Goal: Task Accomplishment & Management: Complete application form

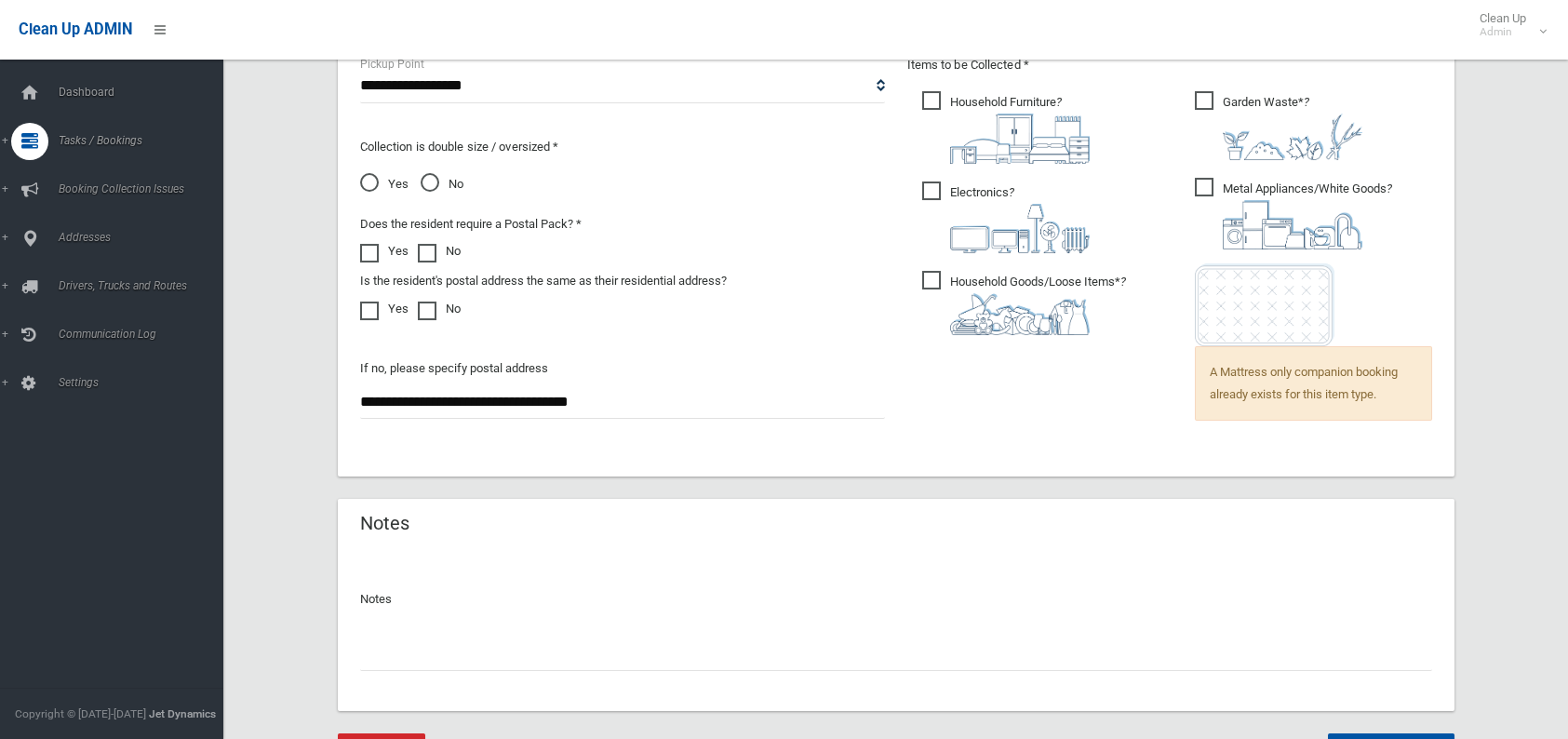
scroll to position [1402, 0]
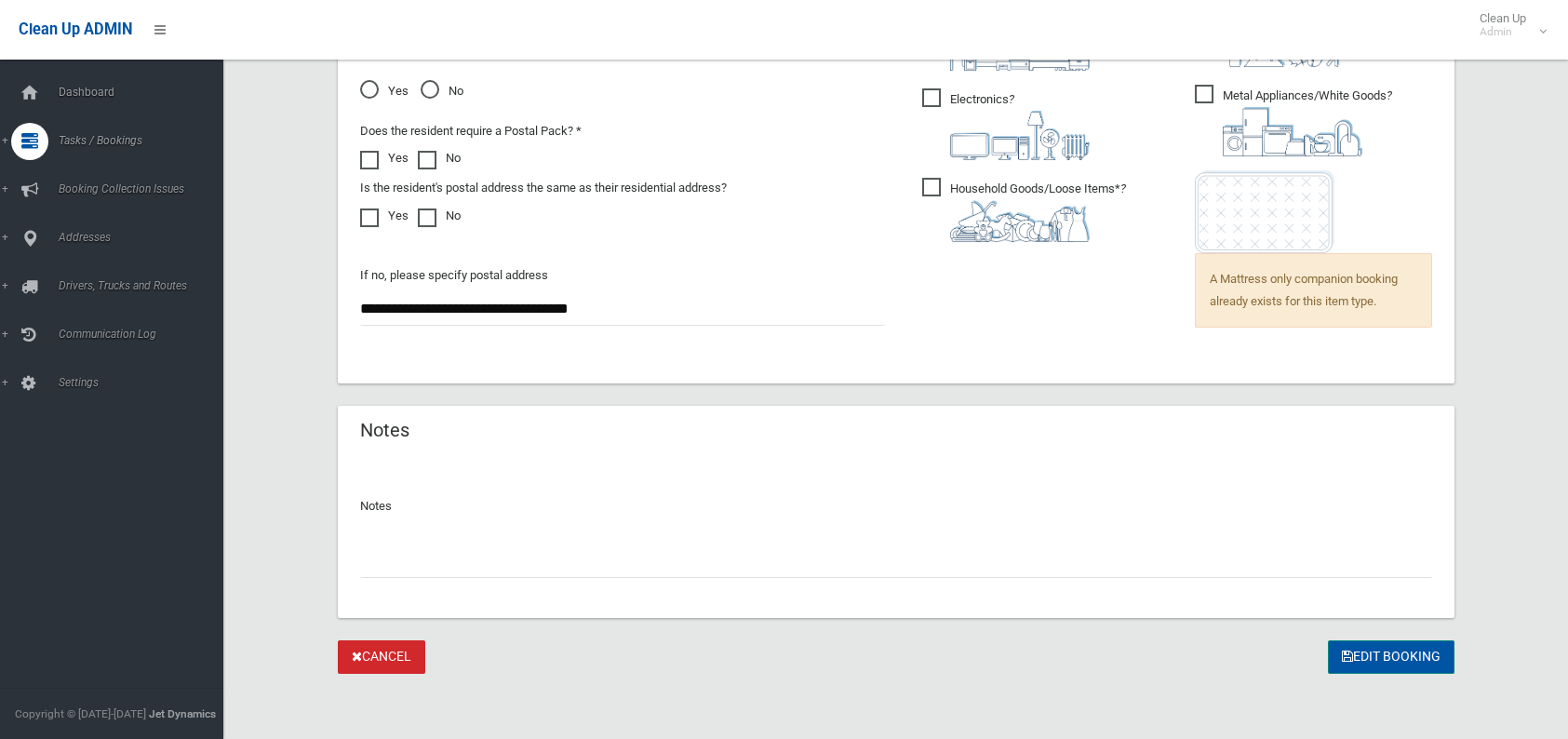
click at [1341, 668] on button "Edit Booking" at bounding box center [1391, 657] width 127 height 34
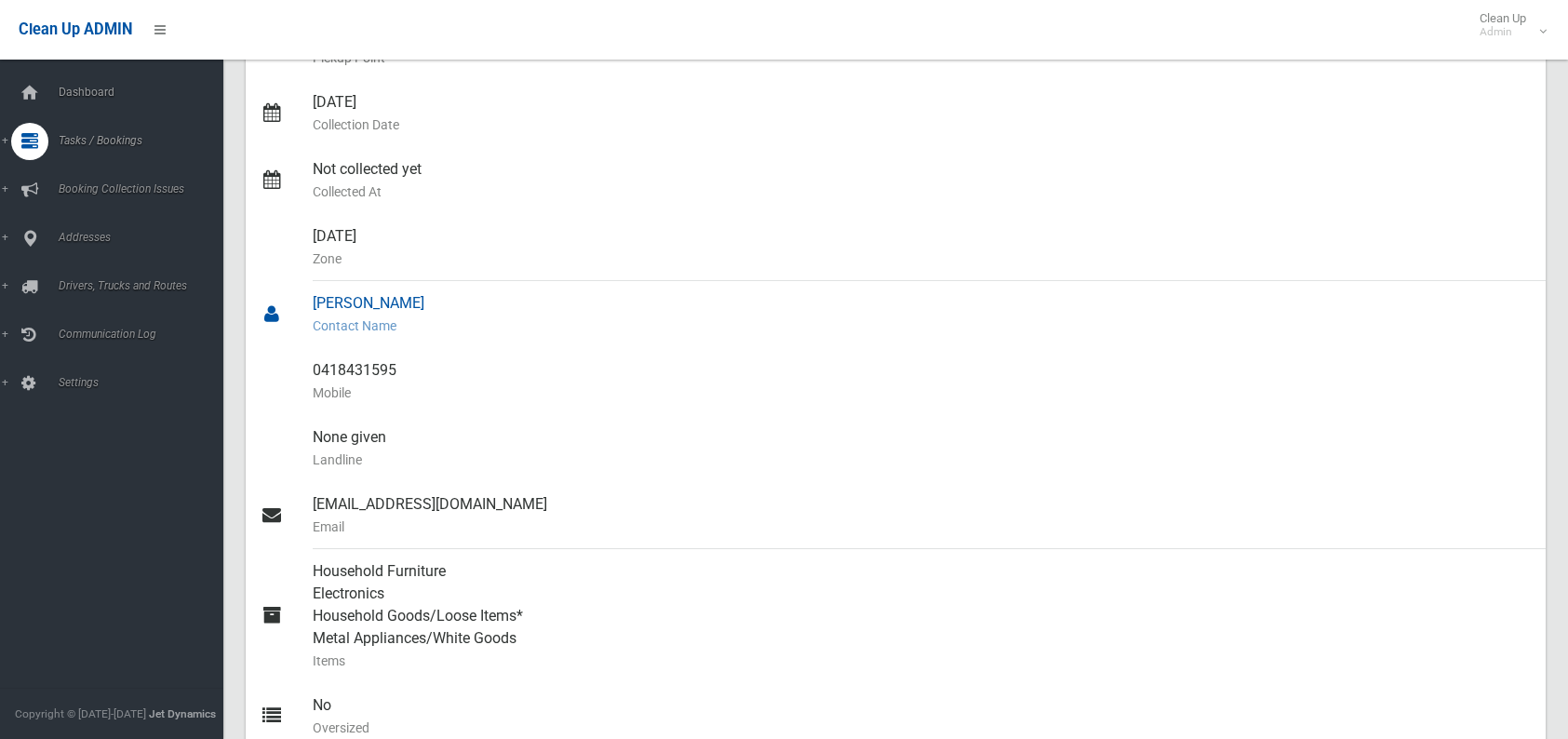
scroll to position [465, 0]
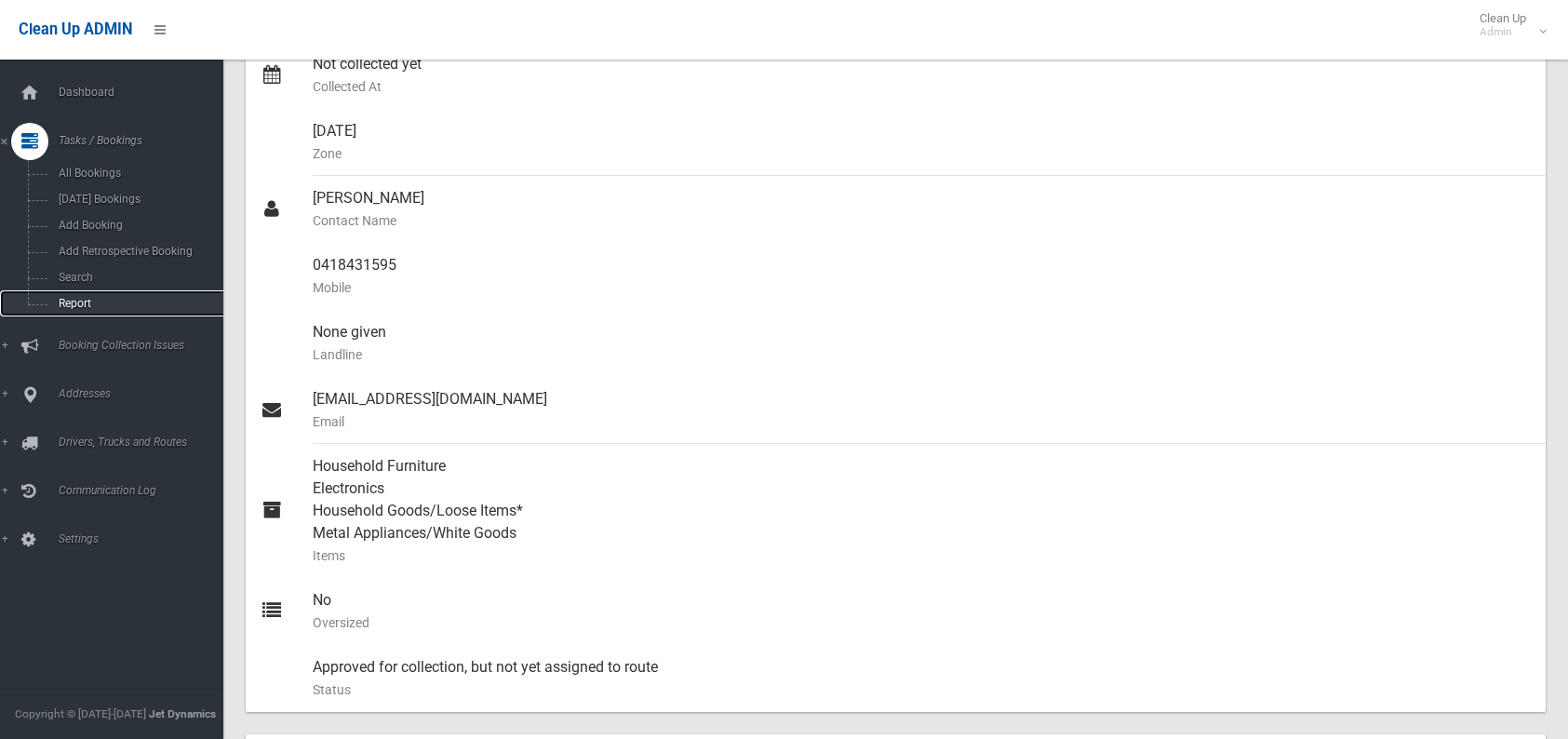
click at [63, 296] on link "Report" at bounding box center [119, 304] width 238 height 26
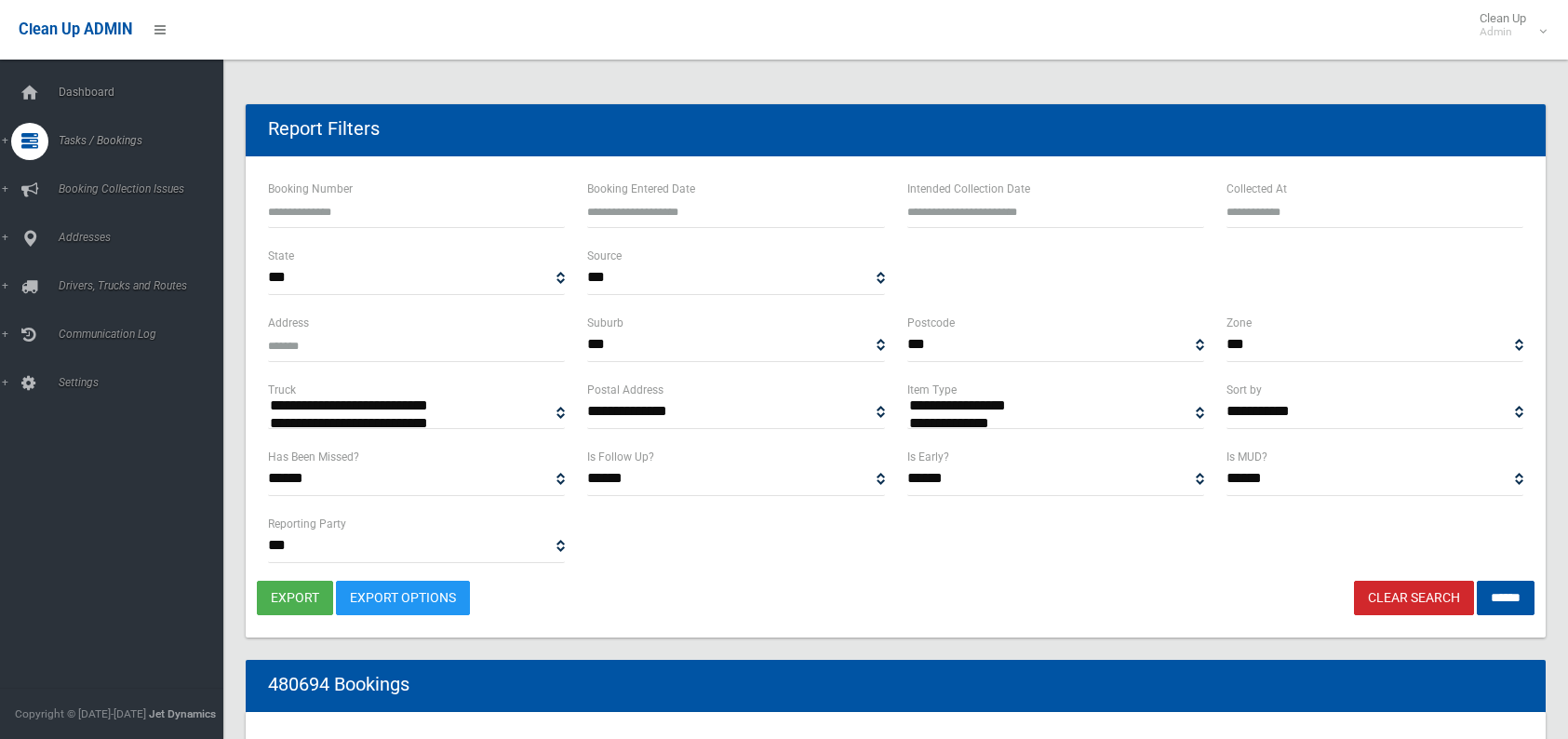
select select
click at [115, 144] on span "Tasks / Bookings" at bounding box center [145, 140] width 185 height 13
click at [100, 269] on link "Search" at bounding box center [119, 278] width 238 height 26
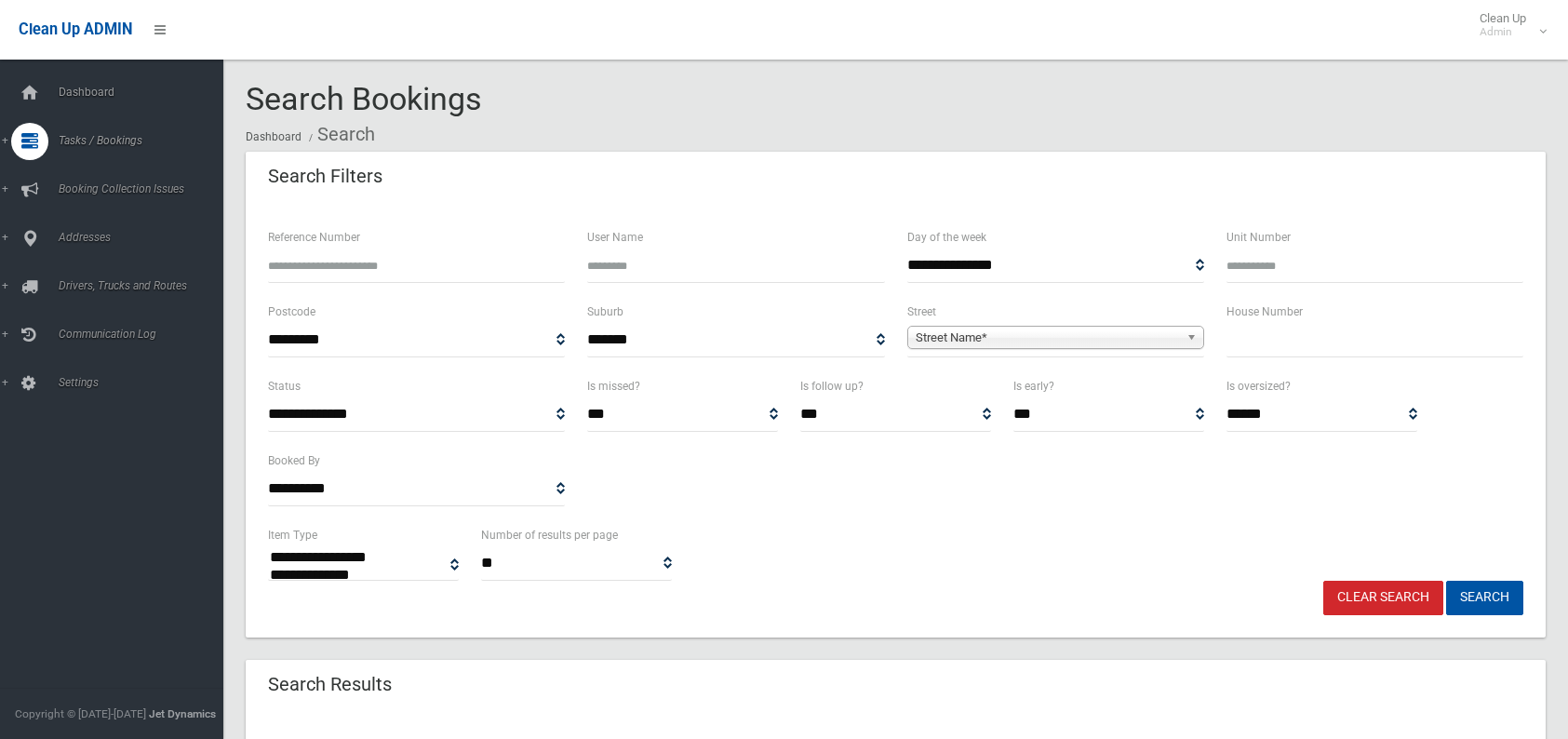
select select
click at [1325, 339] on input "text" at bounding box center [1374, 341] width 296 height 34
type input "**"
click at [979, 336] on span "Street Name*" at bounding box center [1047, 338] width 263 height 22
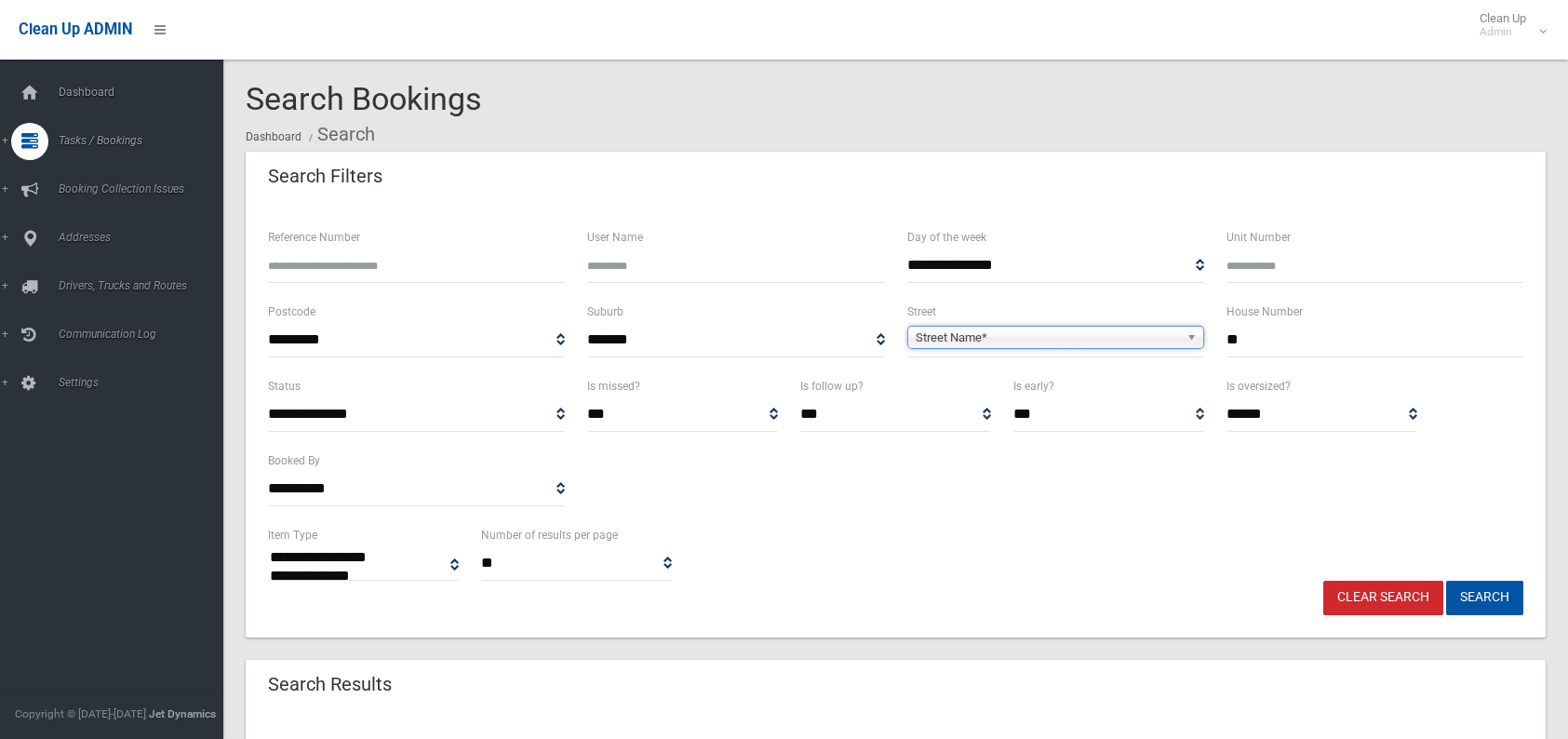
click at [1195, 331] on b at bounding box center [1195, 337] width 17 height 21
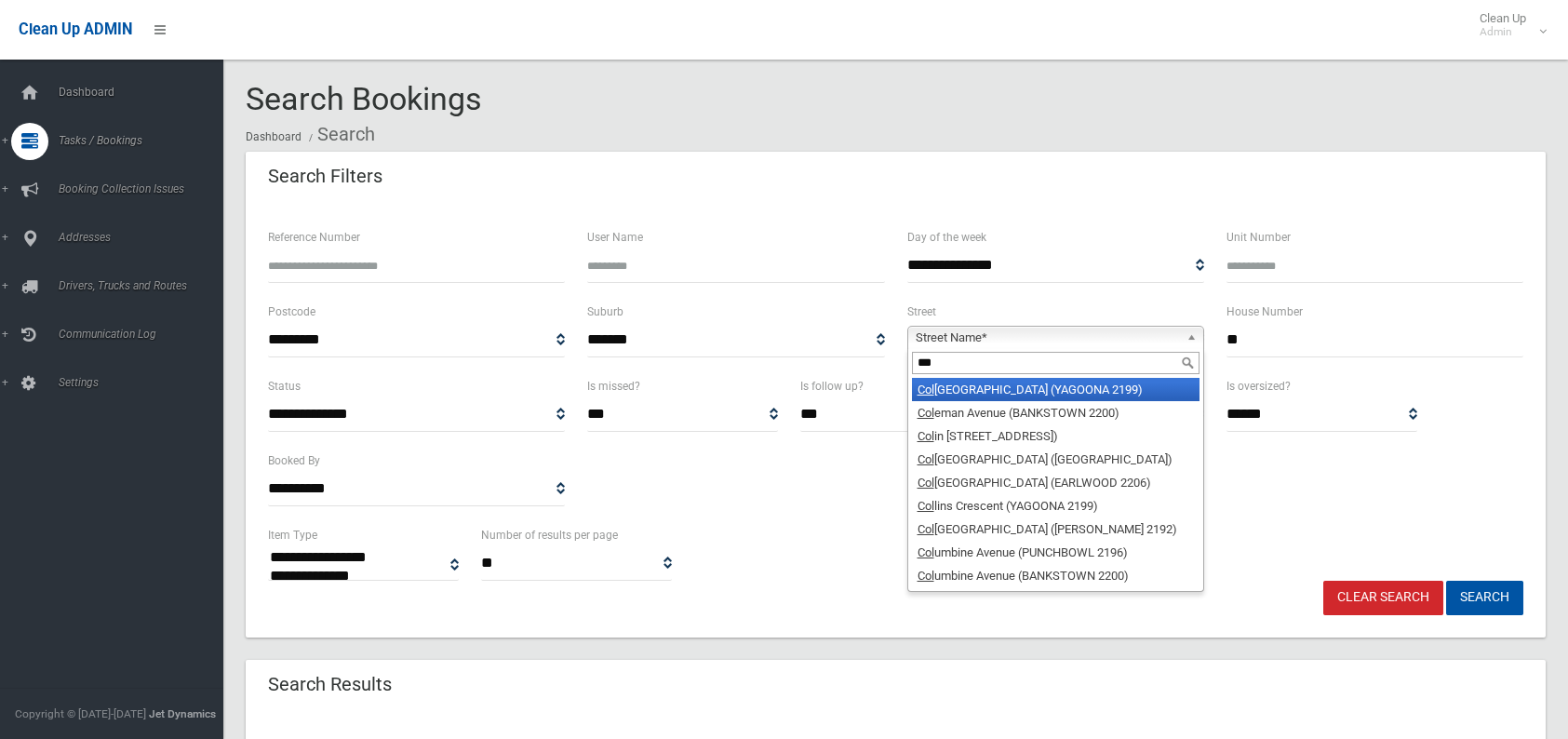
type input "***"
click at [1117, 395] on li "[GEOGRAPHIC_DATA] (YAGOONA 2199)" at bounding box center [1056, 389] width 287 height 23
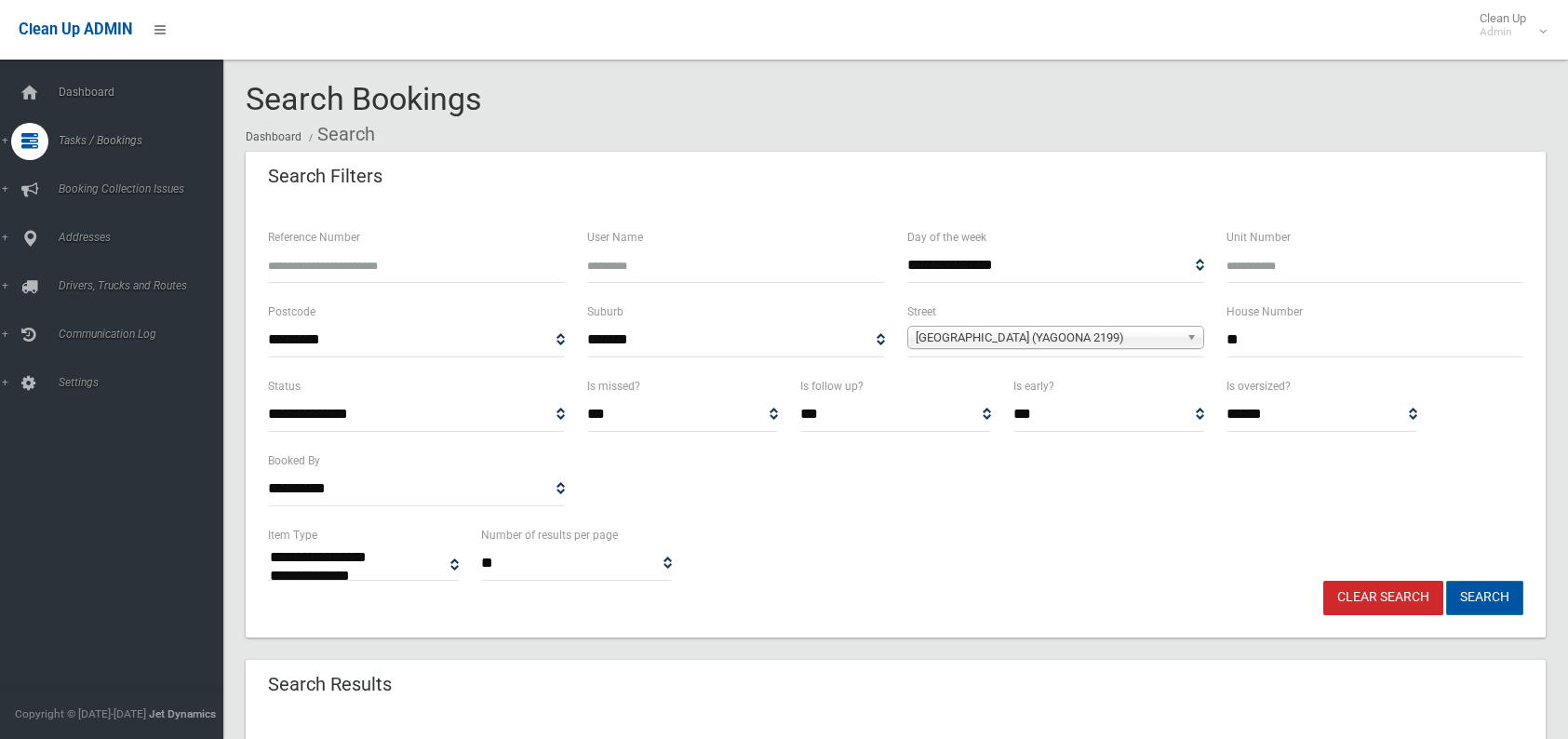
click at [1481, 596] on button "Search" at bounding box center [1484, 598] width 77 height 34
select select
click at [1460, 592] on button "Search" at bounding box center [1484, 598] width 77 height 34
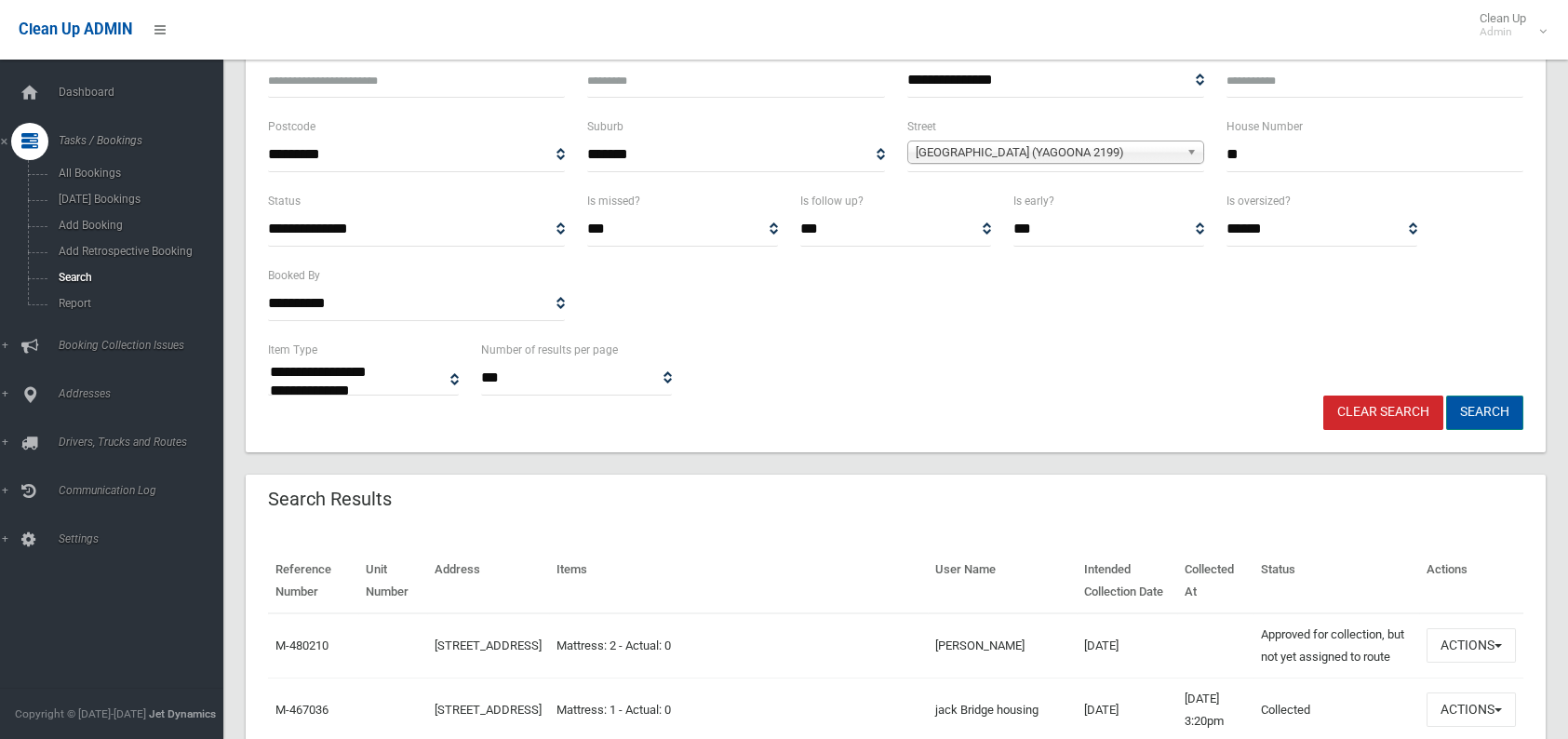
scroll to position [186, 0]
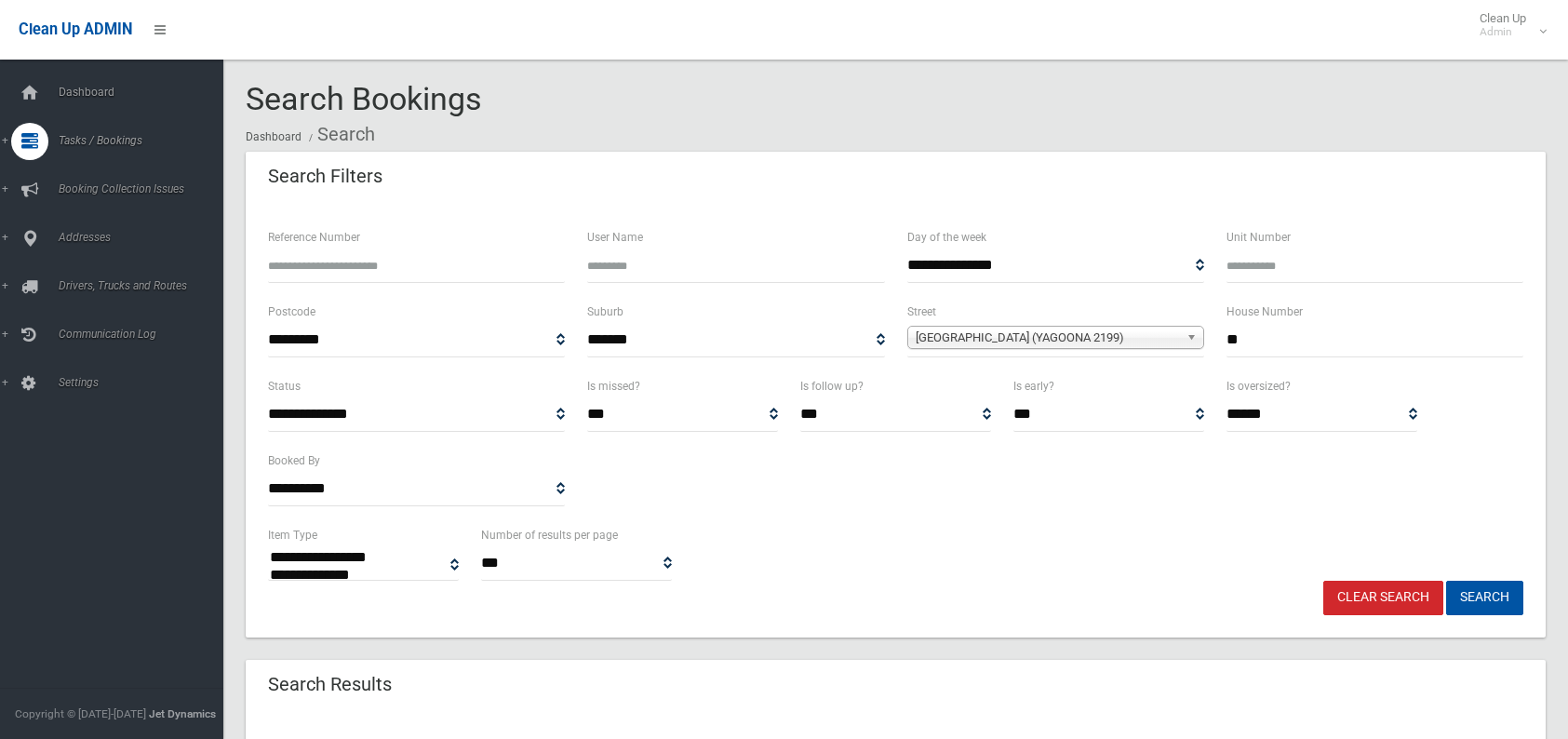
select select
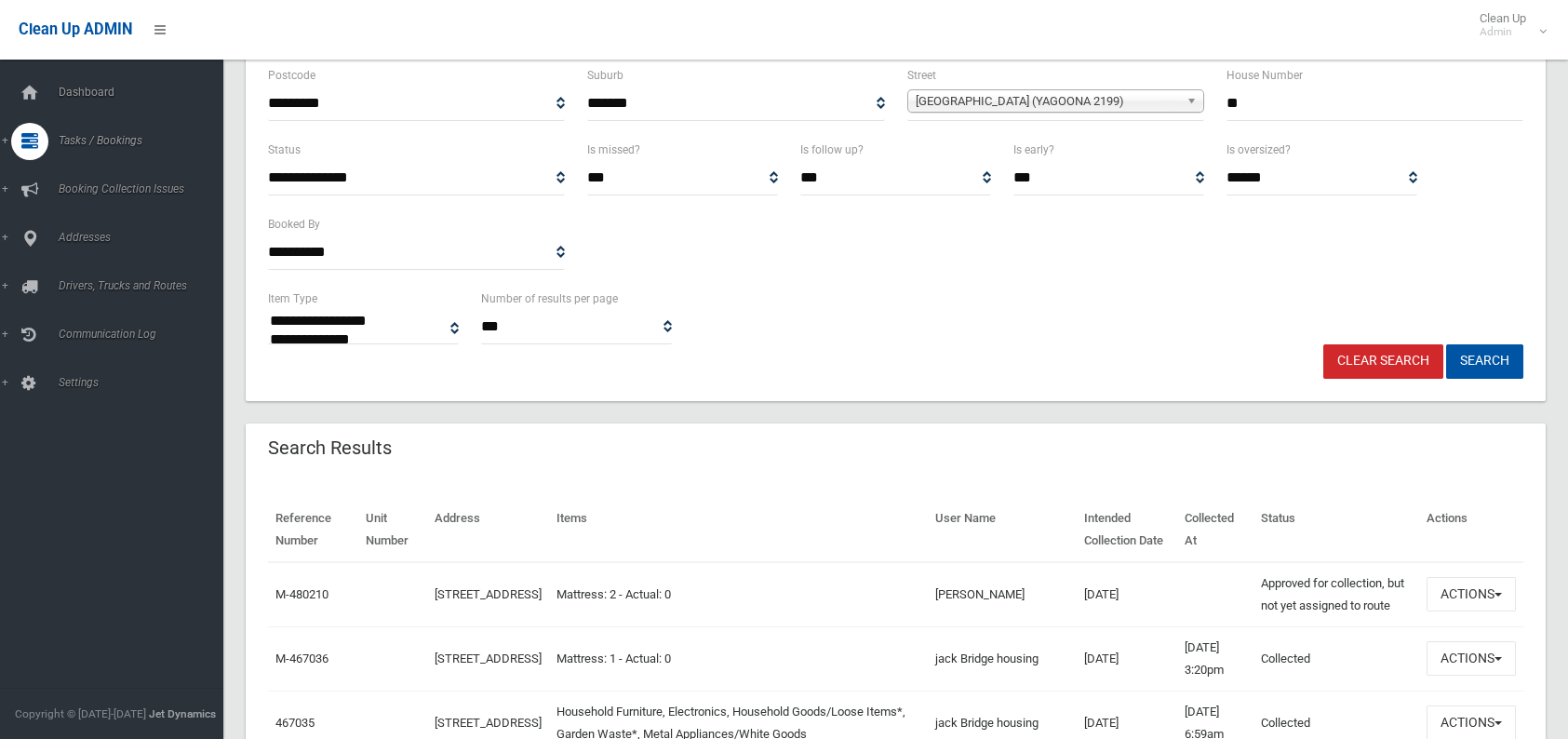
scroll to position [280, 0]
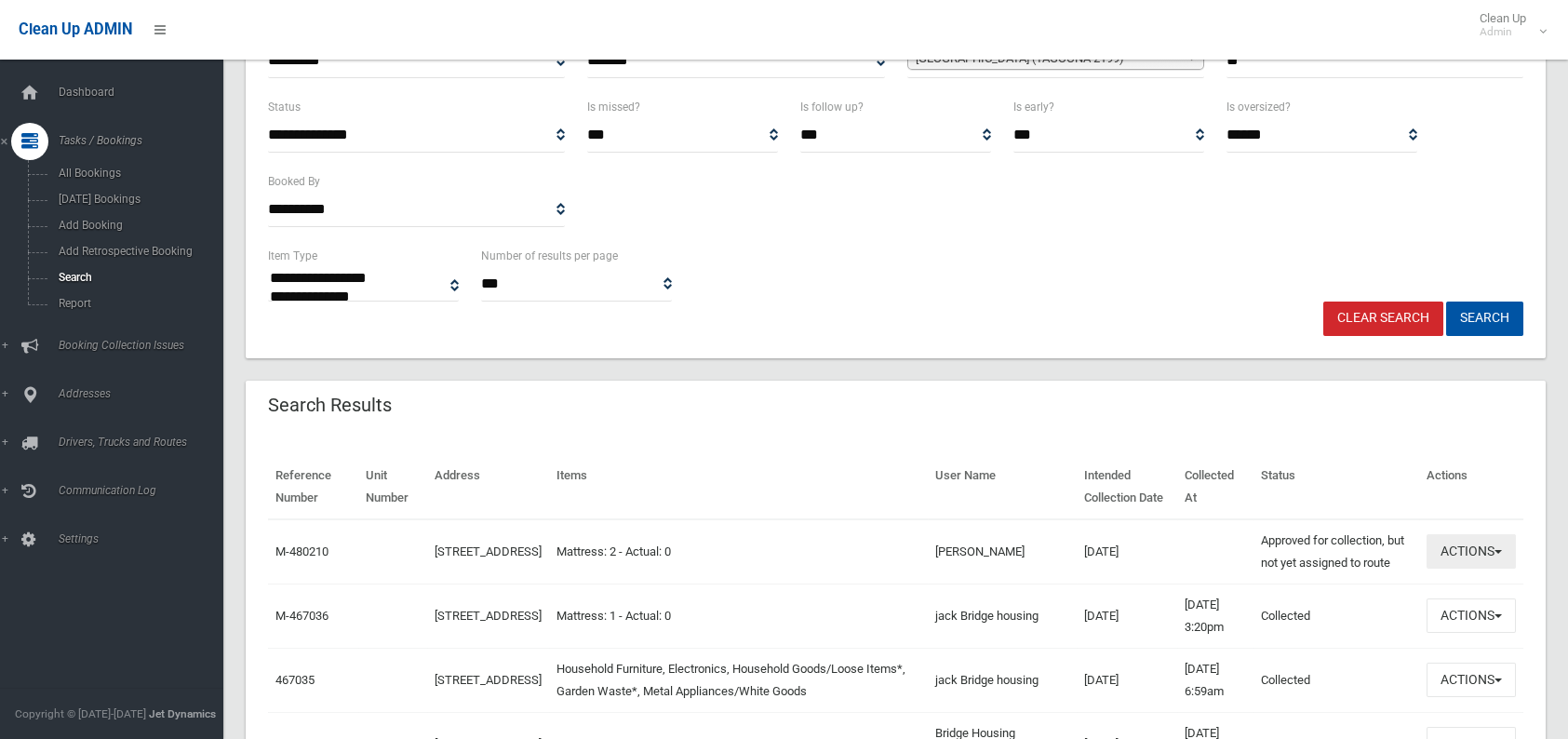
click at [1451, 553] on button "Actions" at bounding box center [1471, 551] width 90 height 34
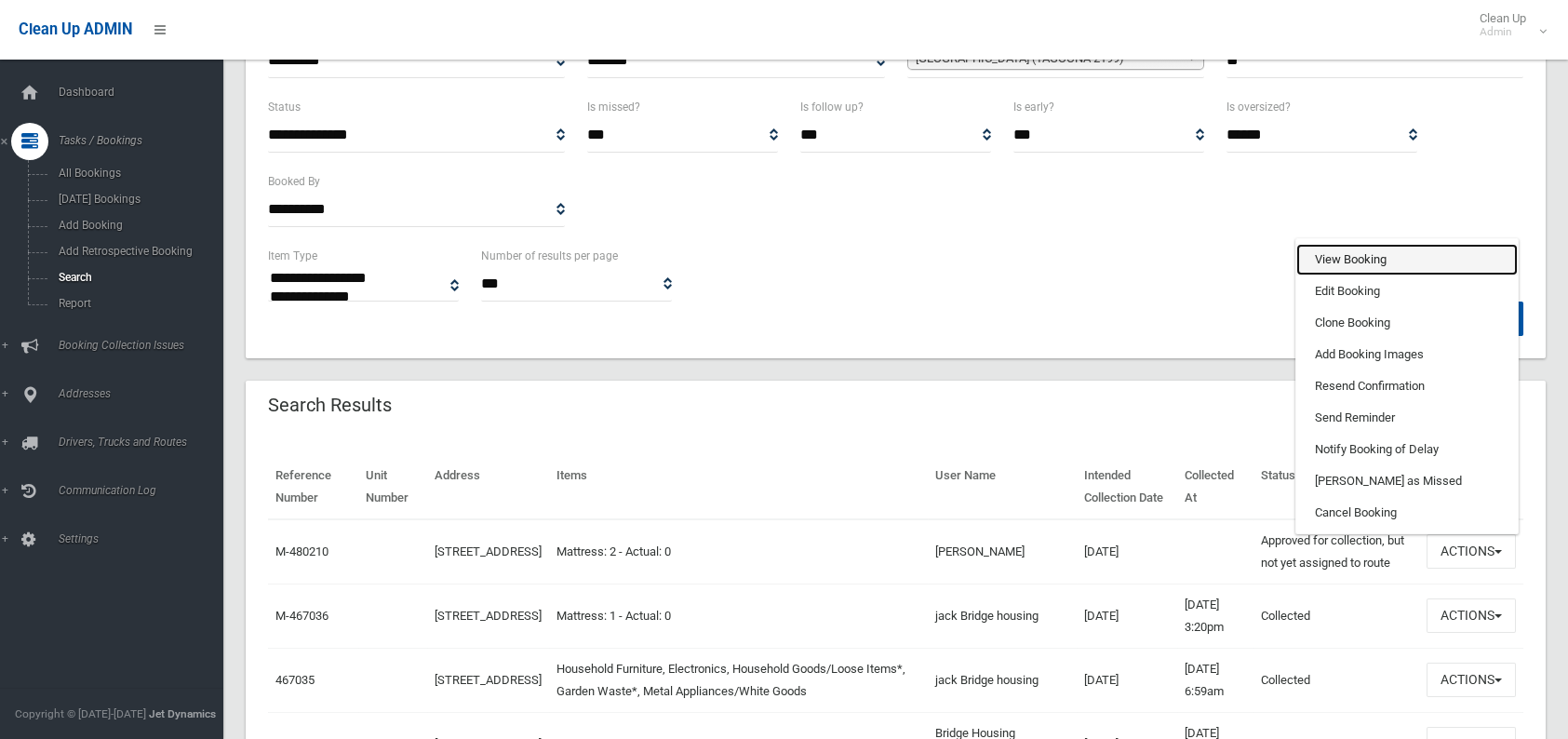
click at [1436, 264] on link "View Booking" at bounding box center [1407, 260] width 222 height 32
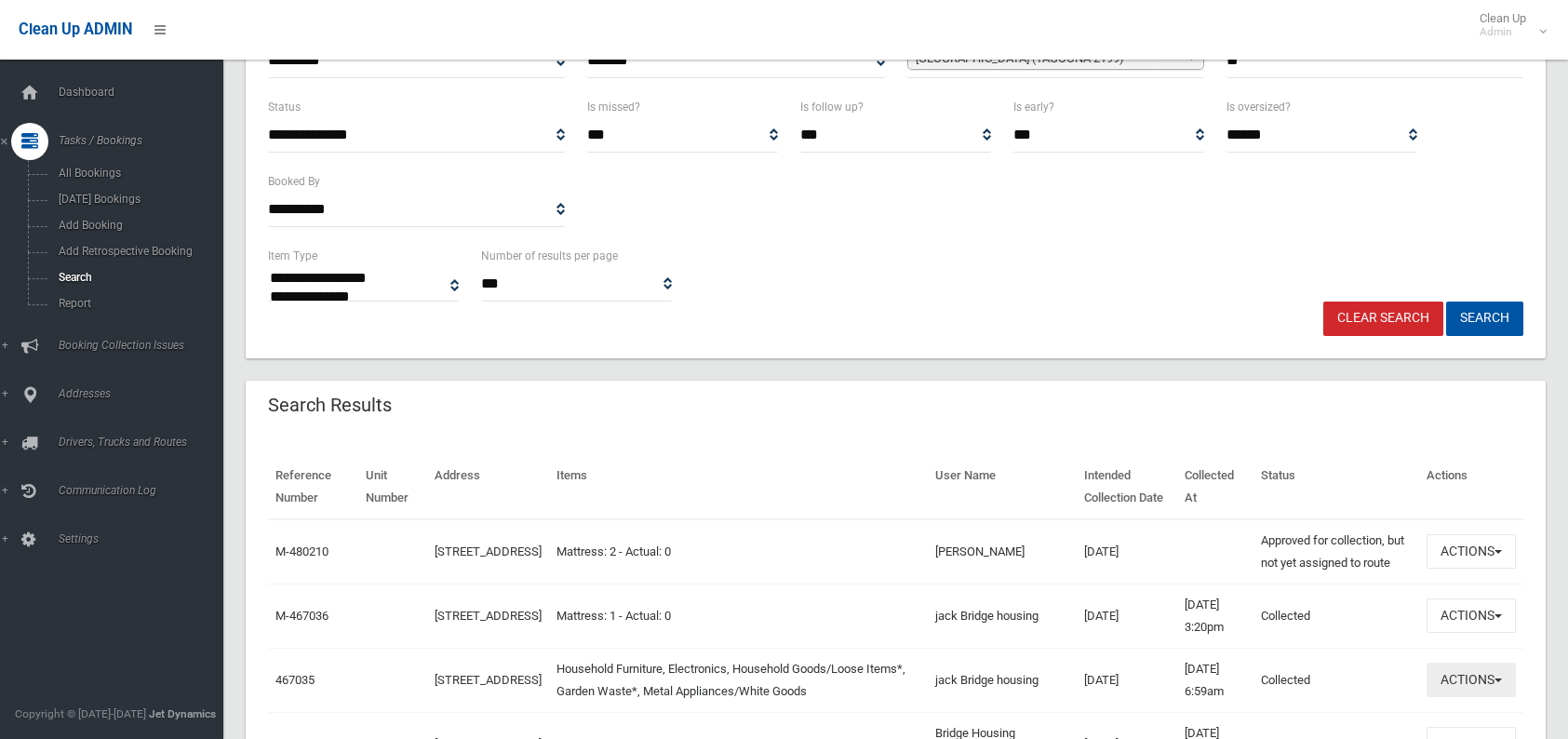
click at [1480, 677] on button "Actions" at bounding box center [1471, 680] width 90 height 34
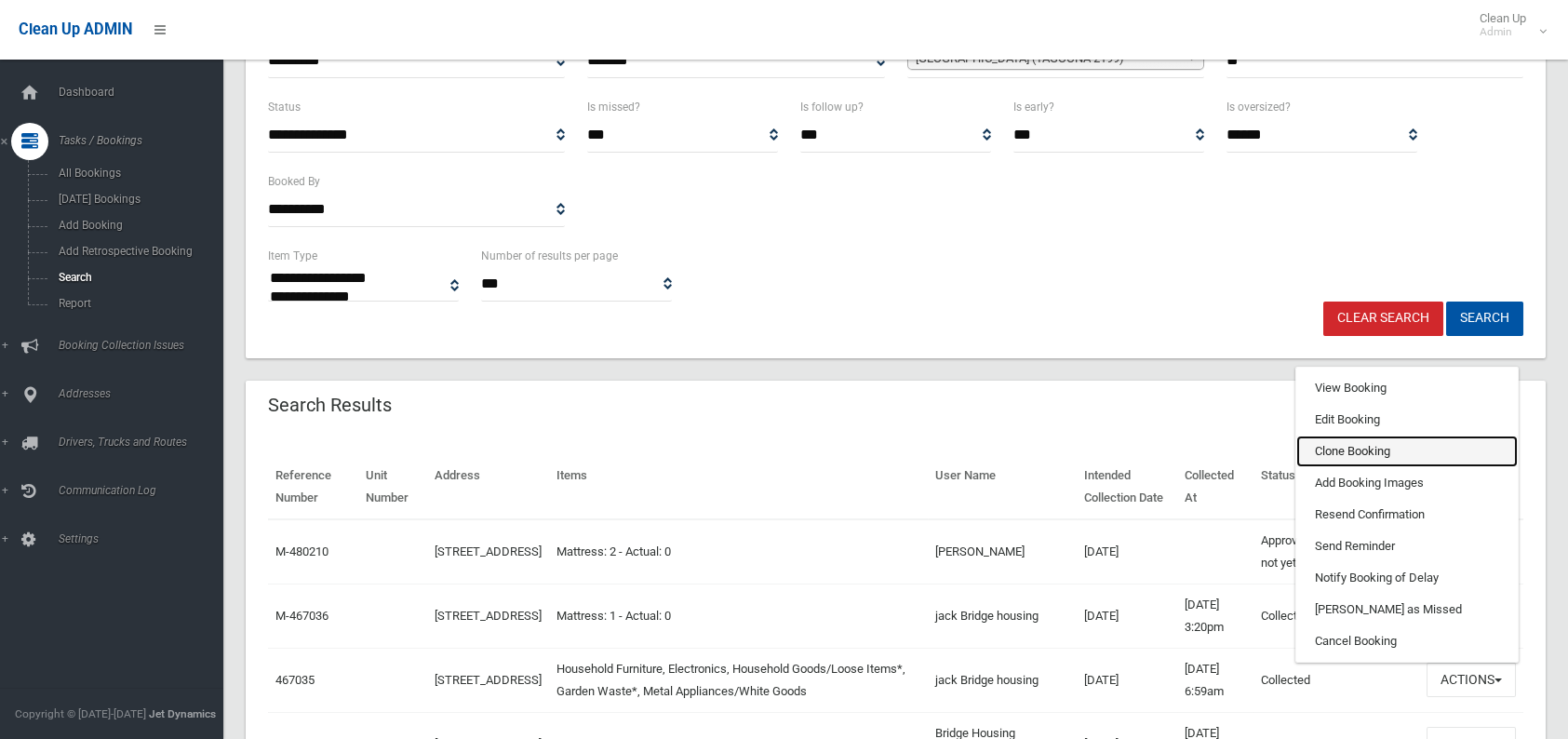
click at [1363, 444] on link "Clone Booking" at bounding box center [1407, 451] width 222 height 32
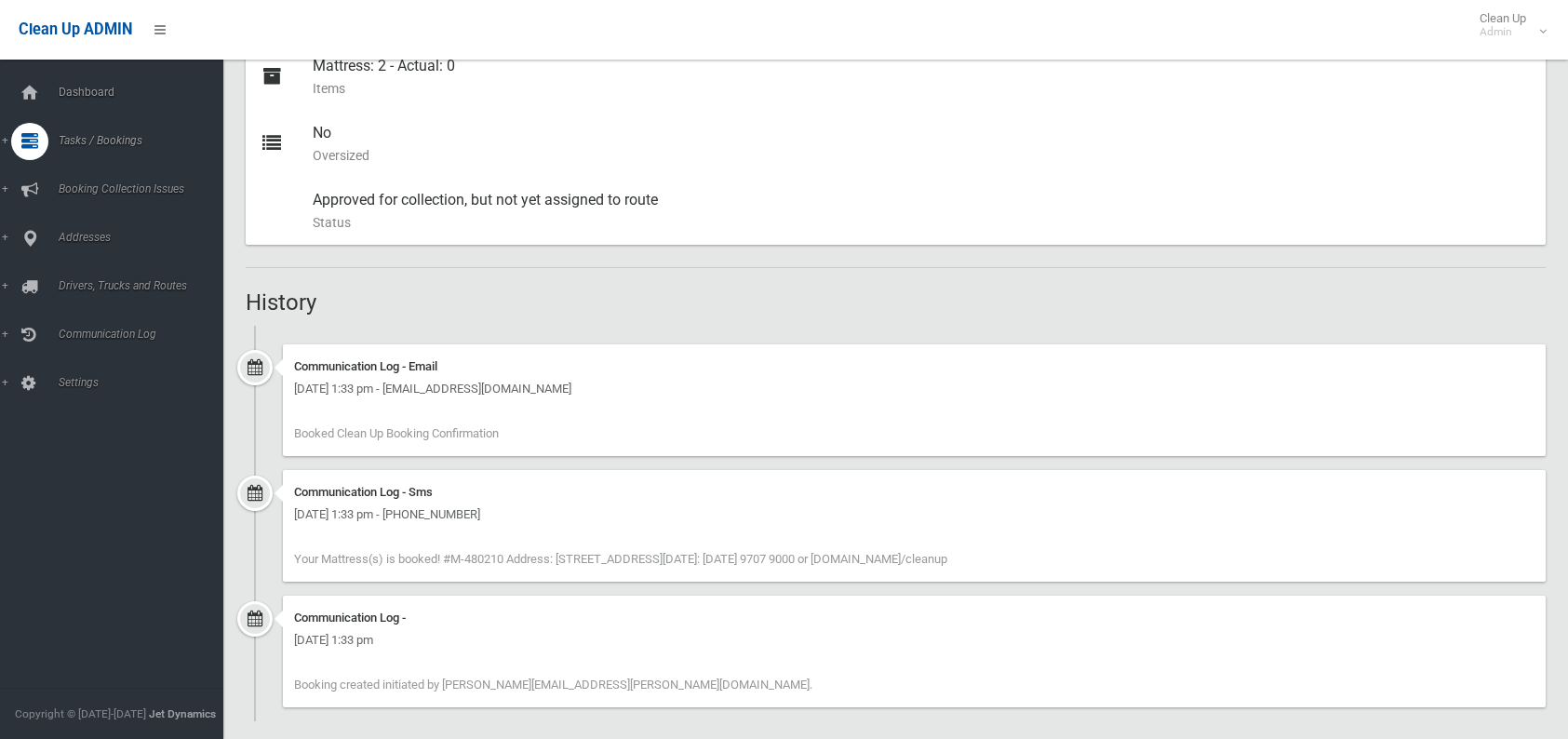
scroll to position [881, 0]
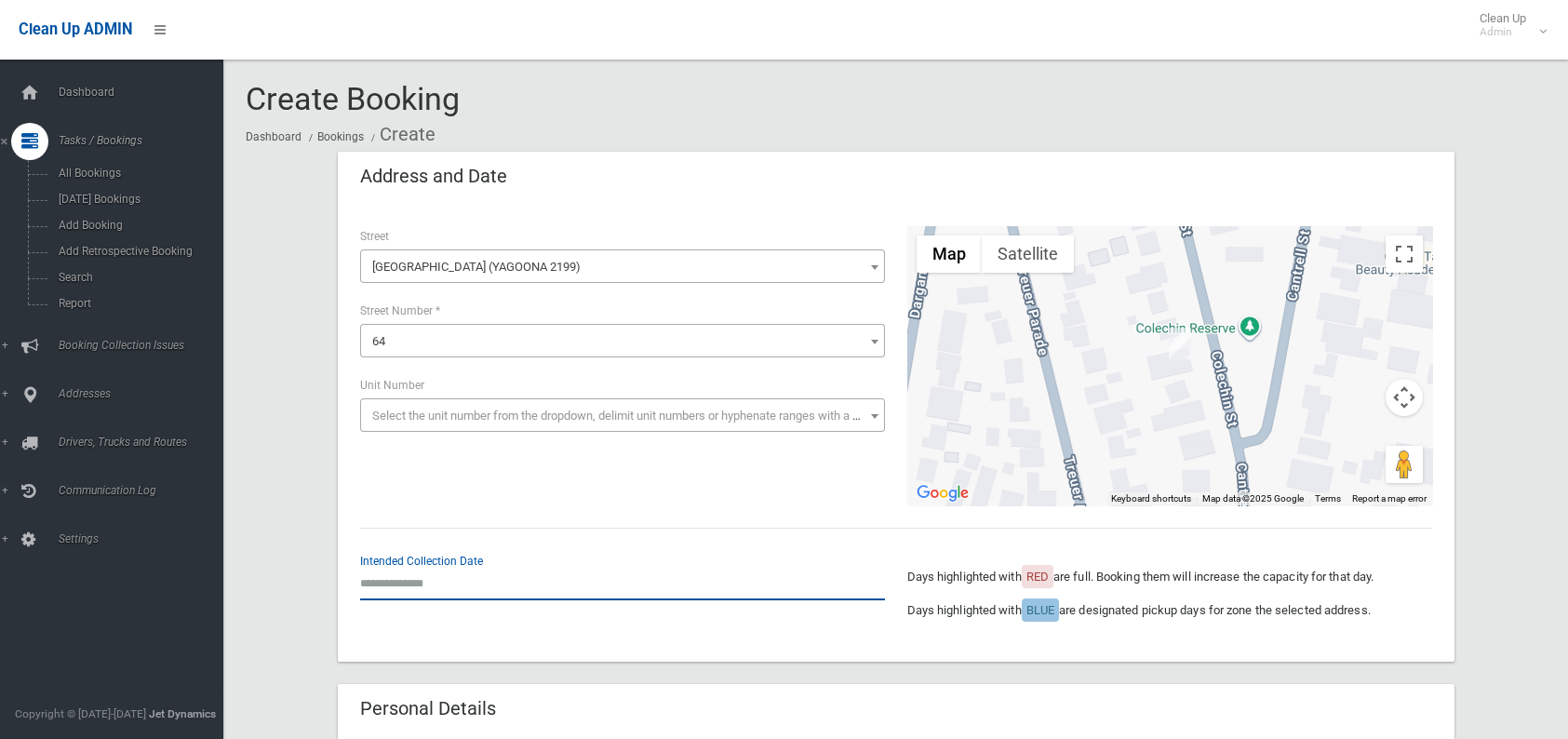
click at [436, 586] on input "text" at bounding box center [623, 583] width 525 height 34
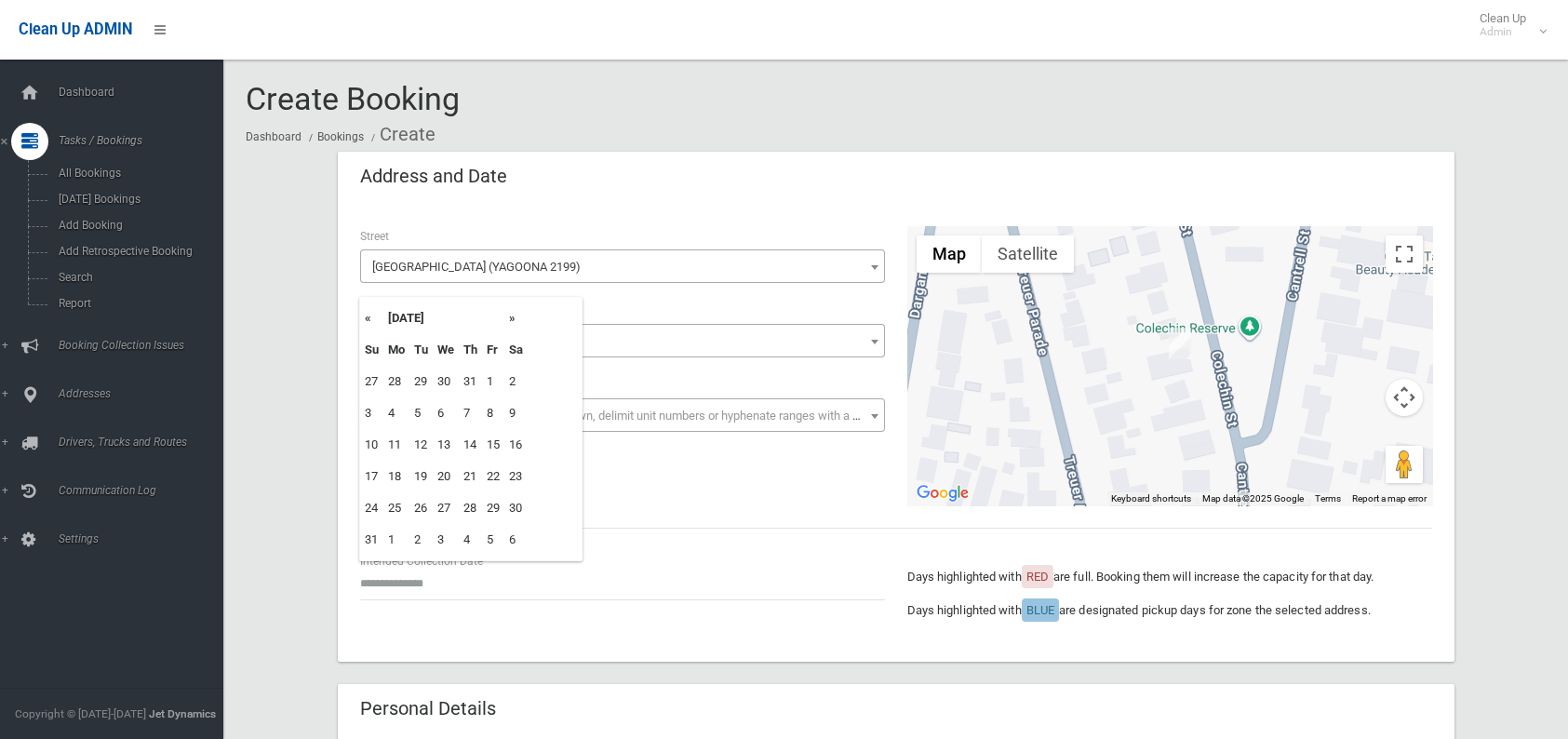
click at [511, 324] on th "»" at bounding box center [515, 319] width 23 height 32
click at [418, 417] on td "9" at bounding box center [420, 413] width 23 height 32
type input "**********"
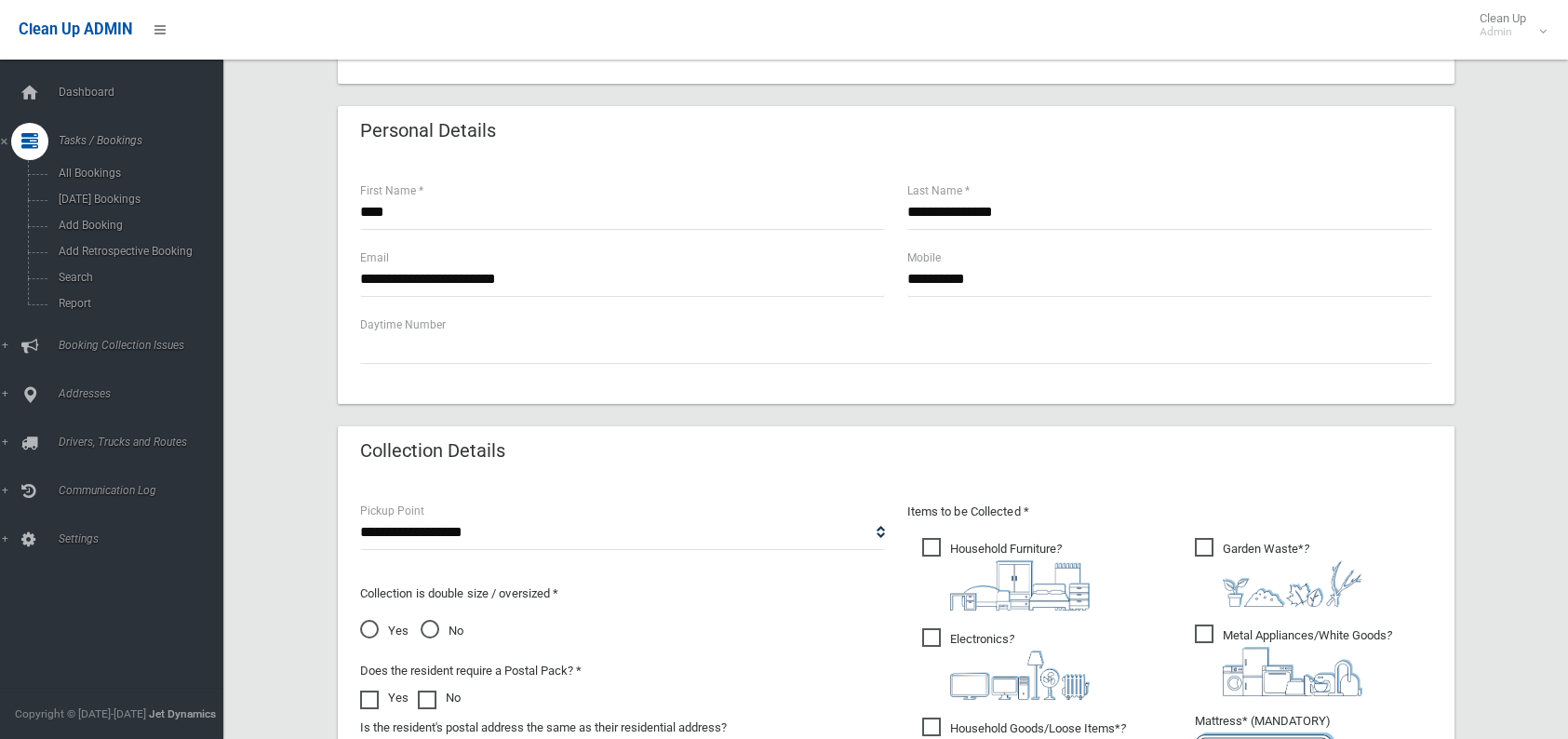
scroll to position [558, 0]
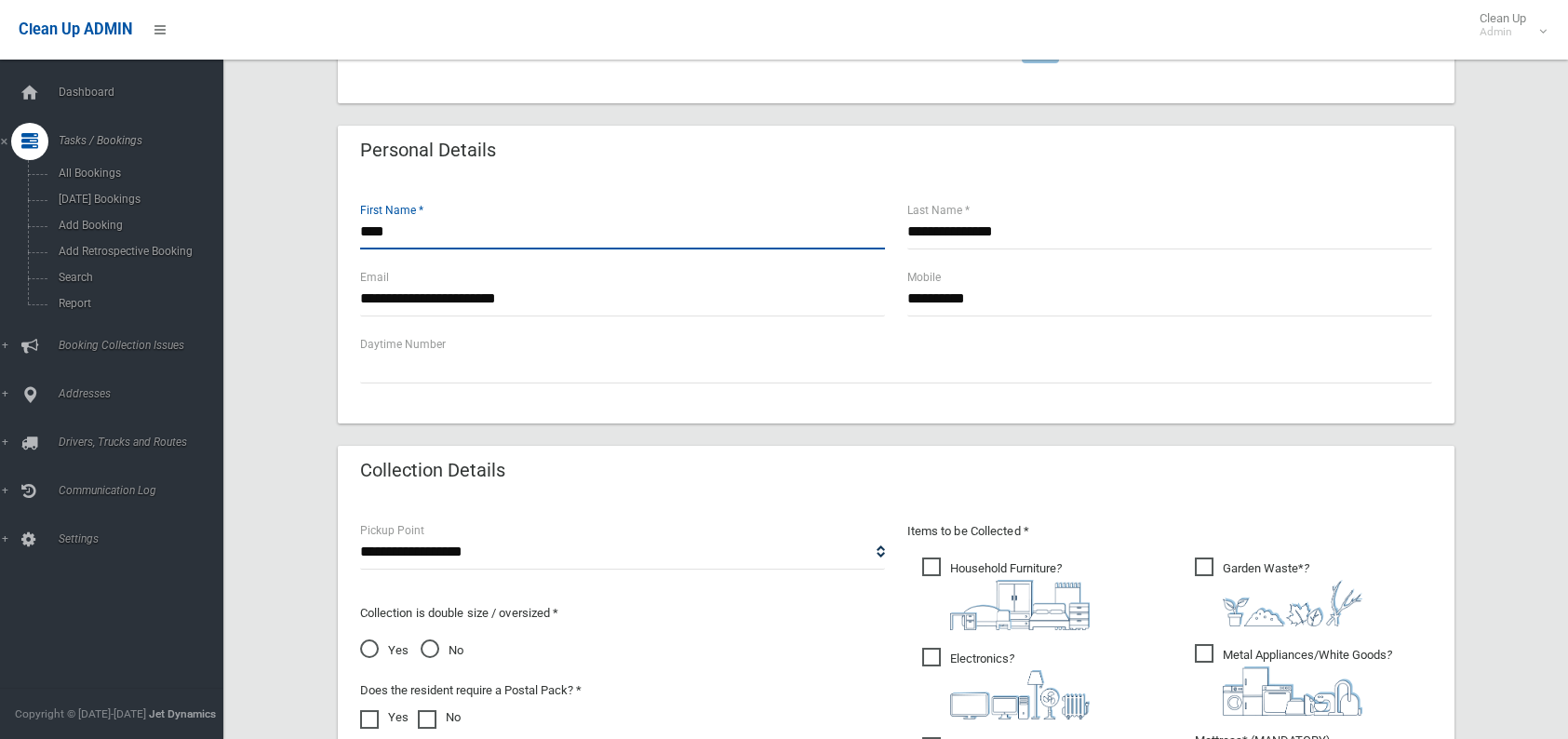
click at [404, 240] on input "****" at bounding box center [623, 232] width 525 height 34
type input "*"
type input "******"
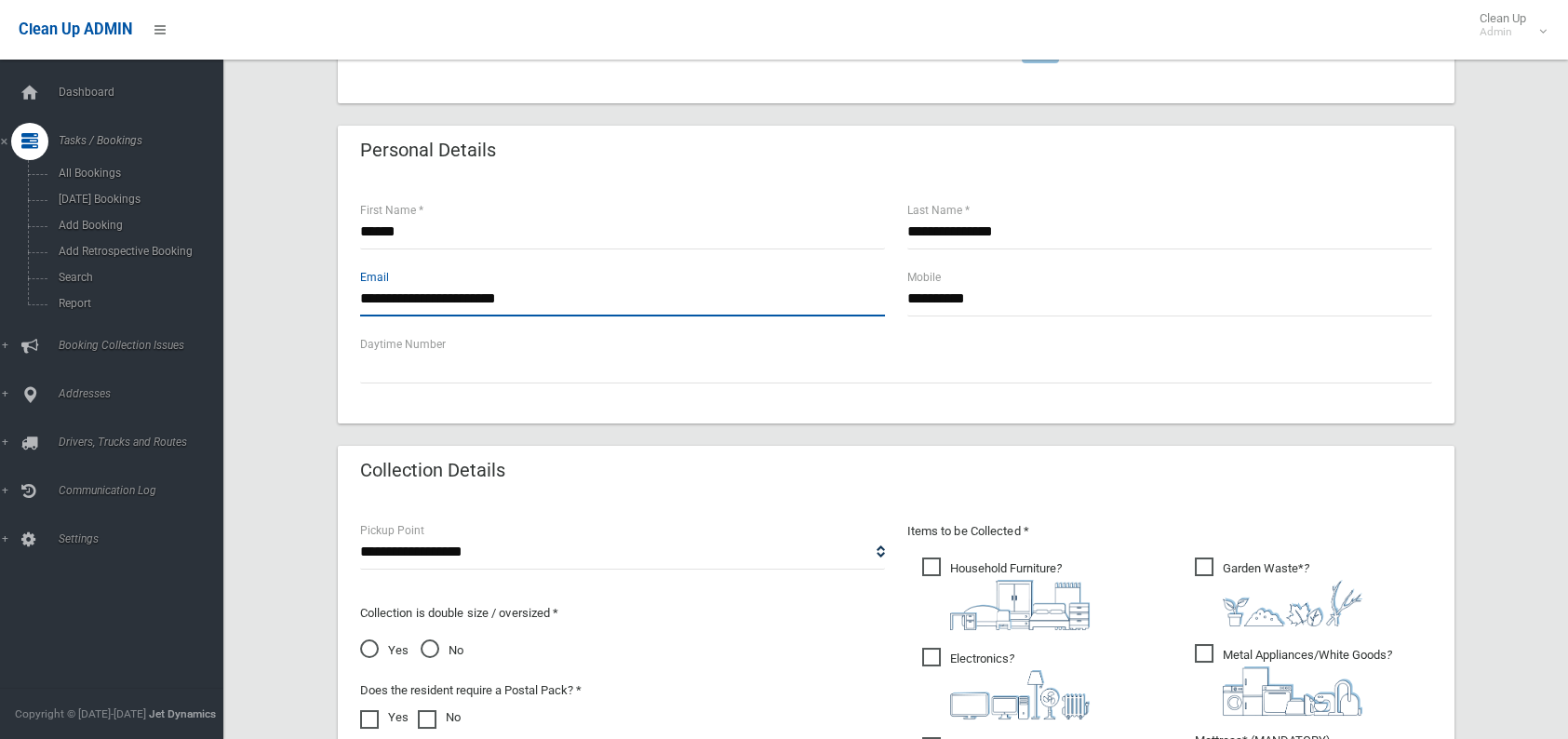
click at [383, 300] on input "**********" at bounding box center [623, 300] width 525 height 34
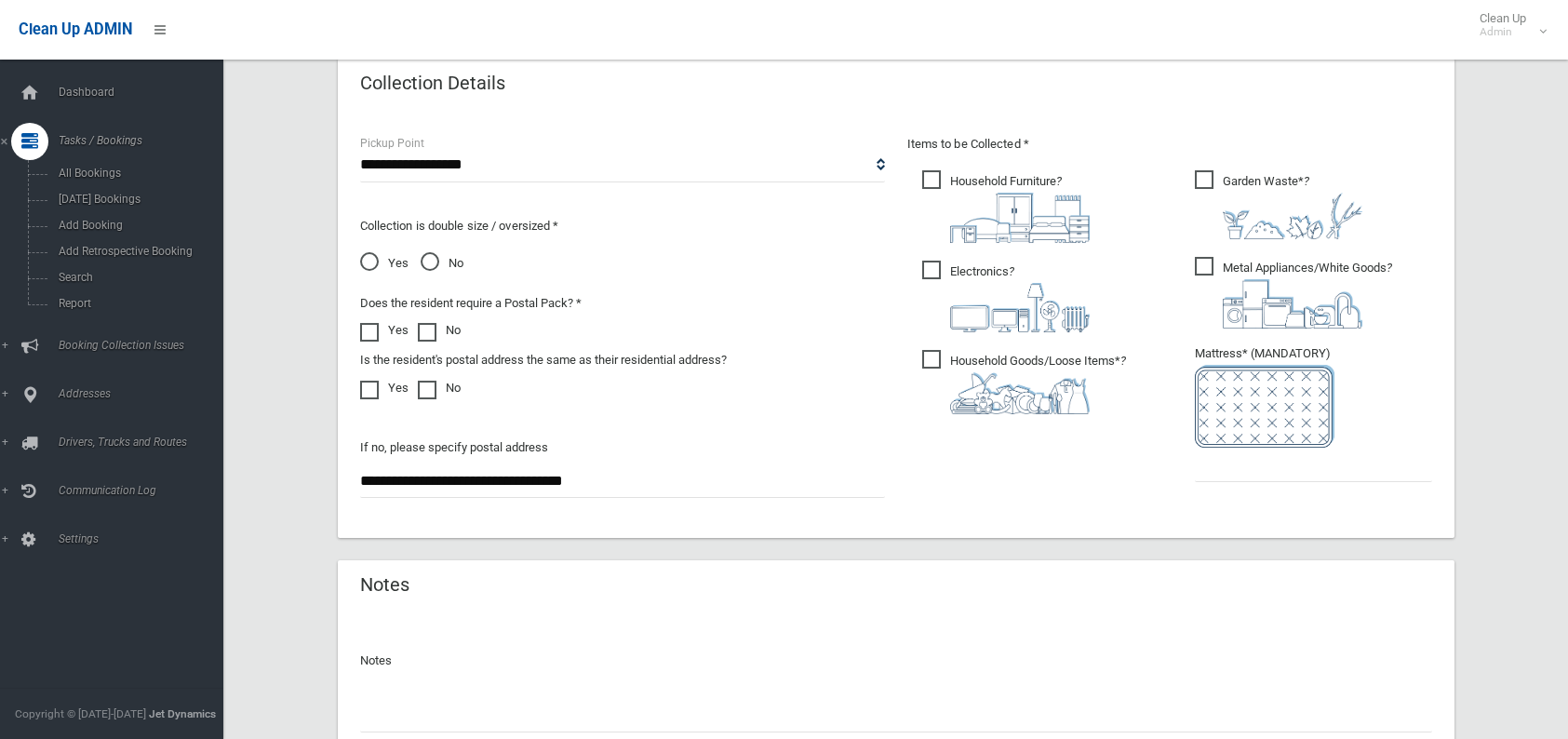
scroll to position [916, 0]
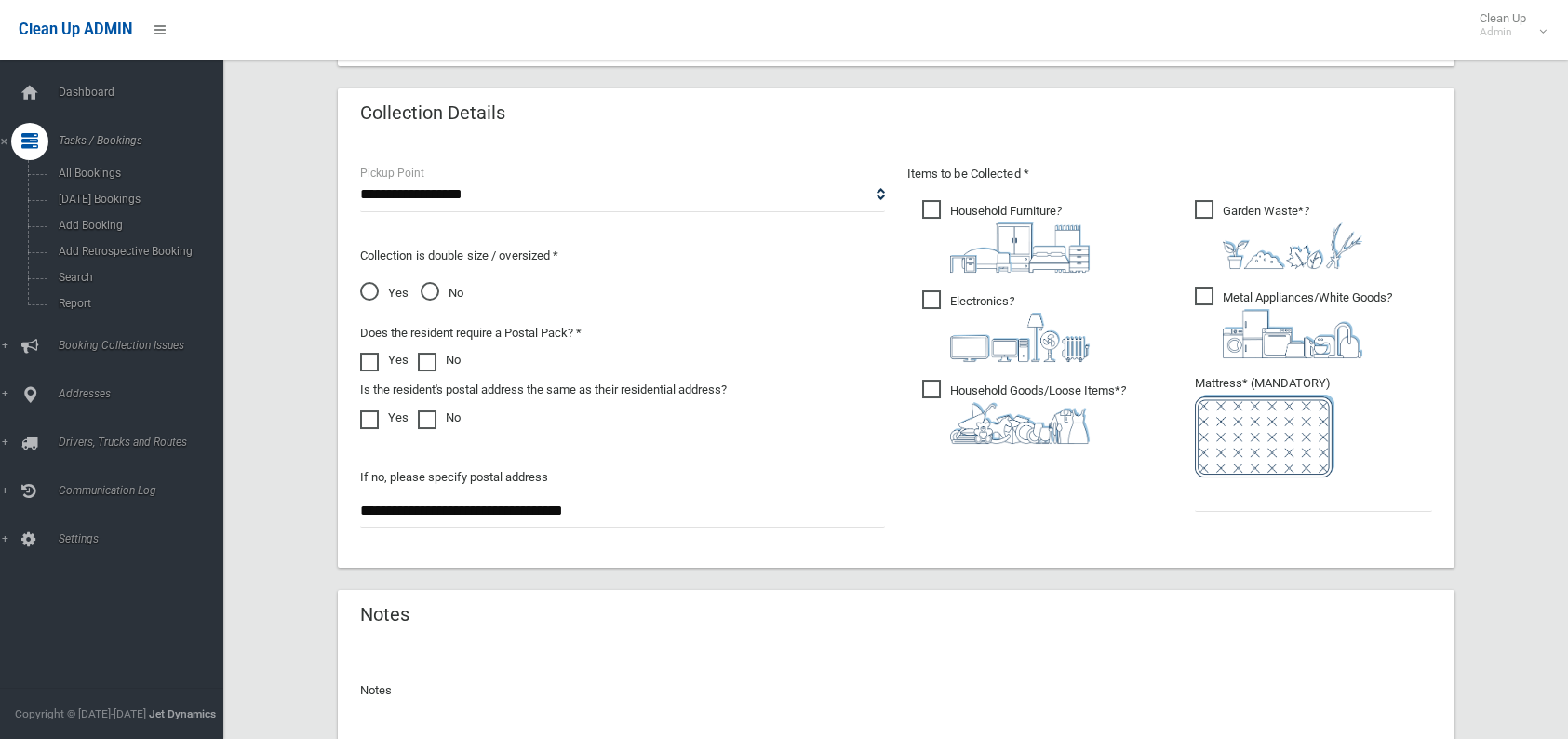
type input "**********"
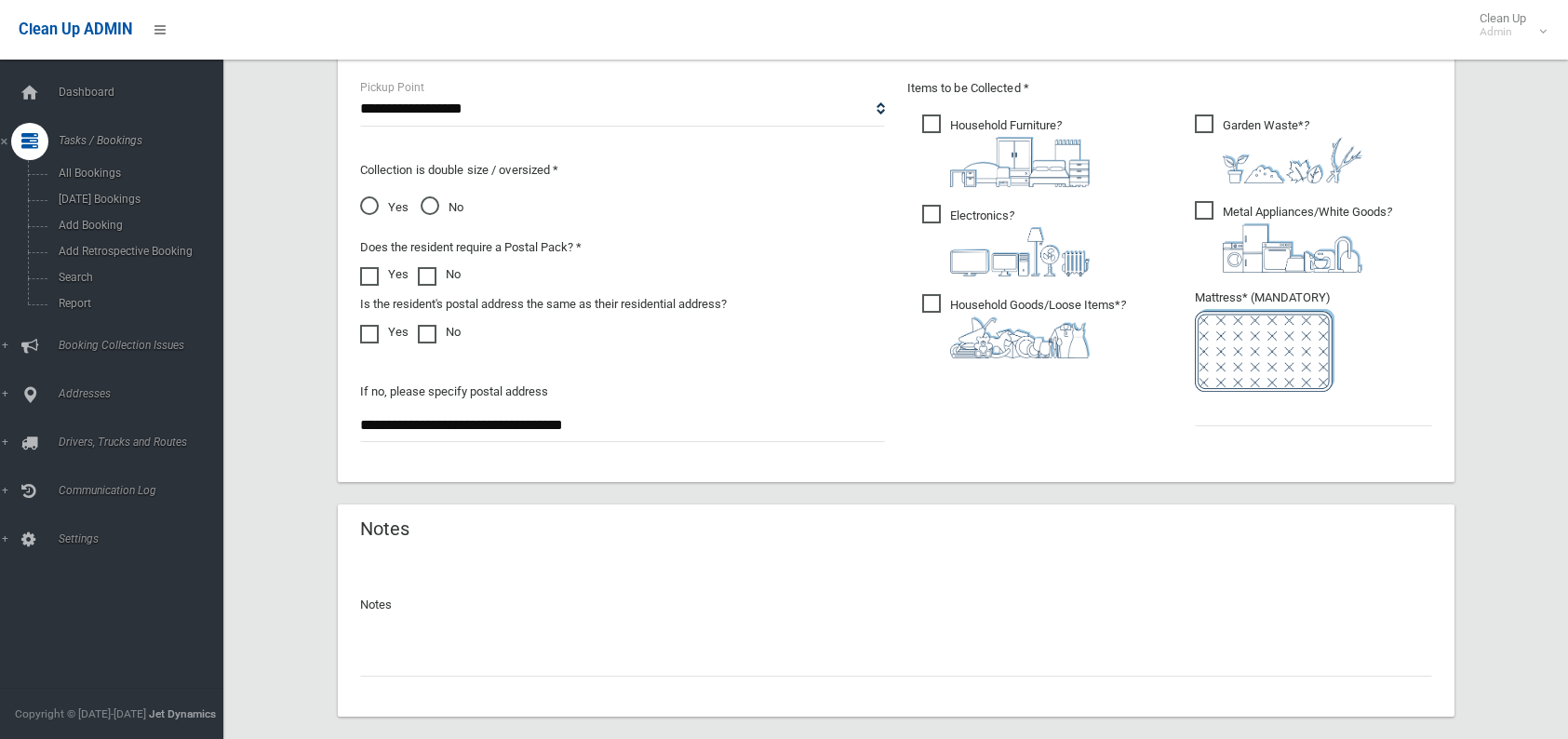
scroll to position [1103, 0]
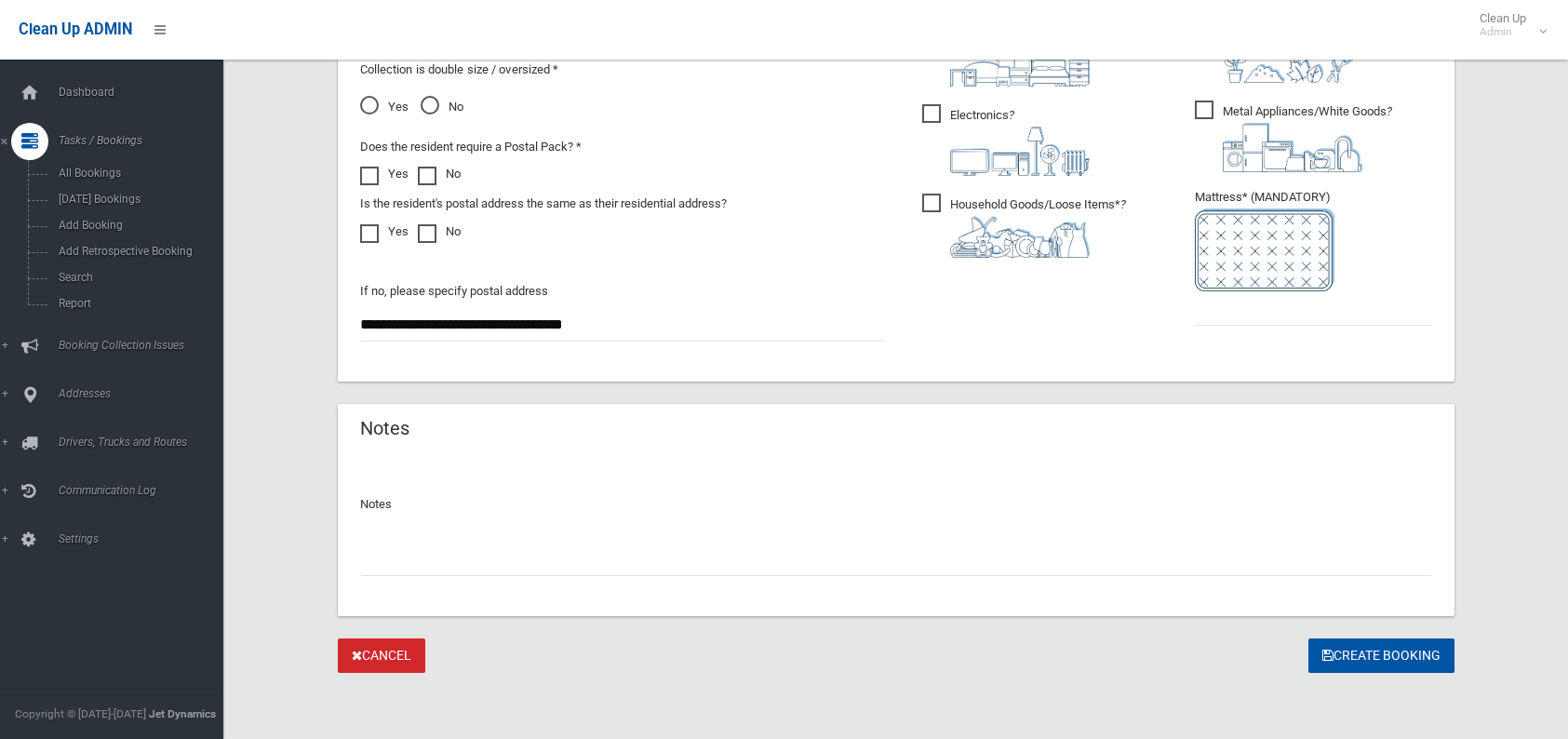
click at [652, 549] on input "text" at bounding box center [896, 559] width 1072 height 34
type input "**********"
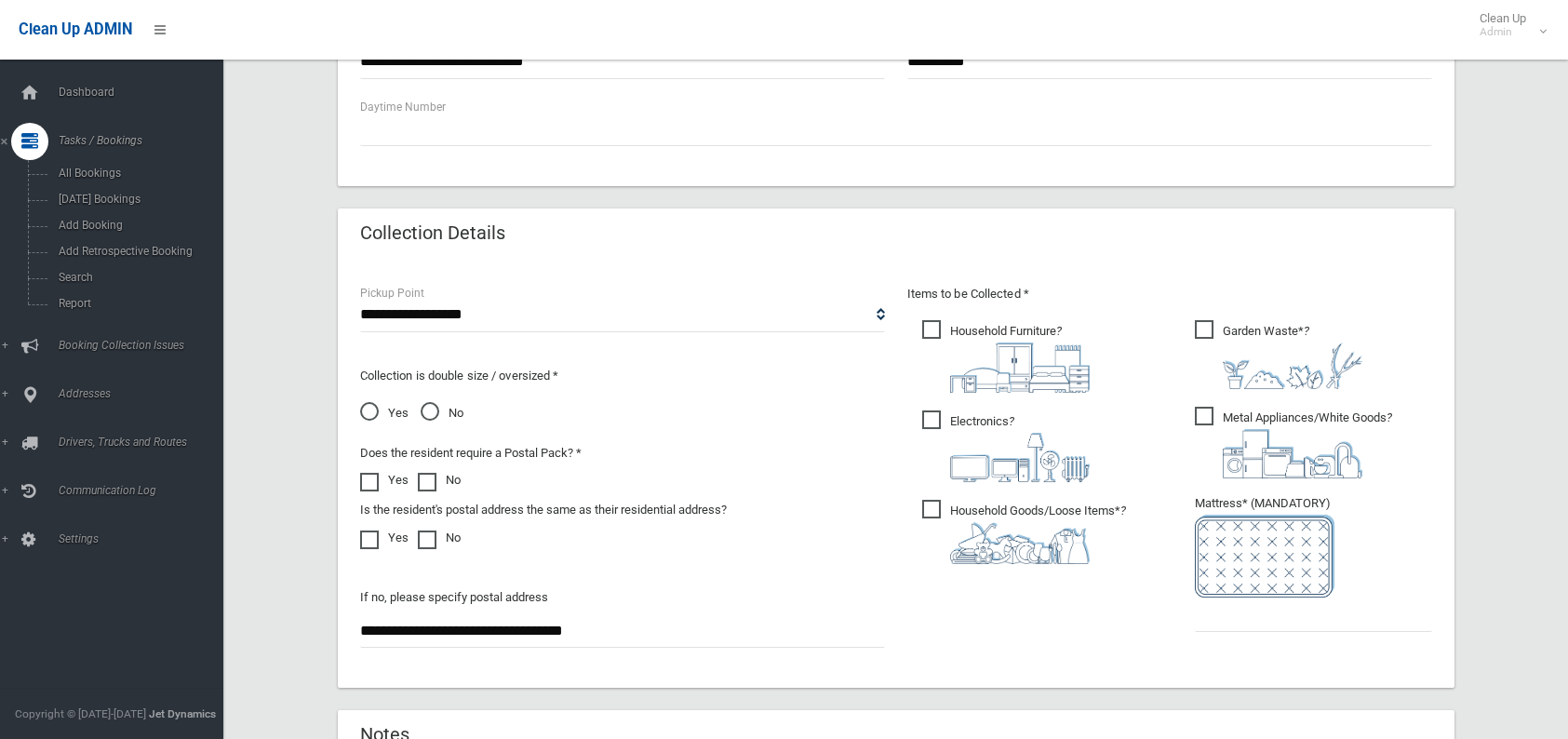
scroll to position [838, 0]
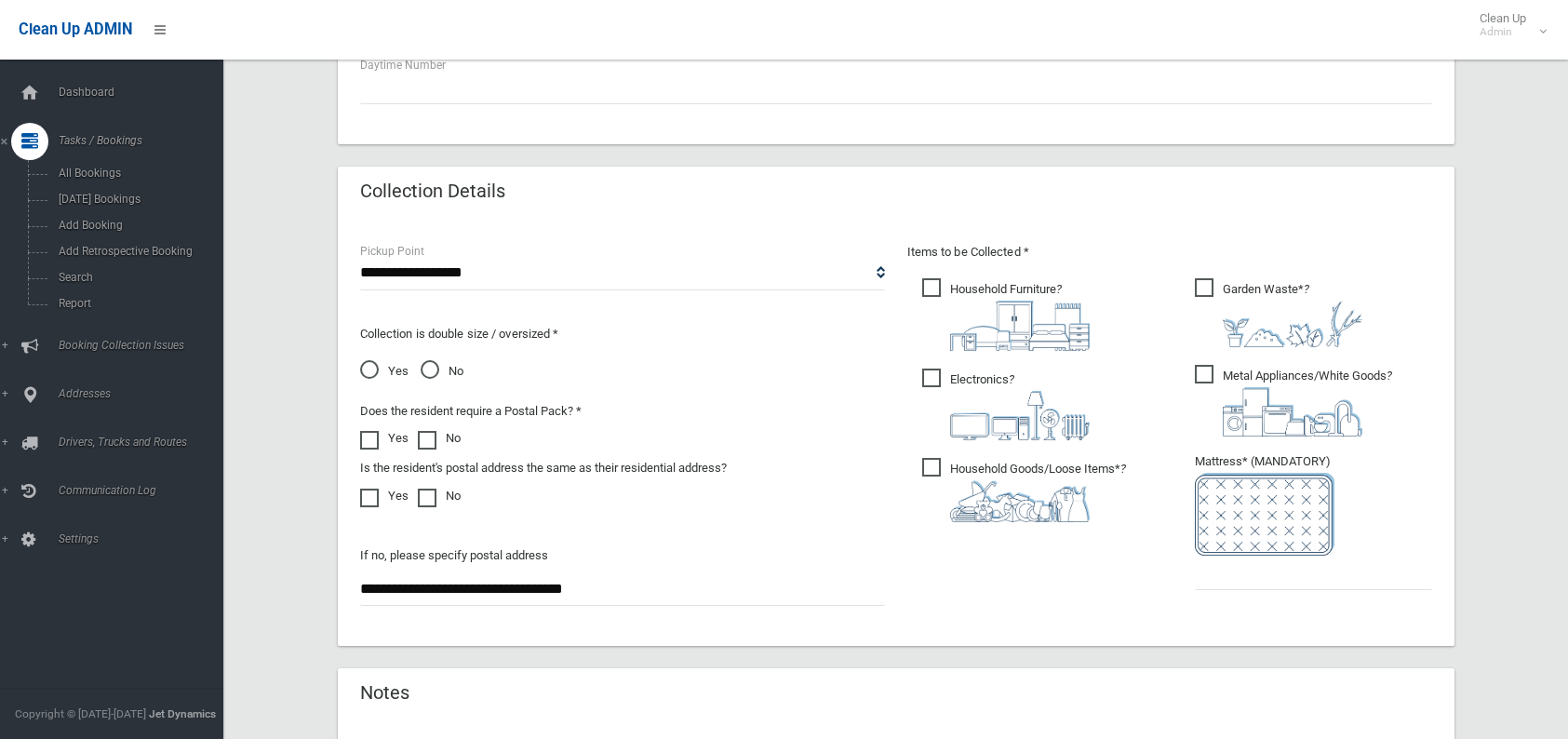
click at [1238, 598] on ul "Garden Waste* ?" at bounding box center [1306, 439] width 253 height 330
click at [1224, 582] on input "text" at bounding box center [1313, 573] width 238 height 34
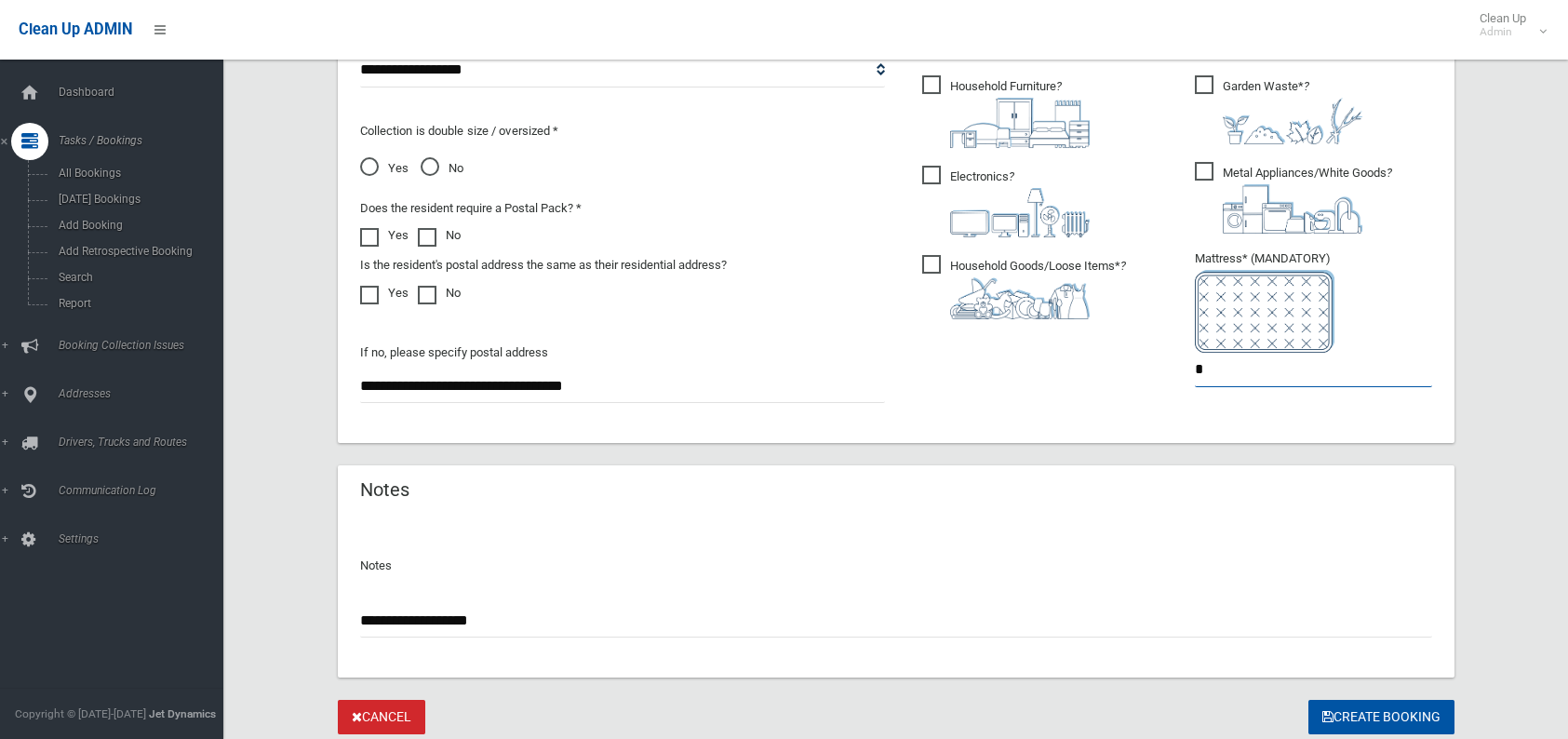
scroll to position [1103, 0]
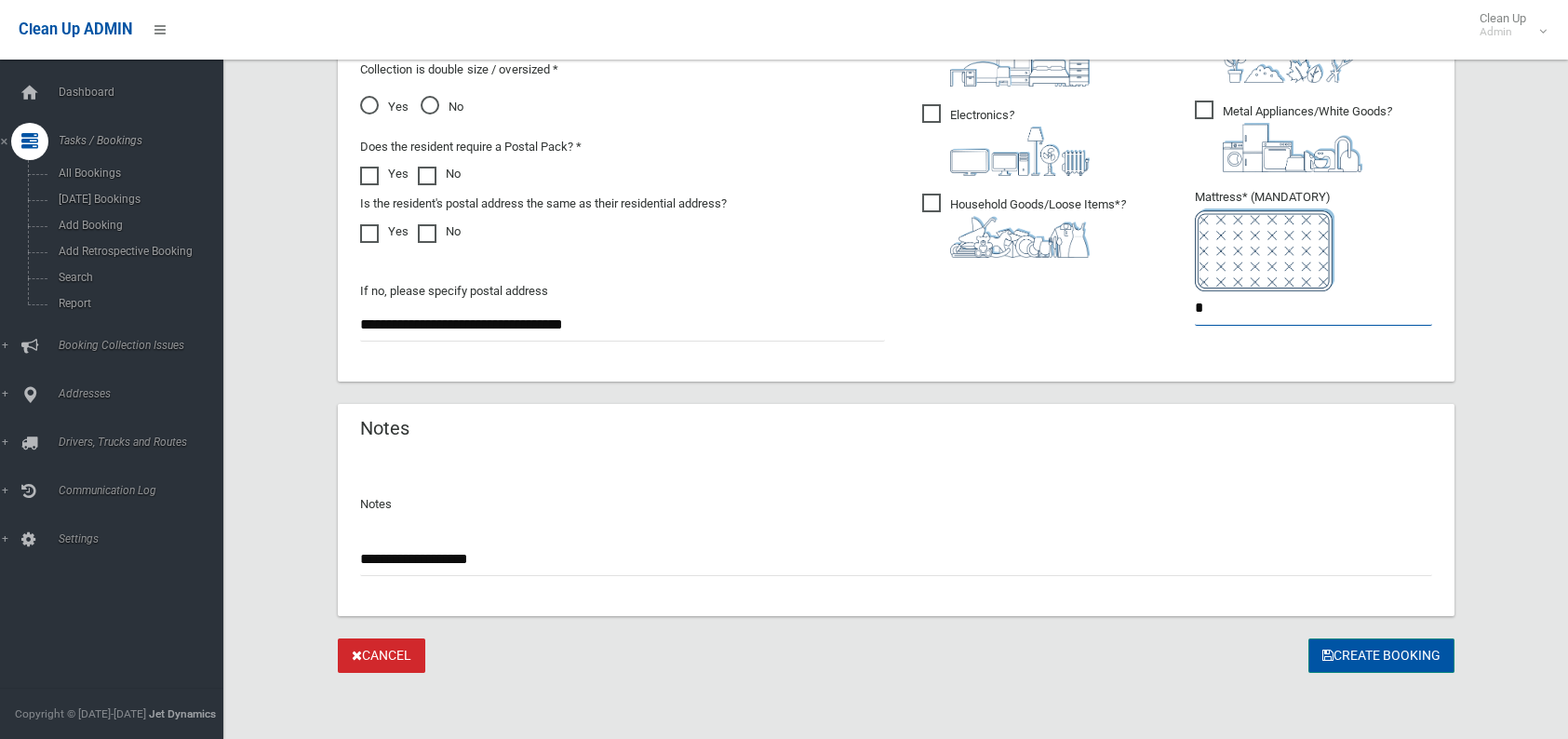
type input "*"
click at [1368, 659] on button "Create Booking" at bounding box center [1381, 656] width 146 height 34
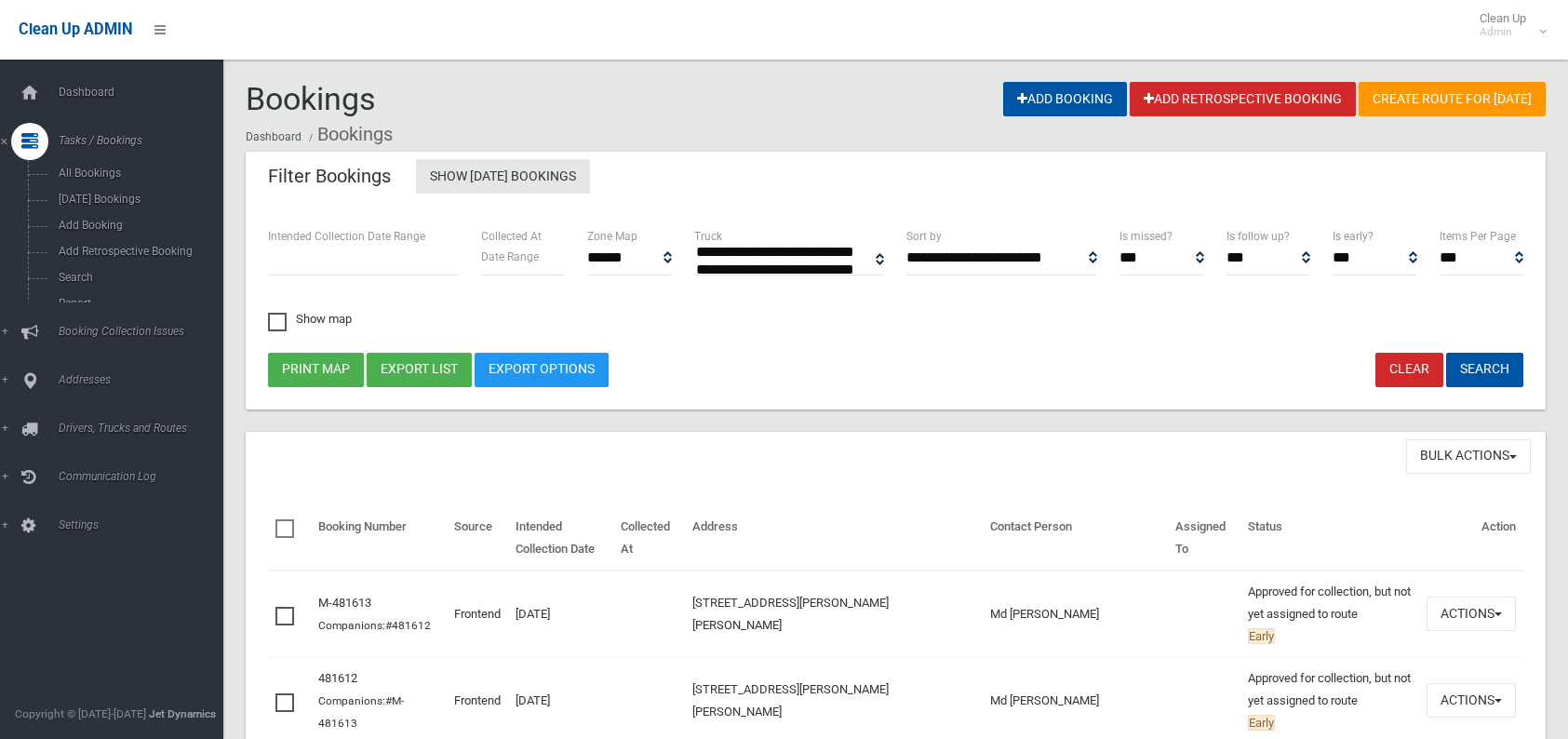
select select
click at [69, 134] on span "Tasks / Bookings" at bounding box center [145, 140] width 185 height 13
click at [64, 269] on link "Search" at bounding box center [119, 278] width 238 height 26
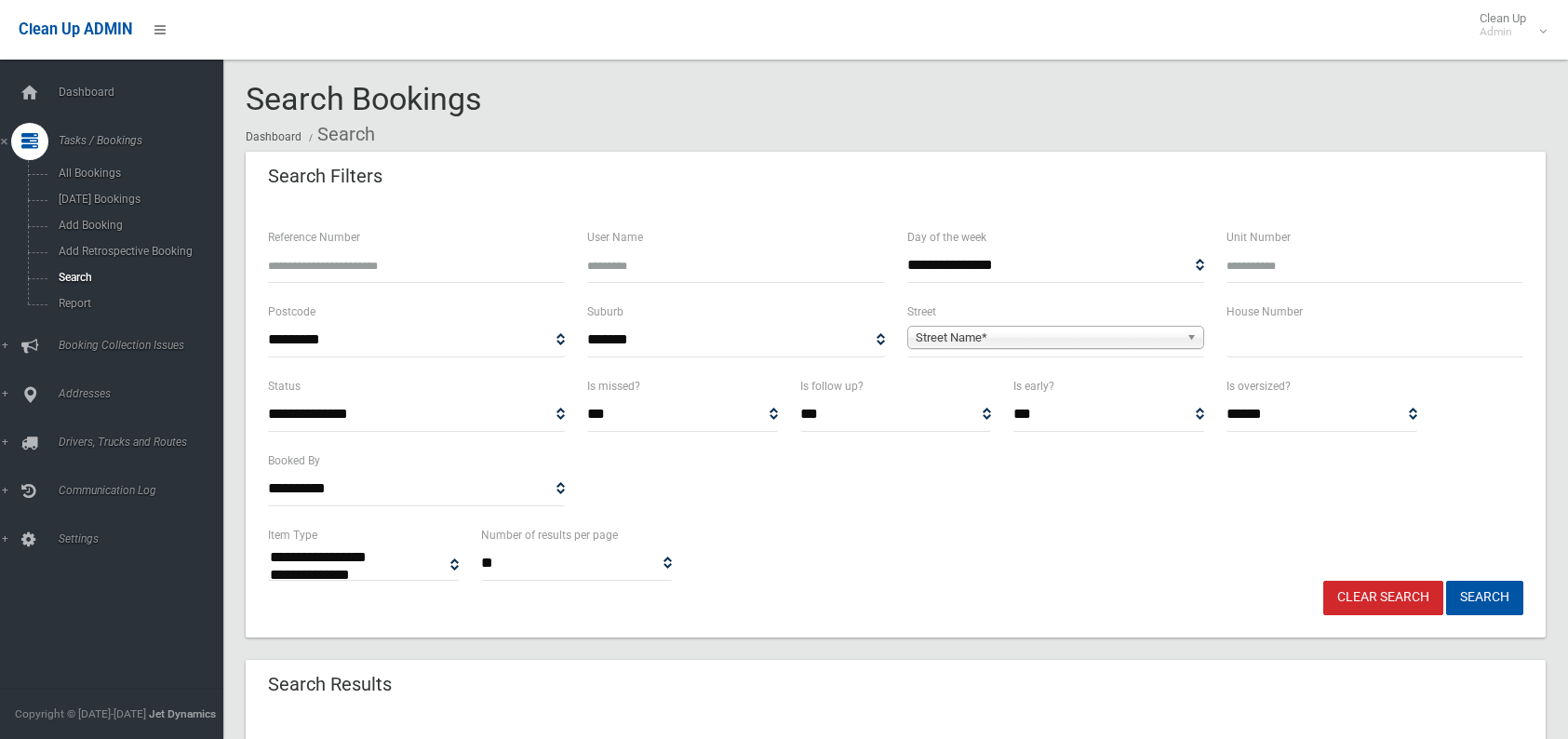
select select
type input "**"
click at [934, 337] on span "Street Name*" at bounding box center [1047, 338] width 263 height 22
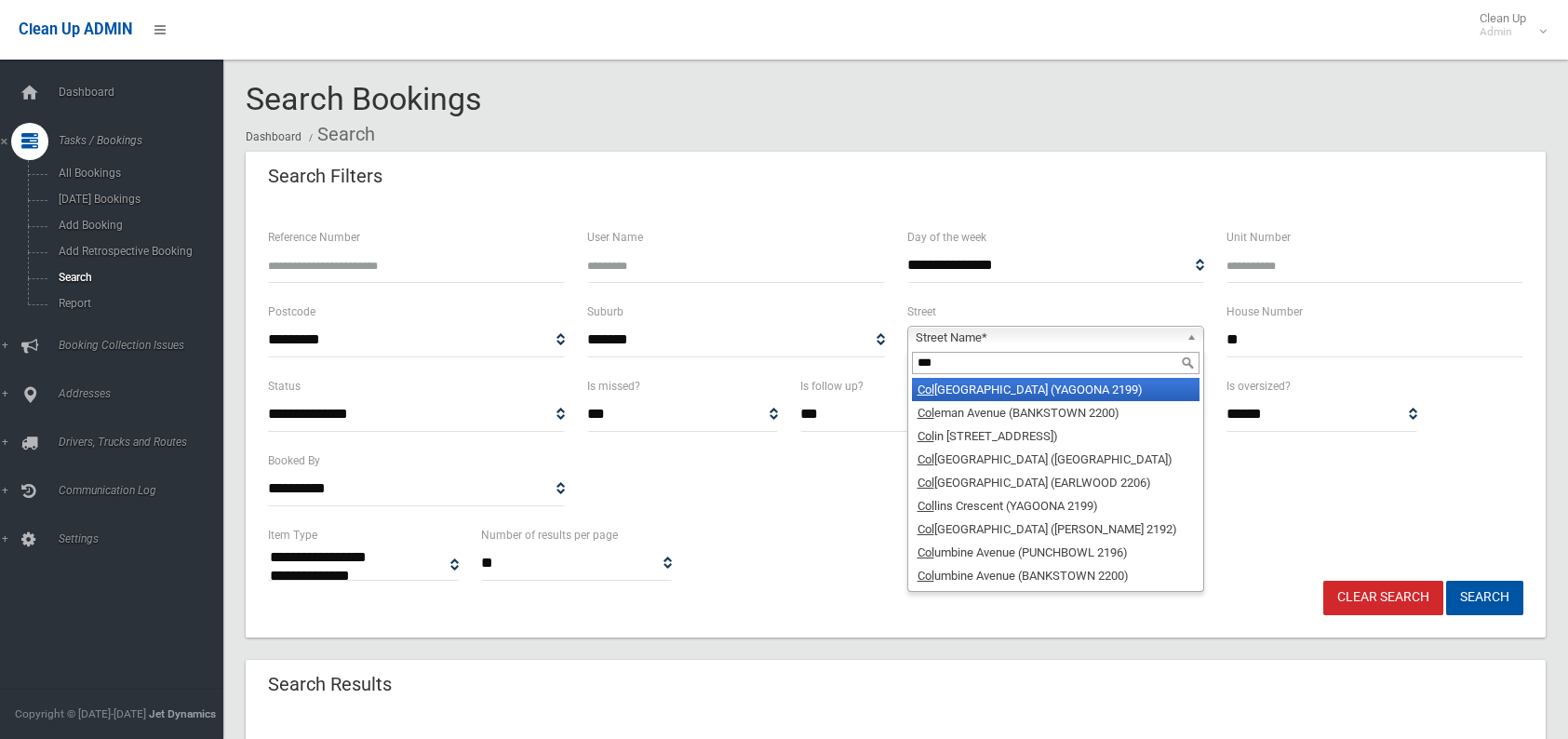
type input "***"
click at [956, 386] on li "Col echin Street (YAGOONA 2199)" at bounding box center [1056, 389] width 287 height 23
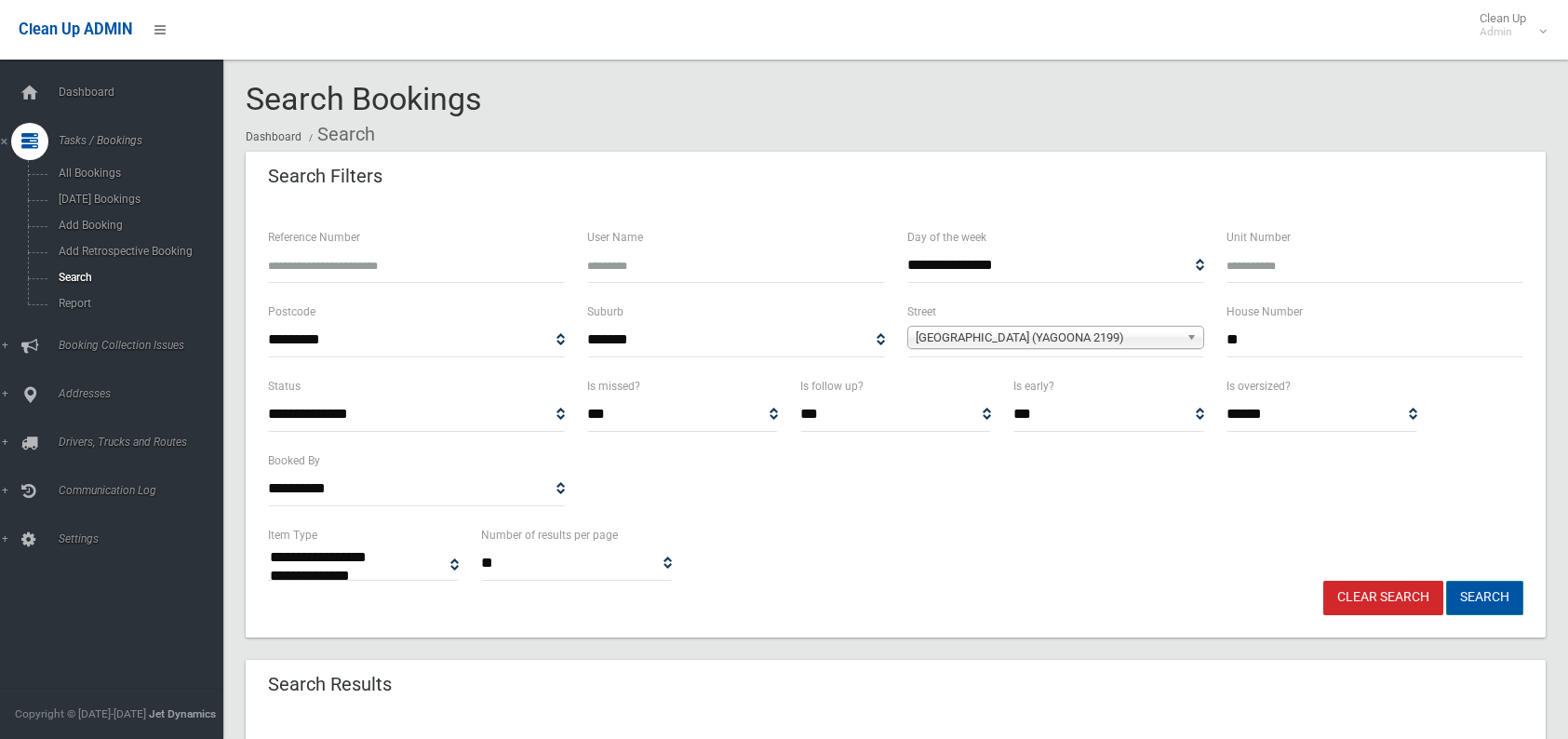
click at [1492, 608] on button "Search" at bounding box center [1484, 598] width 77 height 34
click at [1472, 596] on button "Search" at bounding box center [1484, 598] width 77 height 34
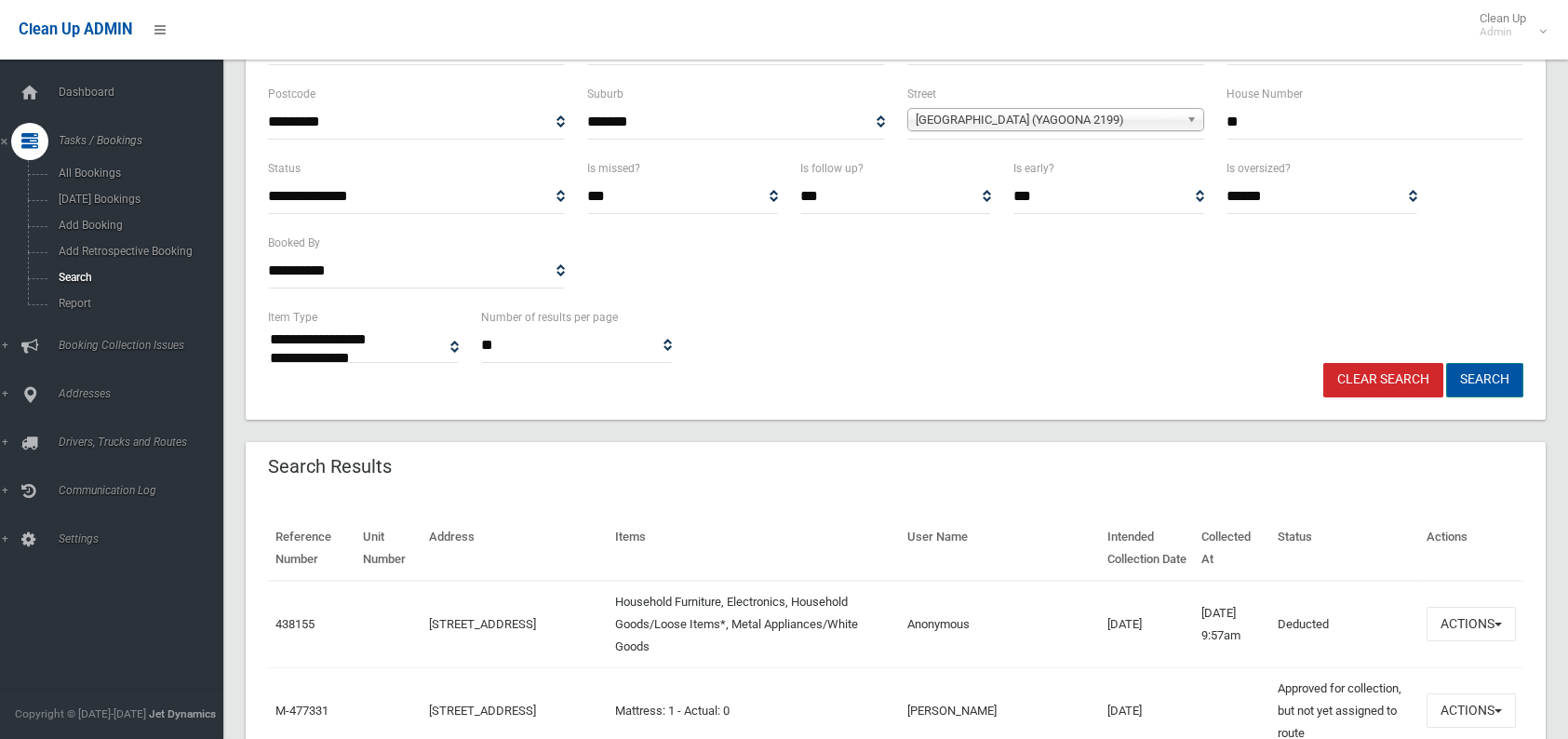
scroll to position [186, 0]
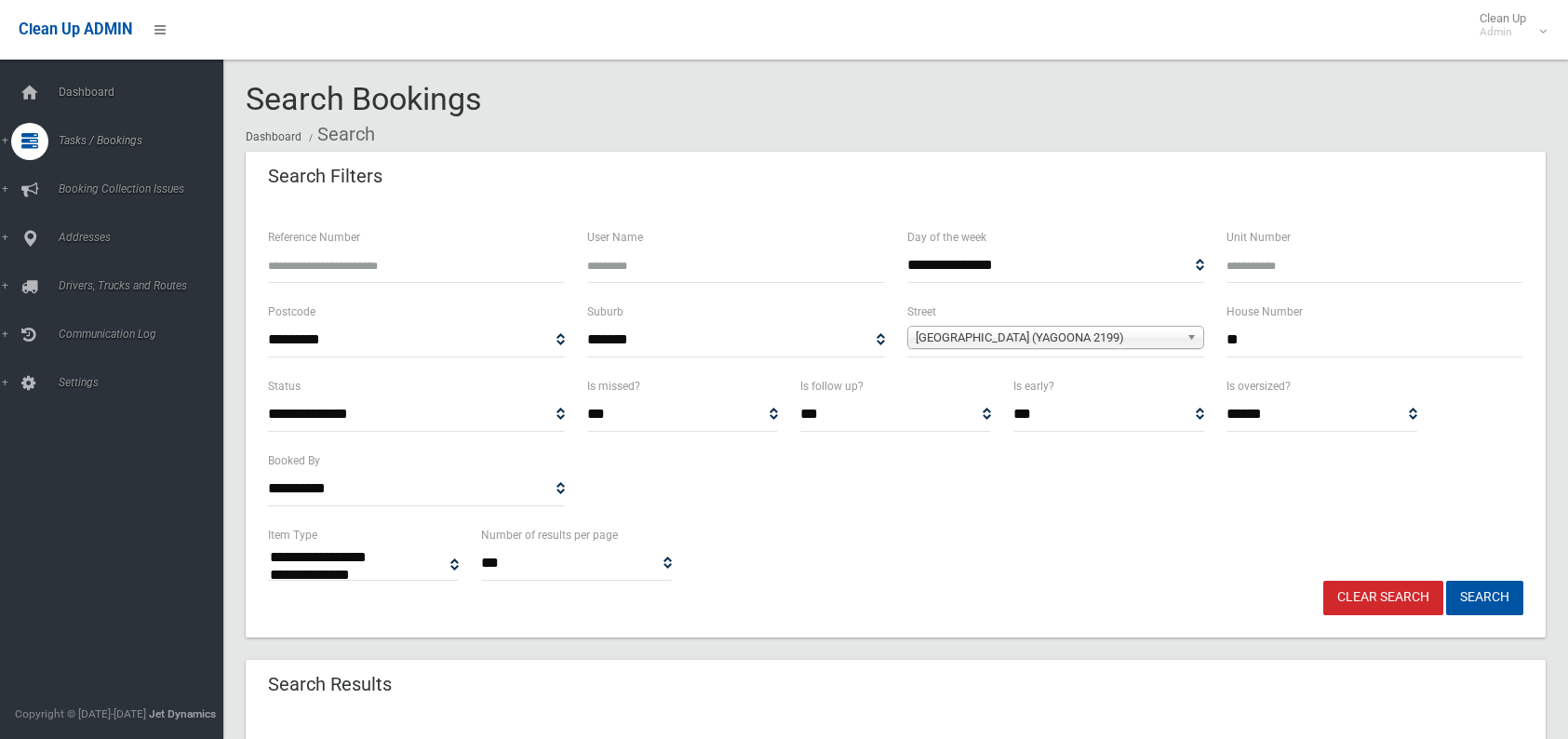
select select
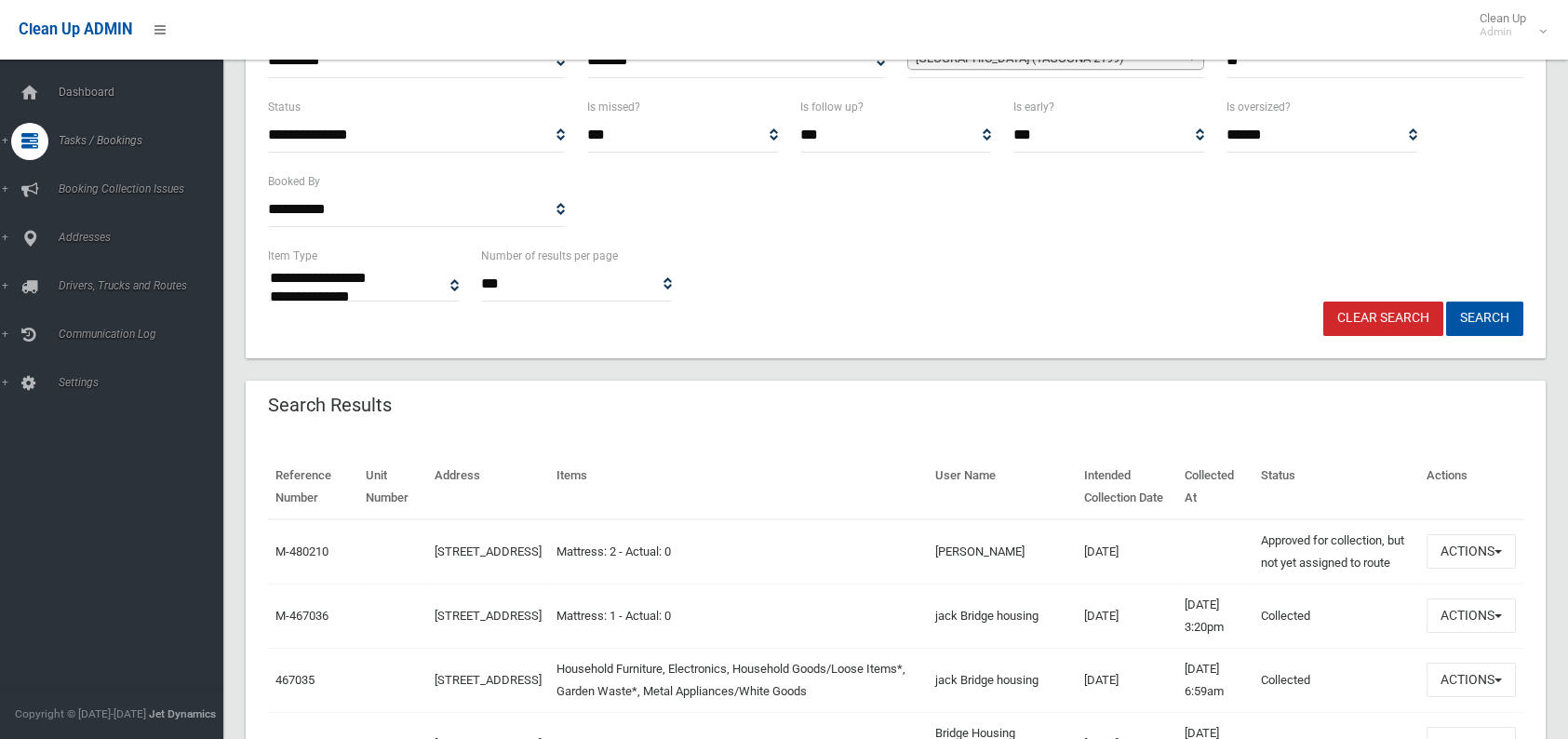
scroll to position [280, 0]
click at [1443, 683] on button "Actions" at bounding box center [1471, 680] width 90 height 34
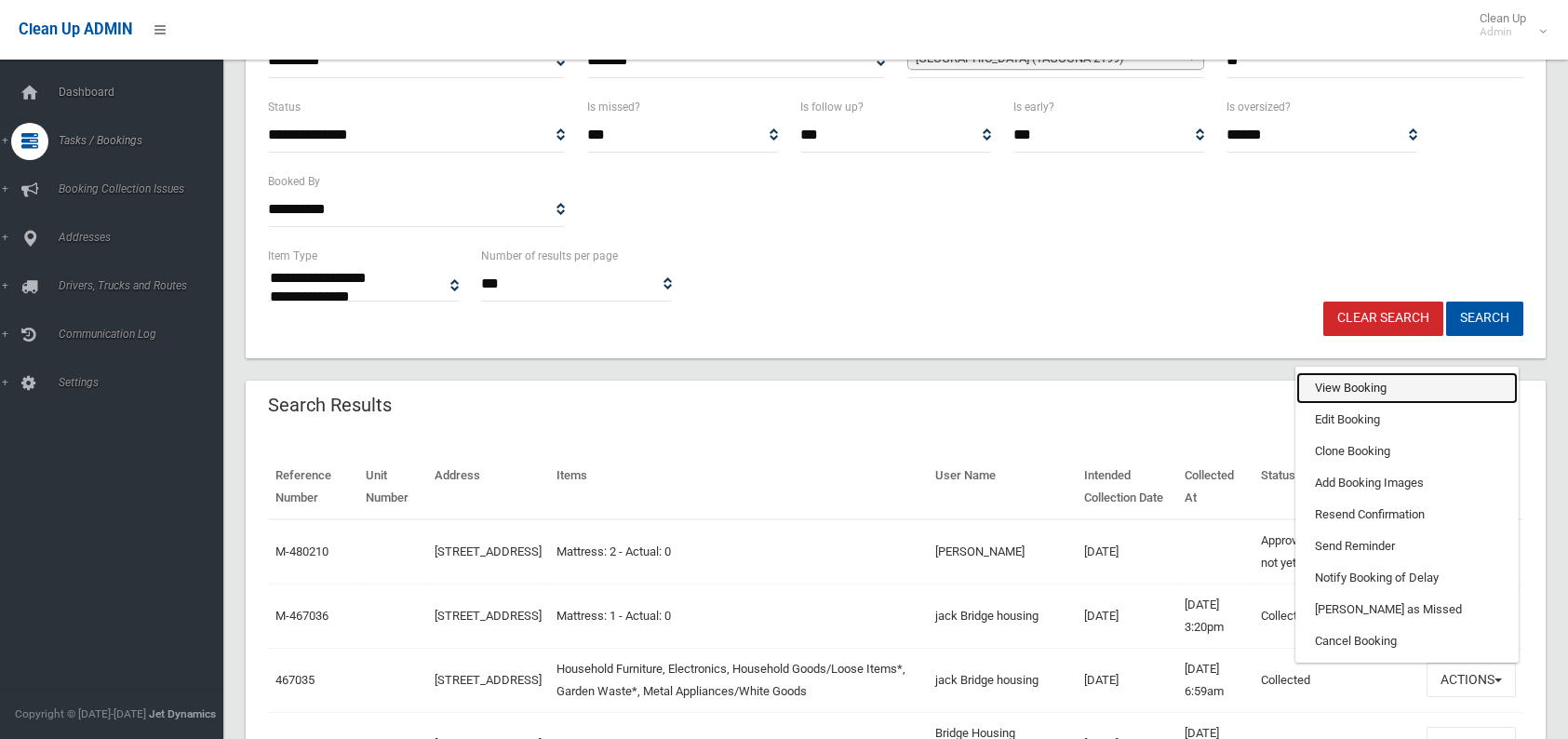
click at [1343, 388] on link "View Booking" at bounding box center [1407, 388] width 222 height 32
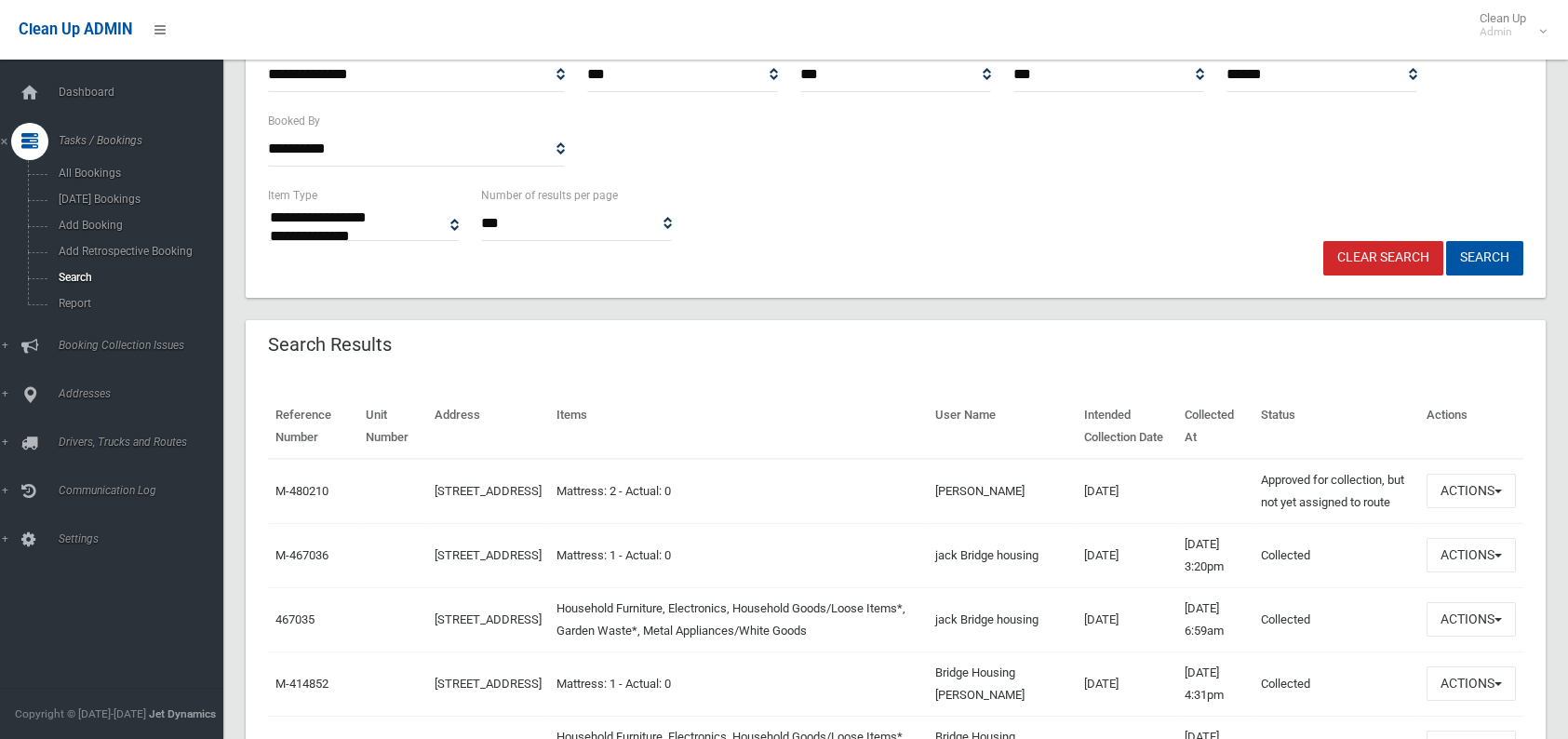
scroll to position [372, 0]
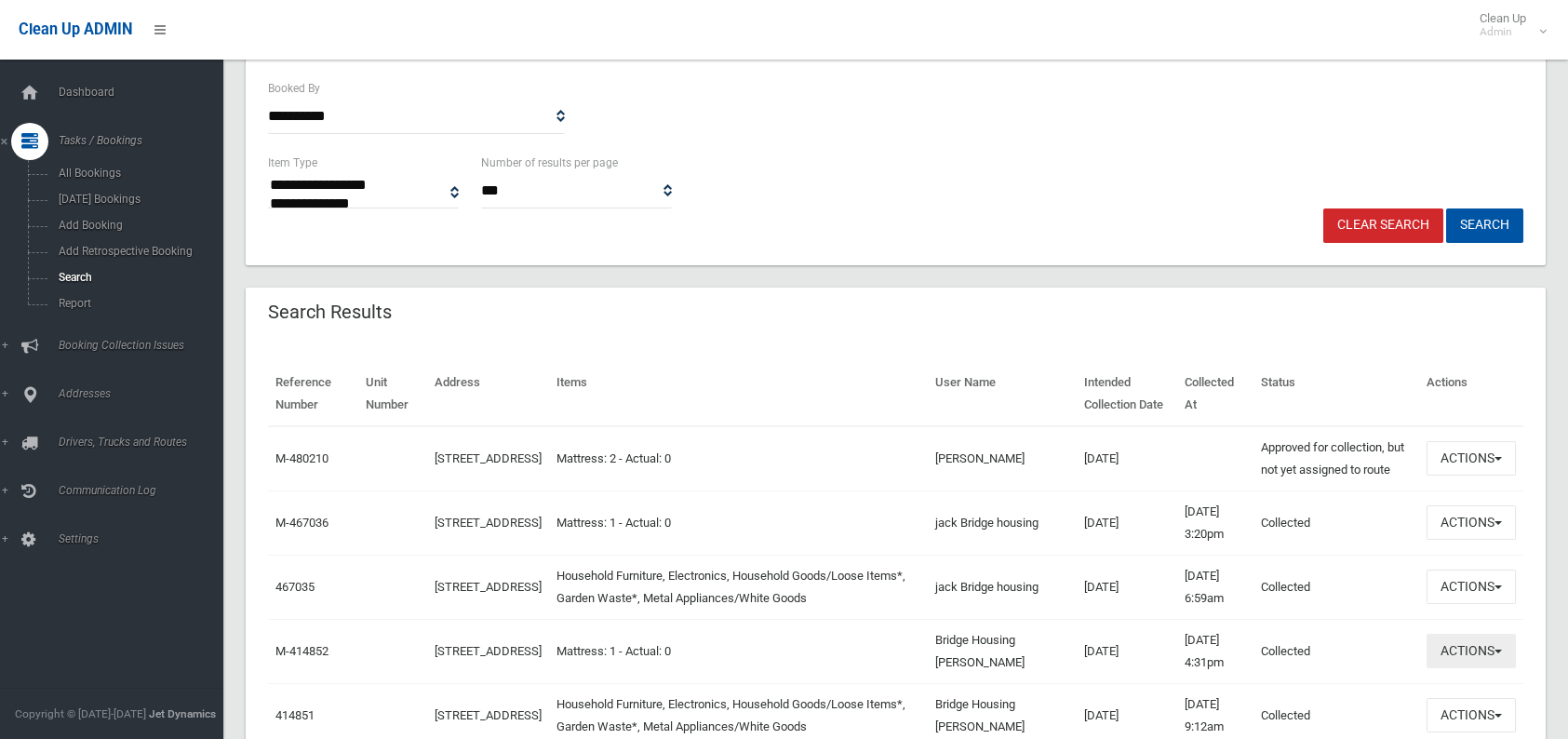
click at [1461, 668] on td "Actions View Booking Edit Booking Clone Booking Add Booking Images Resend Confi…" at bounding box center [1471, 651] width 104 height 64
click at [1440, 723] on button "Actions" at bounding box center [1471, 715] width 90 height 34
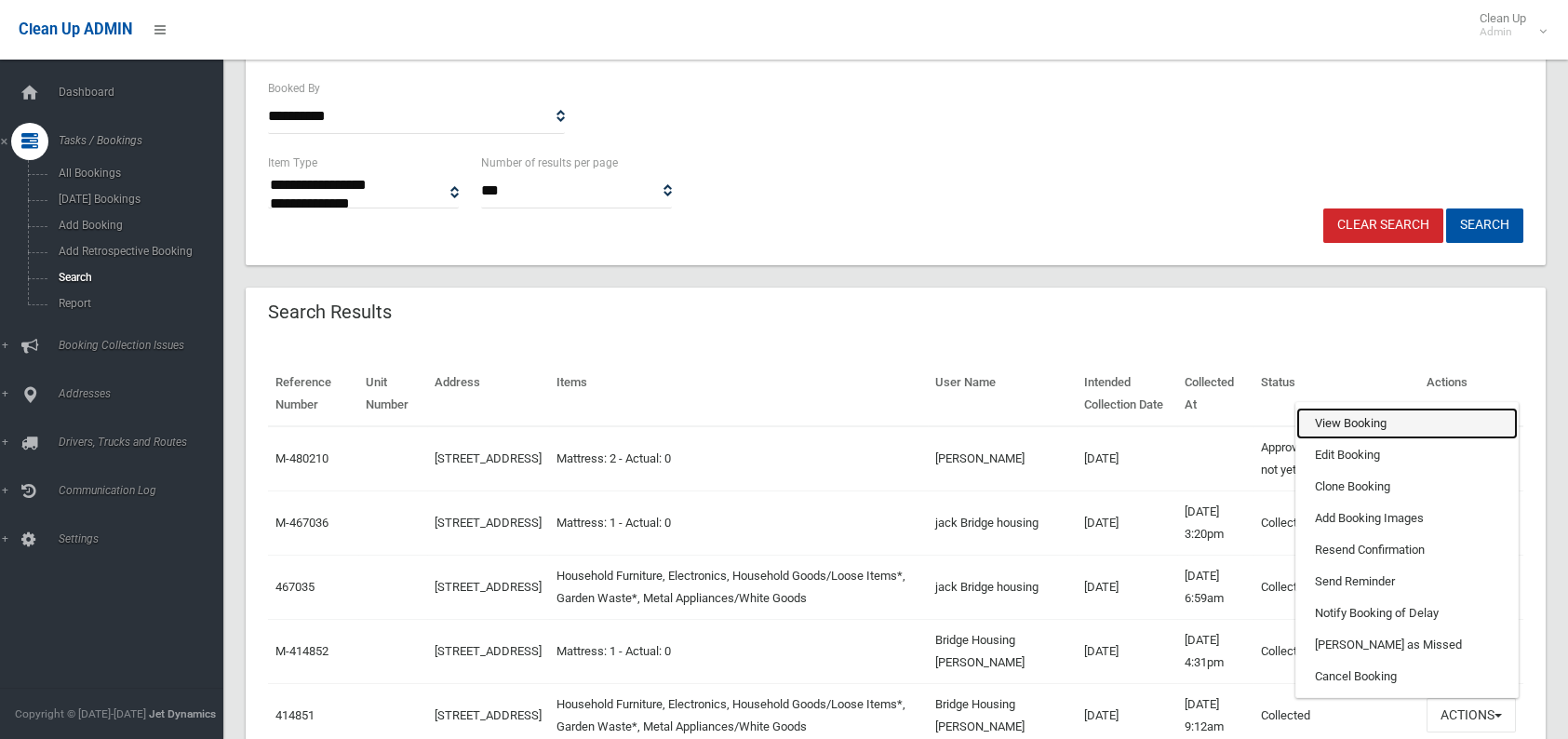
click at [1362, 423] on link "View Booking" at bounding box center [1407, 423] width 222 height 32
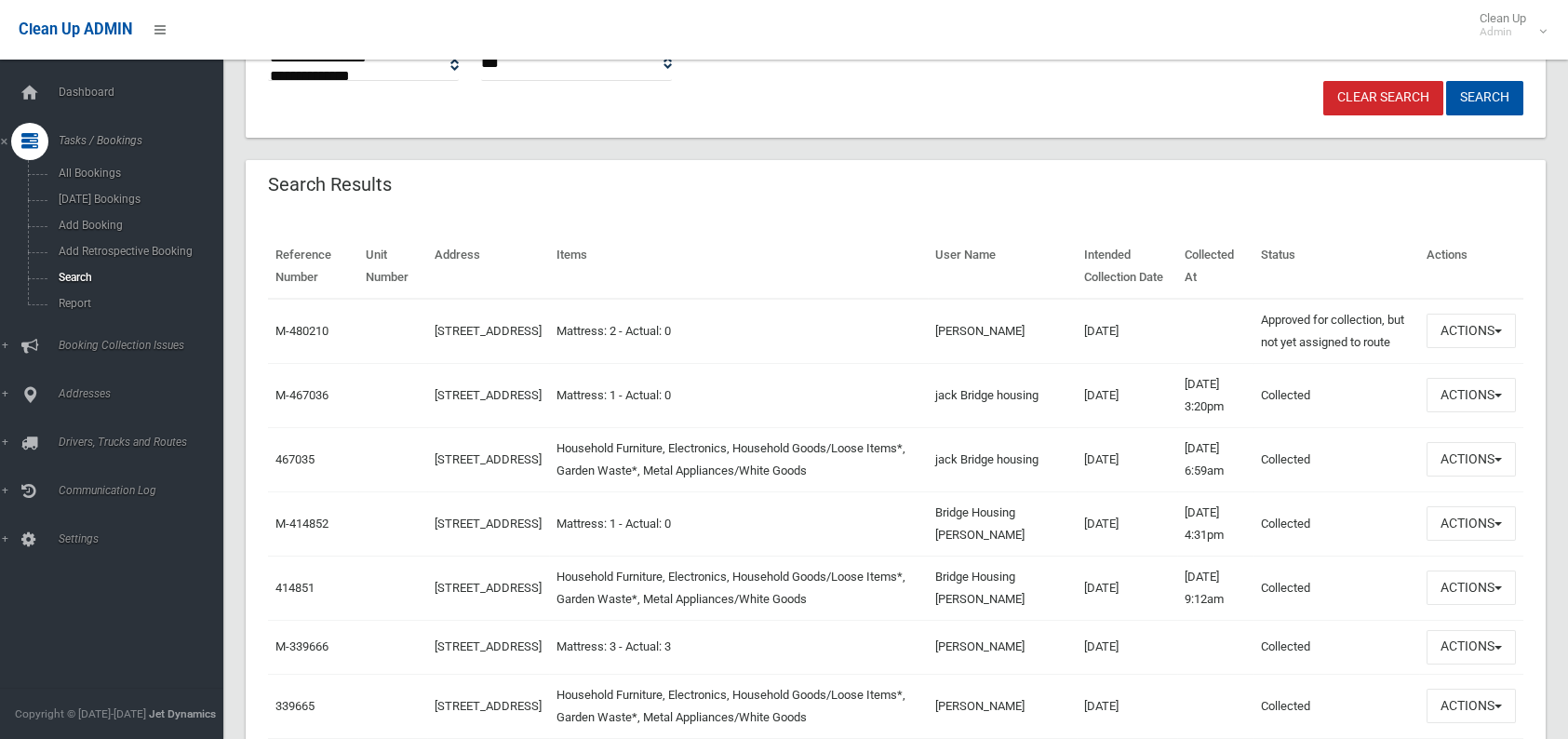
scroll to position [558, 0]
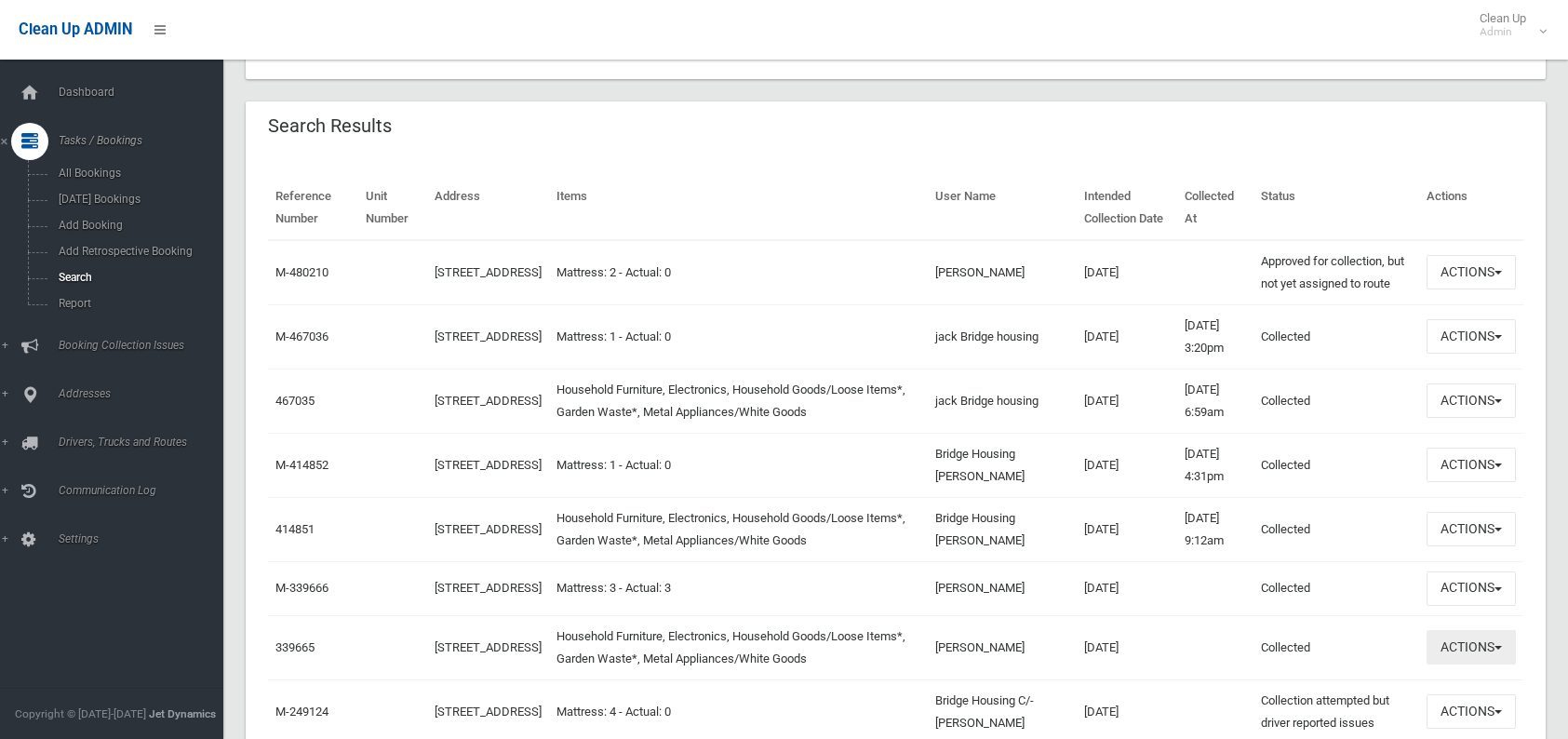
click at [1466, 665] on button "Actions" at bounding box center [1471, 647] width 90 height 34
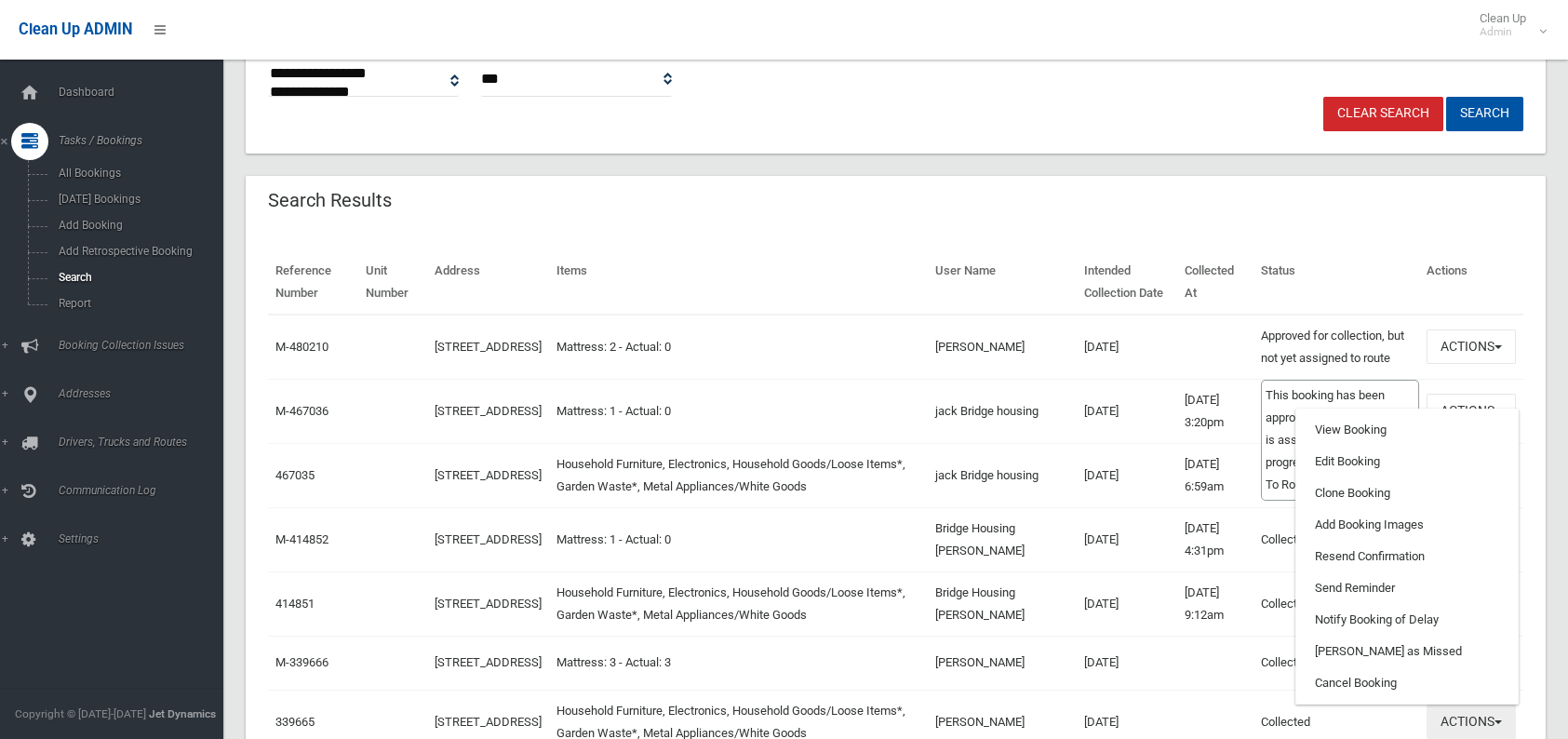
scroll to position [465, 0]
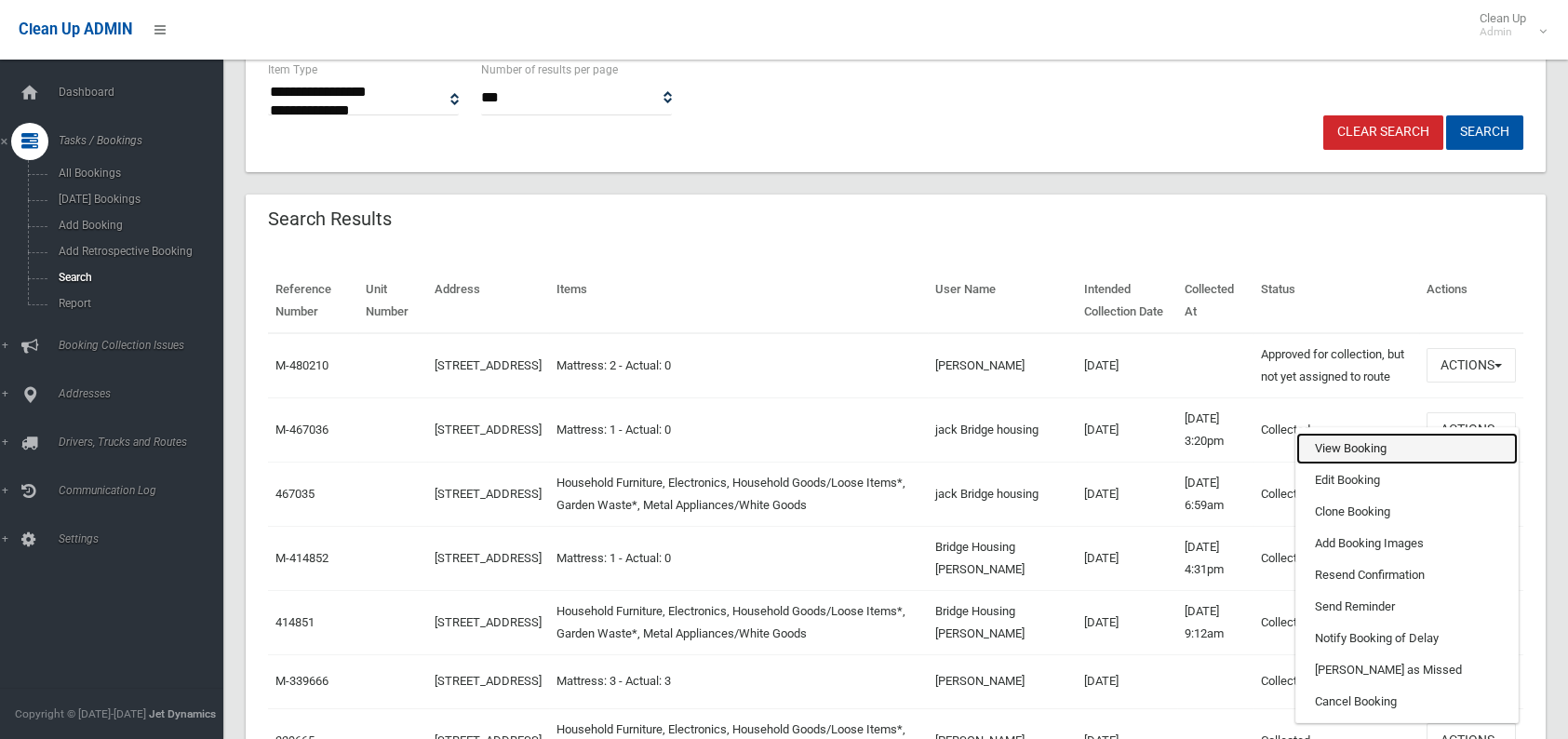
click at [1328, 461] on link "View Booking" at bounding box center [1407, 449] width 222 height 32
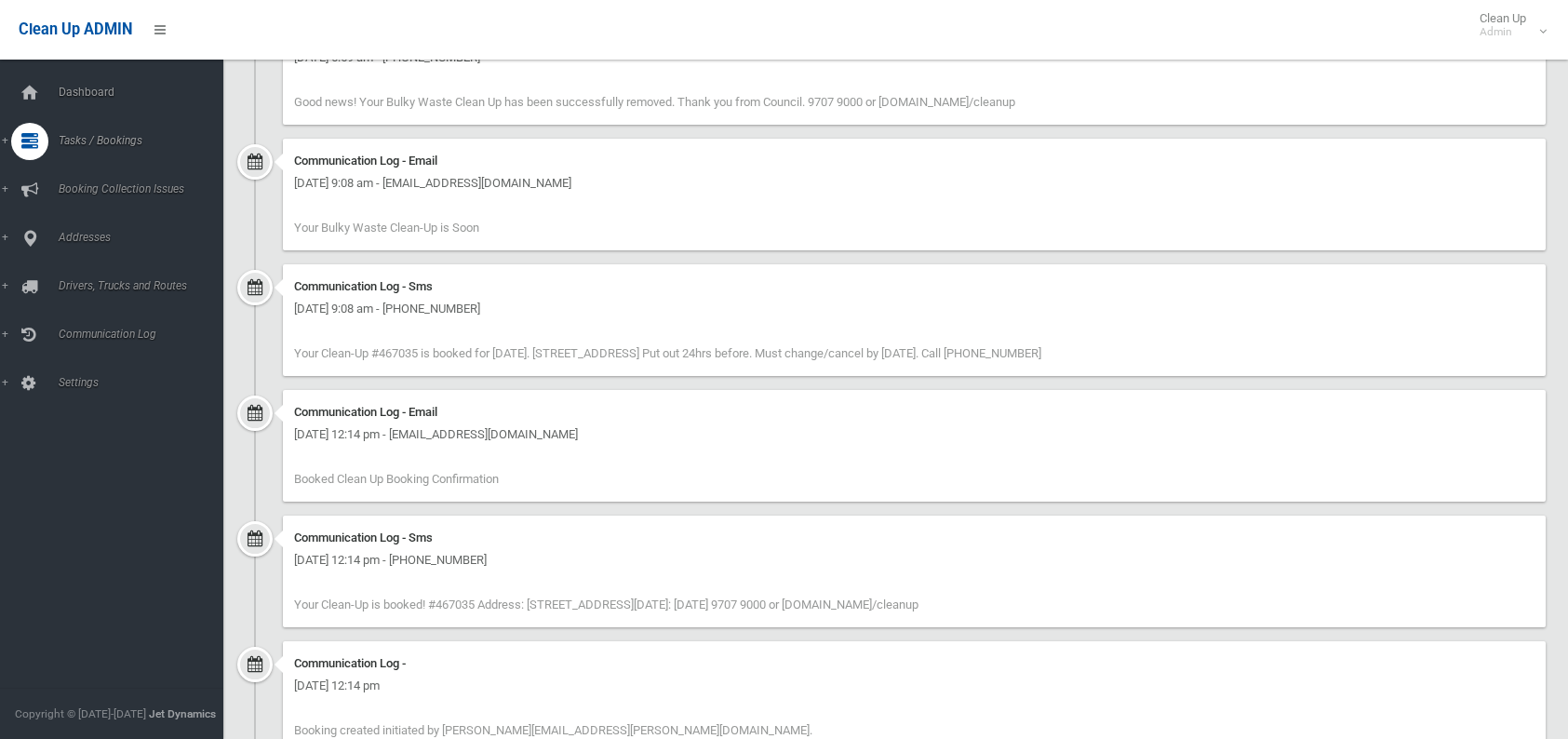
scroll to position [2026, 0]
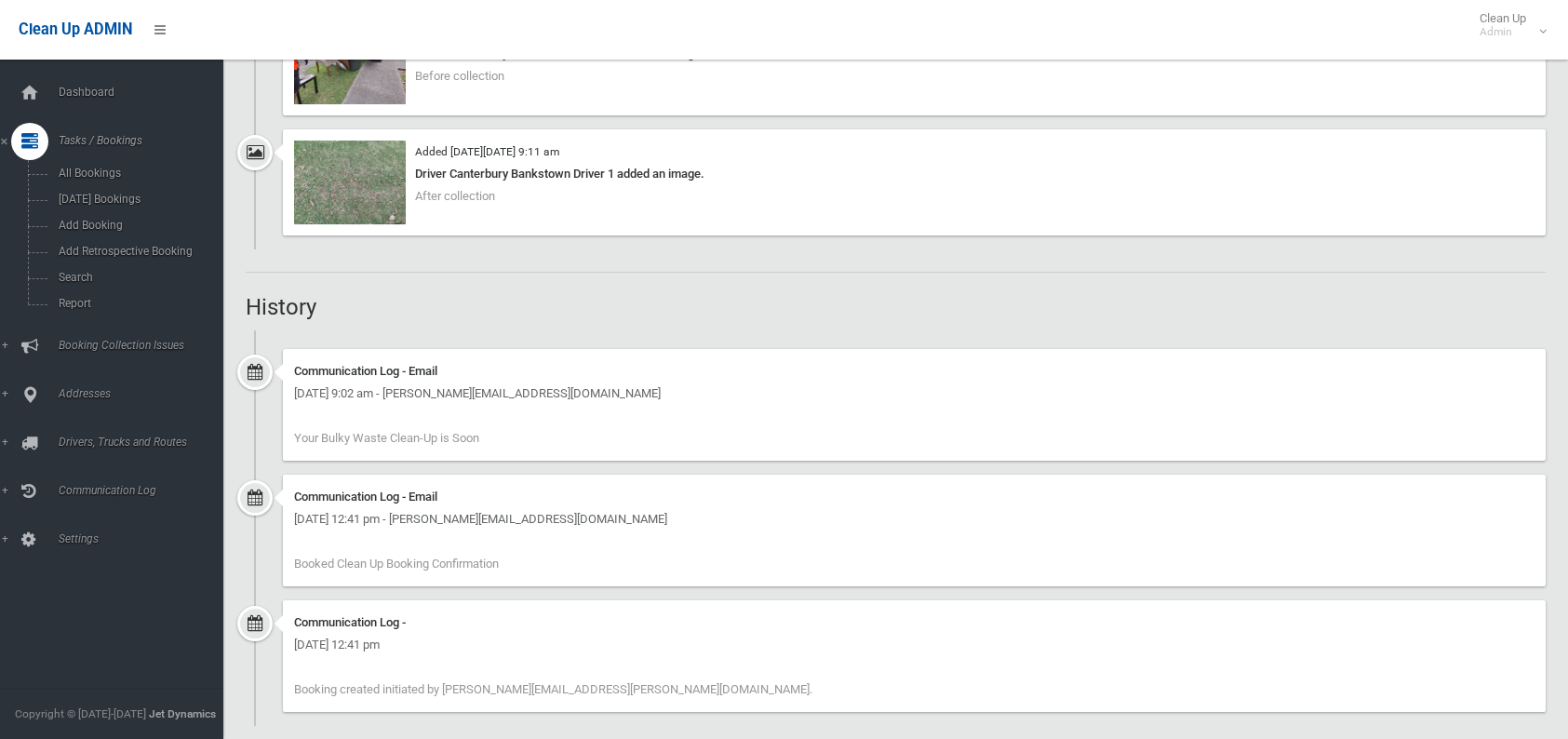
scroll to position [1720, 0]
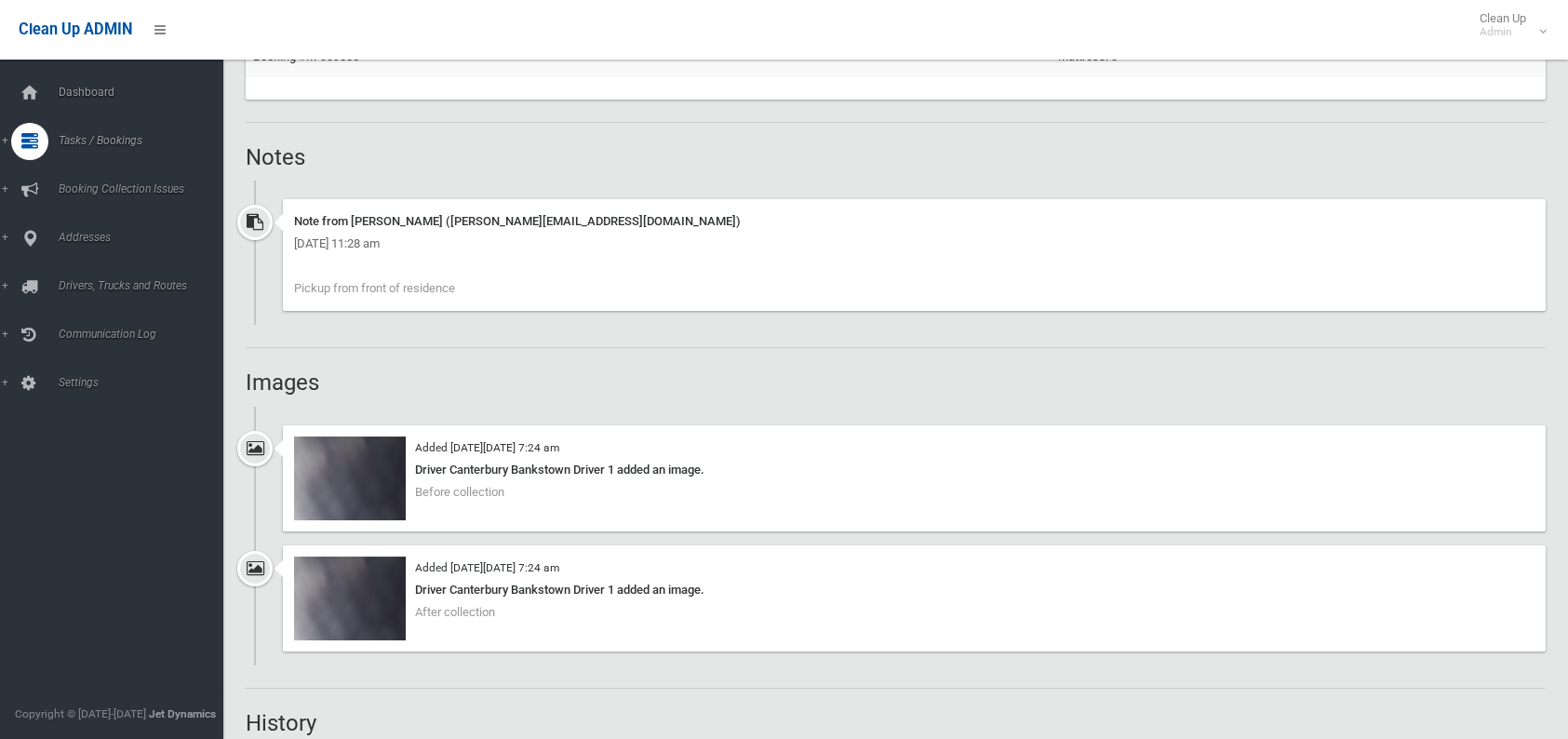
scroll to position [1254, 0]
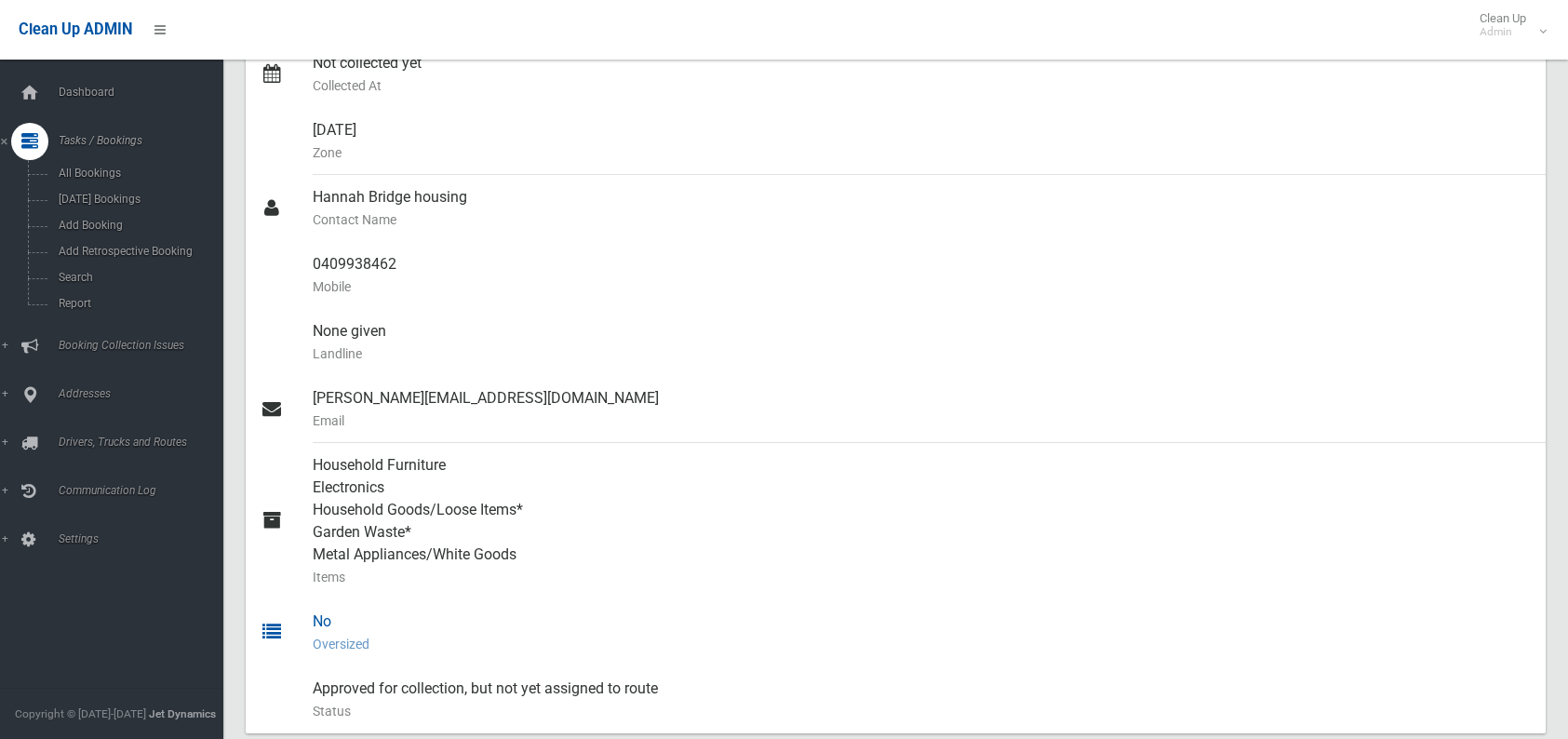
scroll to position [465, 0]
click at [85, 290] on link "Search" at bounding box center [119, 278] width 238 height 26
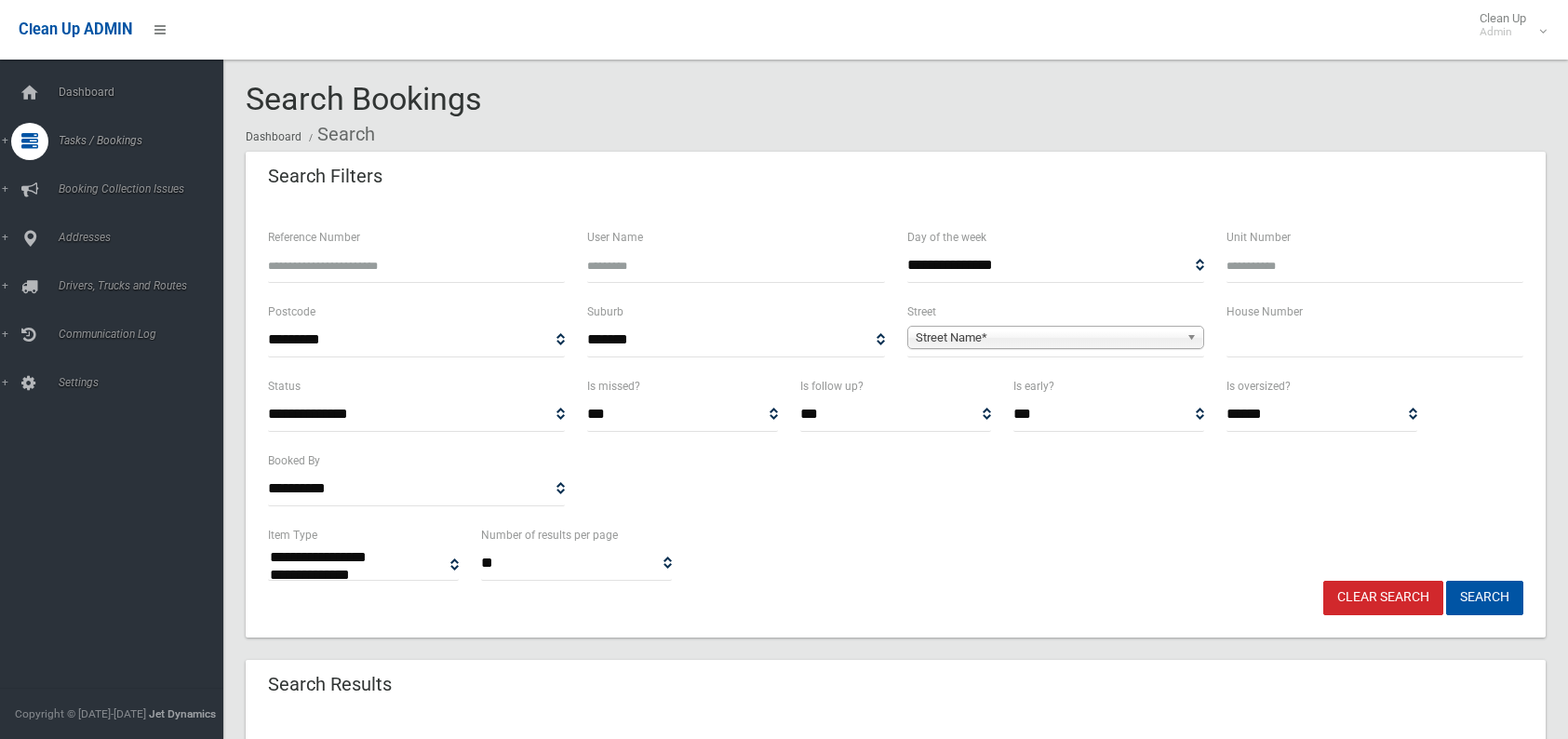
select select
type input "**"
drag, startPoint x: 1110, startPoint y: 397, endPoint x: 991, endPoint y: 333, distance: 135.1
click at [1000, 340] on span "Street Name*" at bounding box center [1047, 338] width 263 height 22
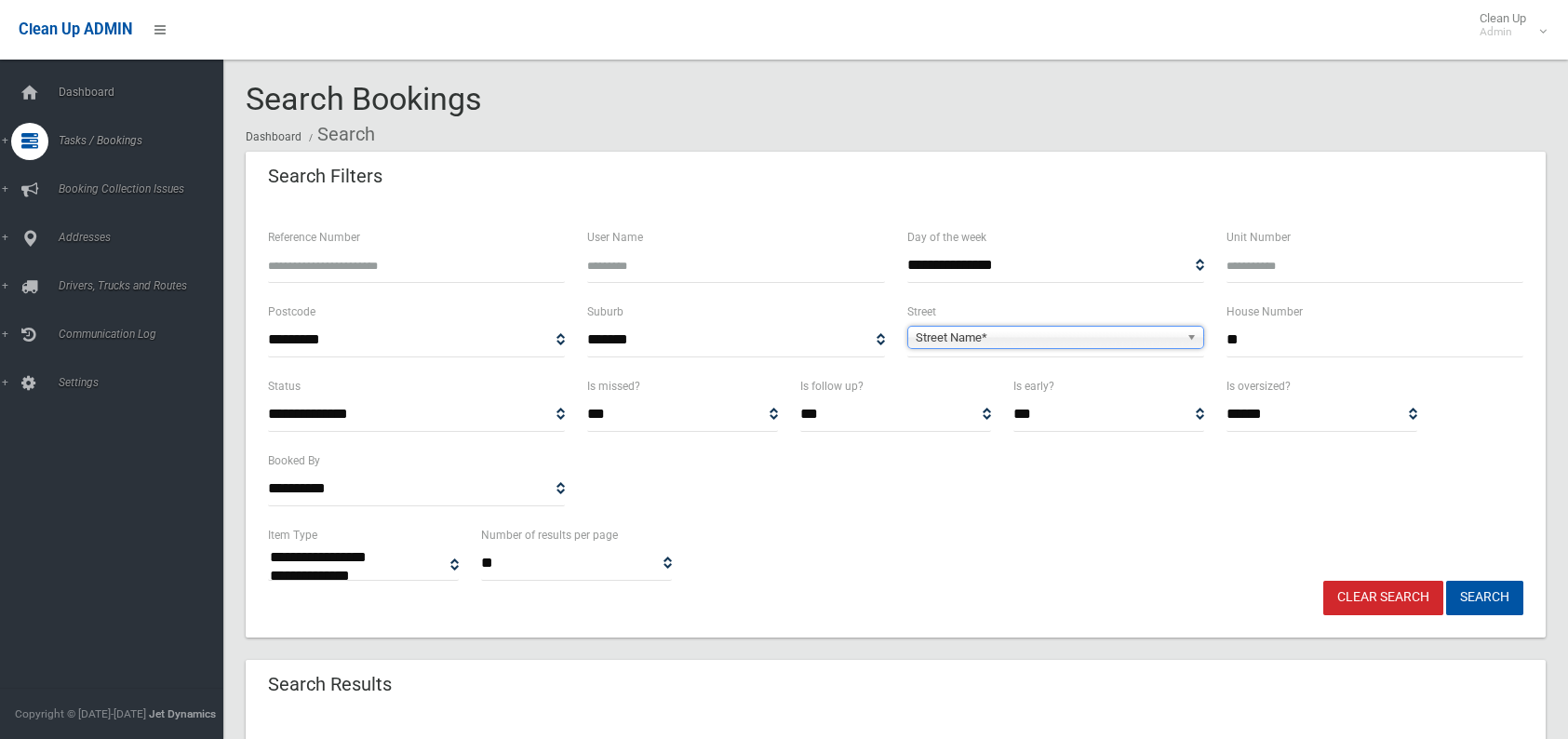
click at [991, 333] on span "Street Name*" at bounding box center [1047, 338] width 263 height 22
type input "*"
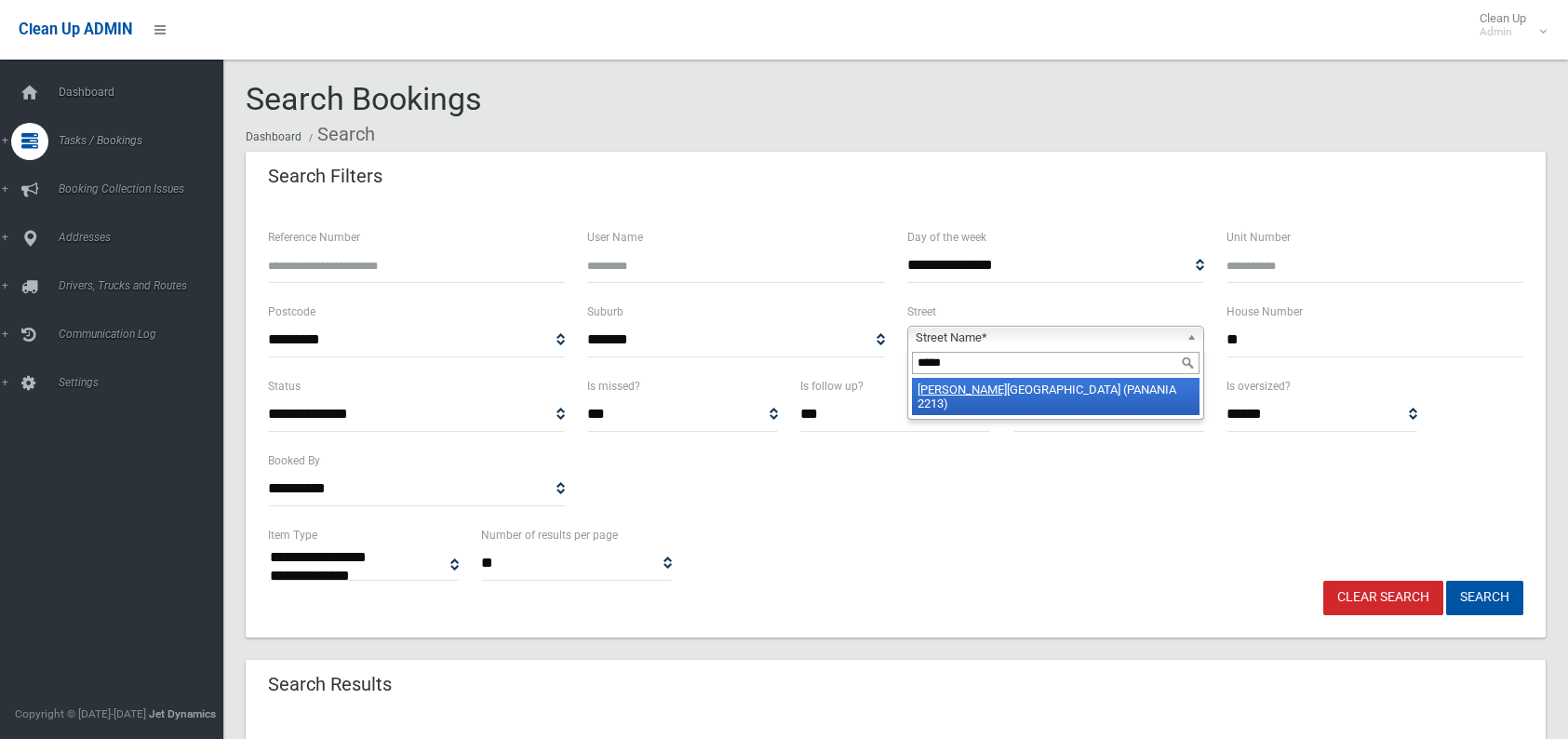
type input "*****"
drag, startPoint x: 1007, startPoint y: 385, endPoint x: 1012, endPoint y: 395, distance: 11.2
click at [1012, 395] on li "Malve rn Street (PANANIA 2213)" at bounding box center [1056, 396] width 287 height 37
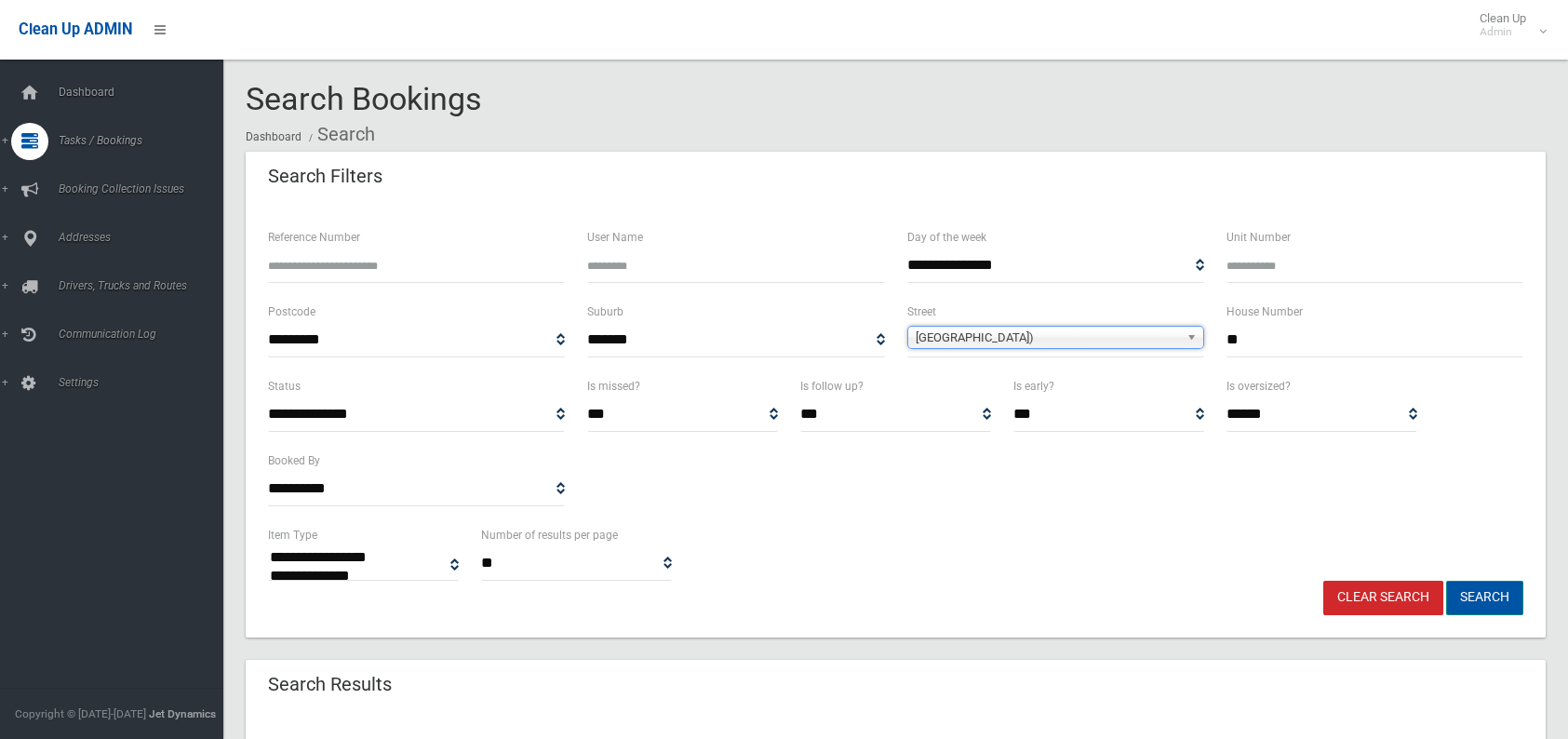
click at [1459, 593] on button "Search" at bounding box center [1484, 598] width 77 height 34
select select
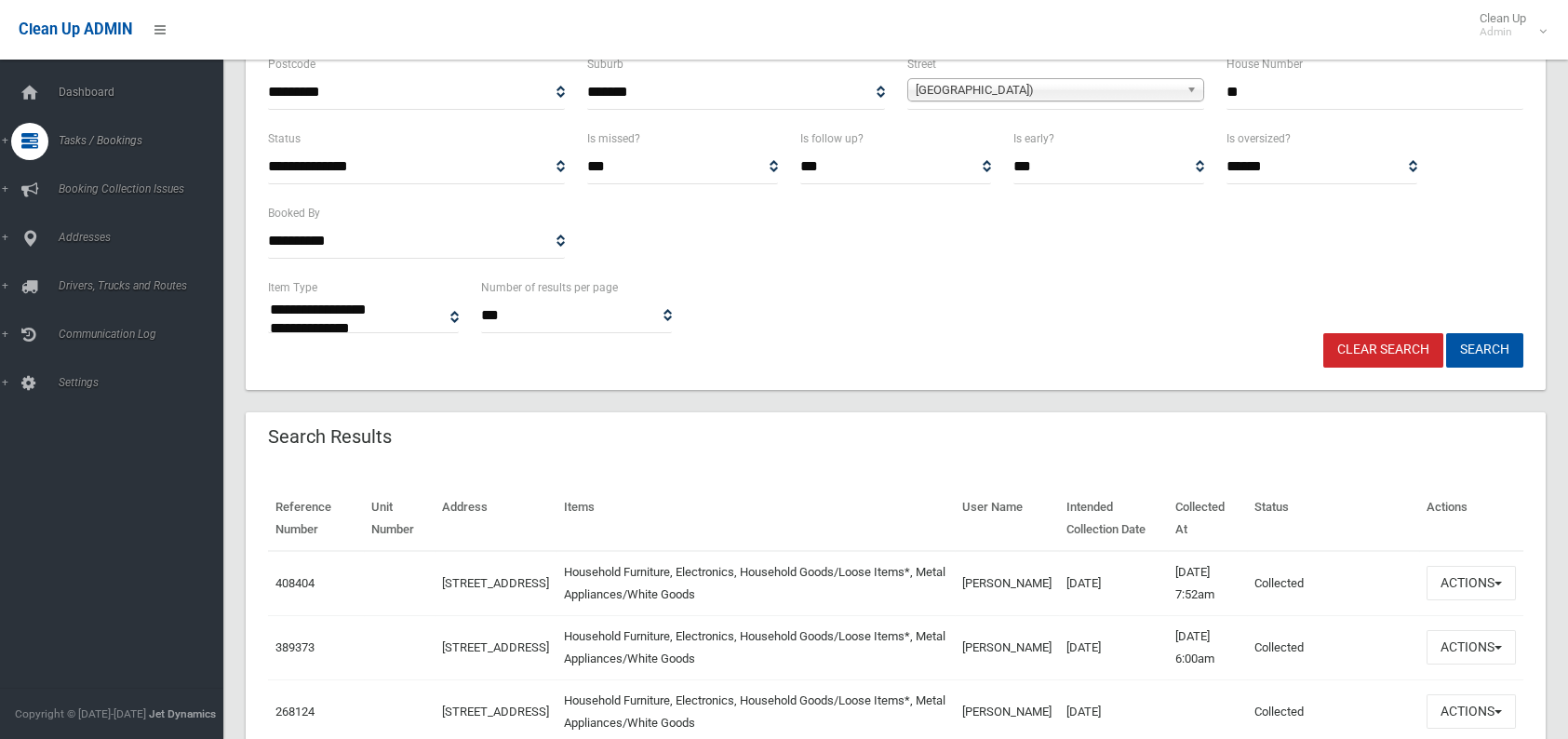
scroll to position [280, 0]
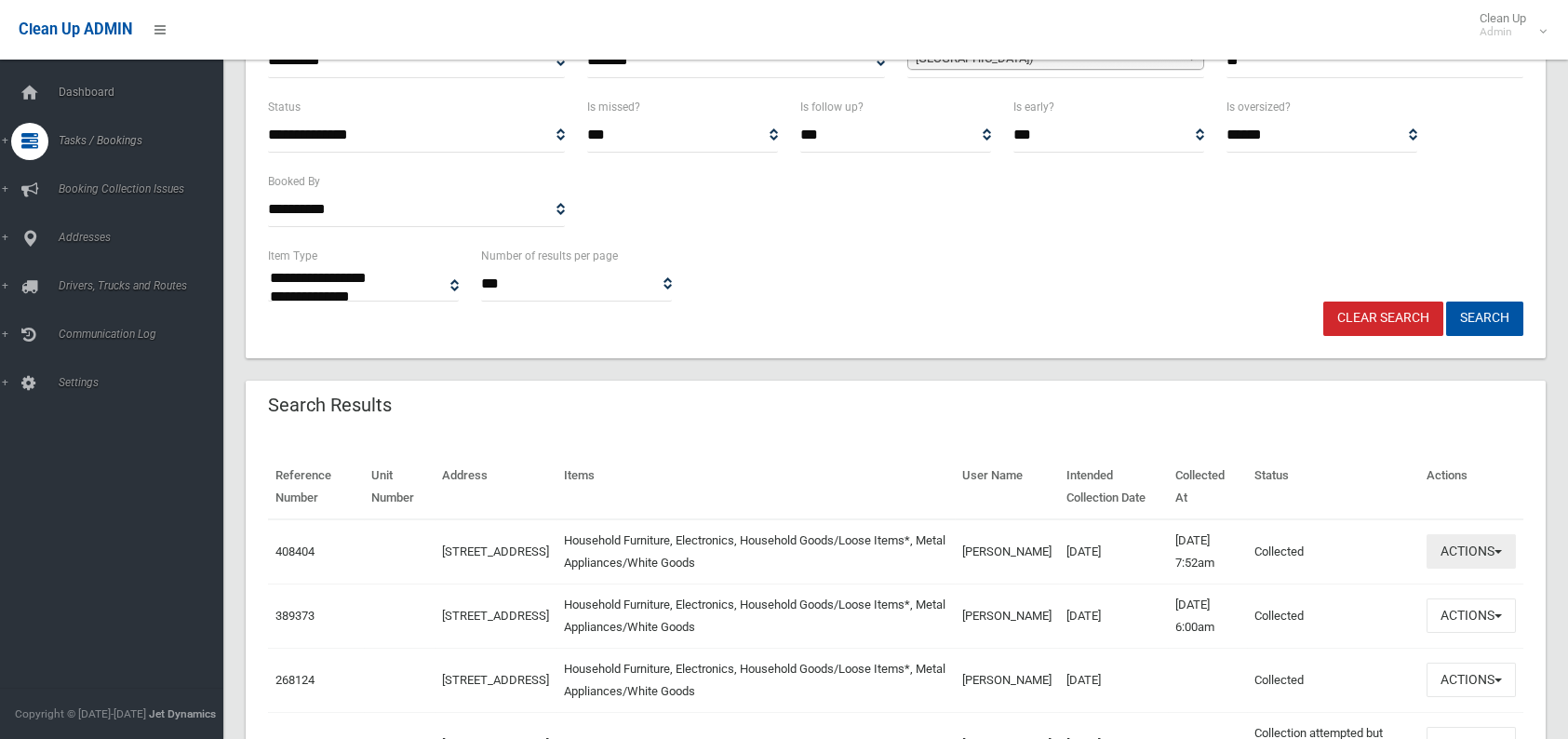
click at [1436, 560] on button "Actions" at bounding box center [1471, 551] width 90 height 34
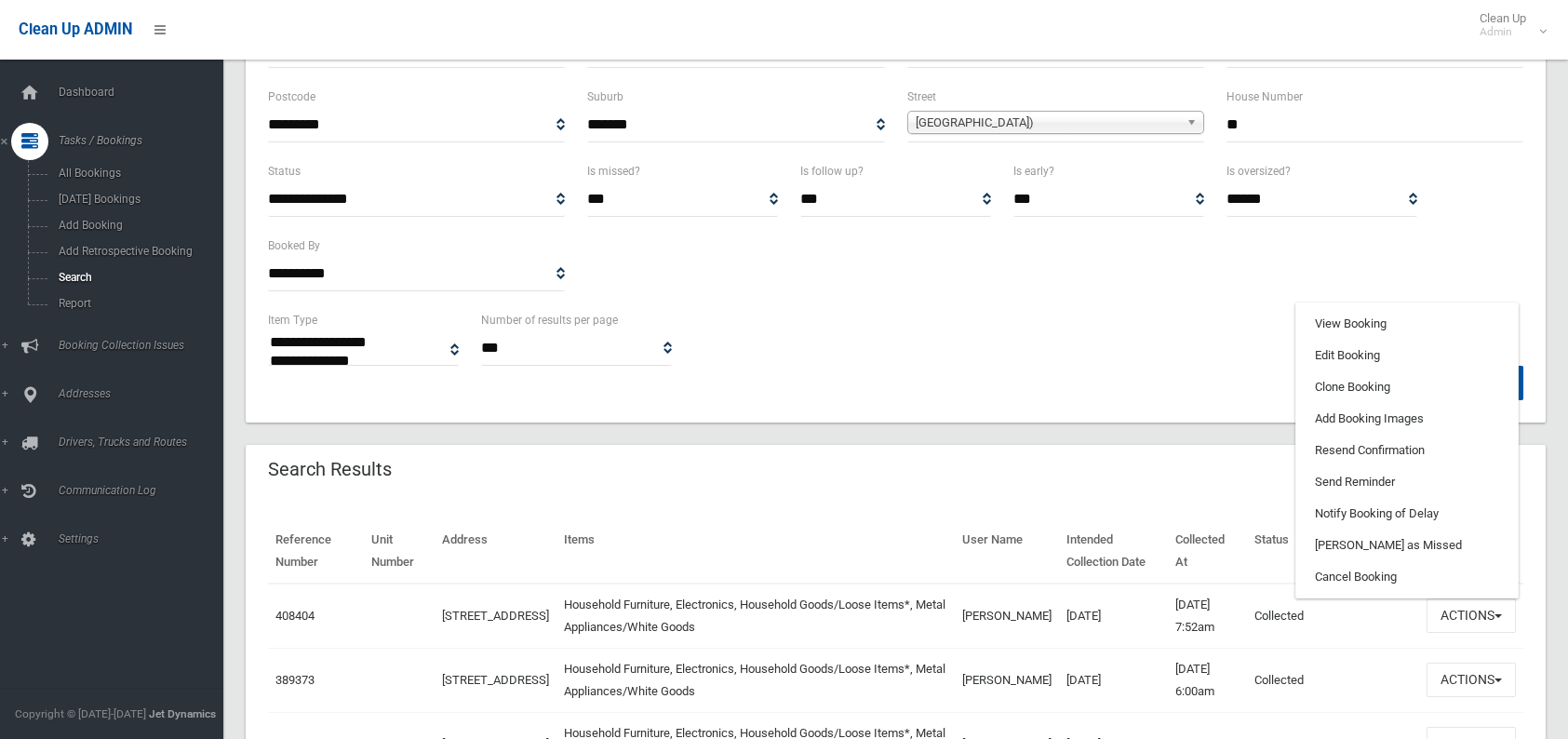
scroll to position [186, 0]
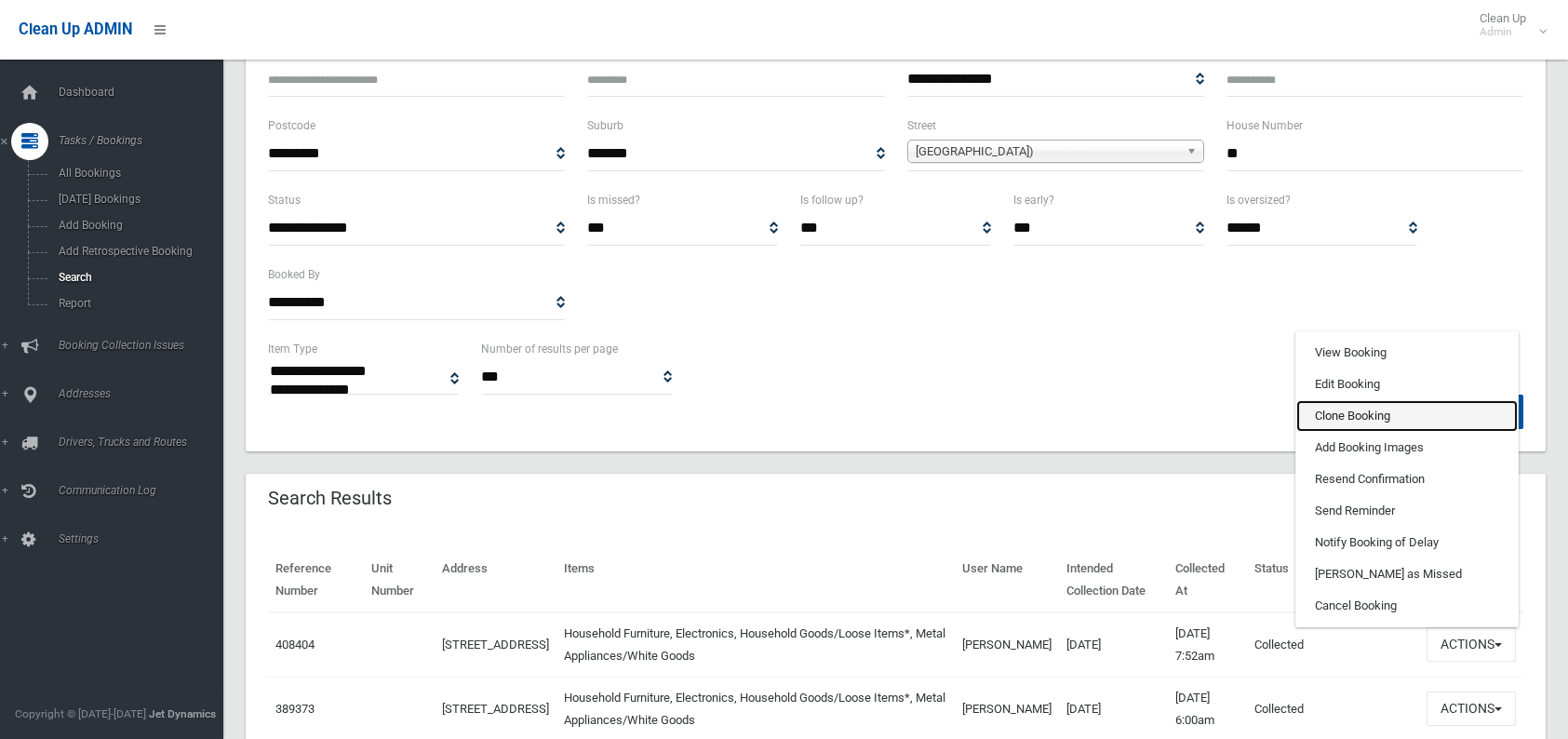
click at [1330, 413] on link "Clone Booking" at bounding box center [1407, 416] width 222 height 32
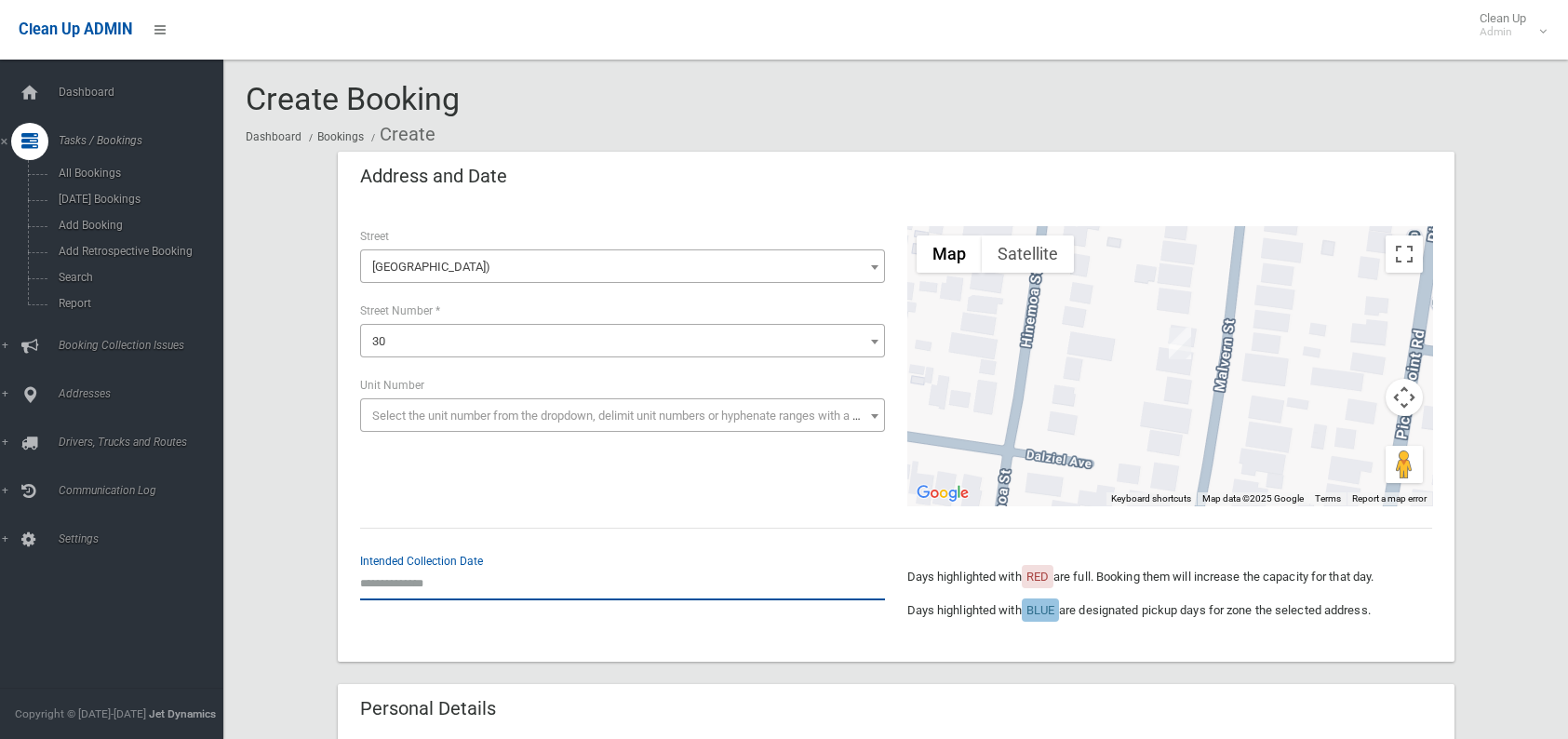
click at [454, 582] on input "text" at bounding box center [623, 583] width 525 height 34
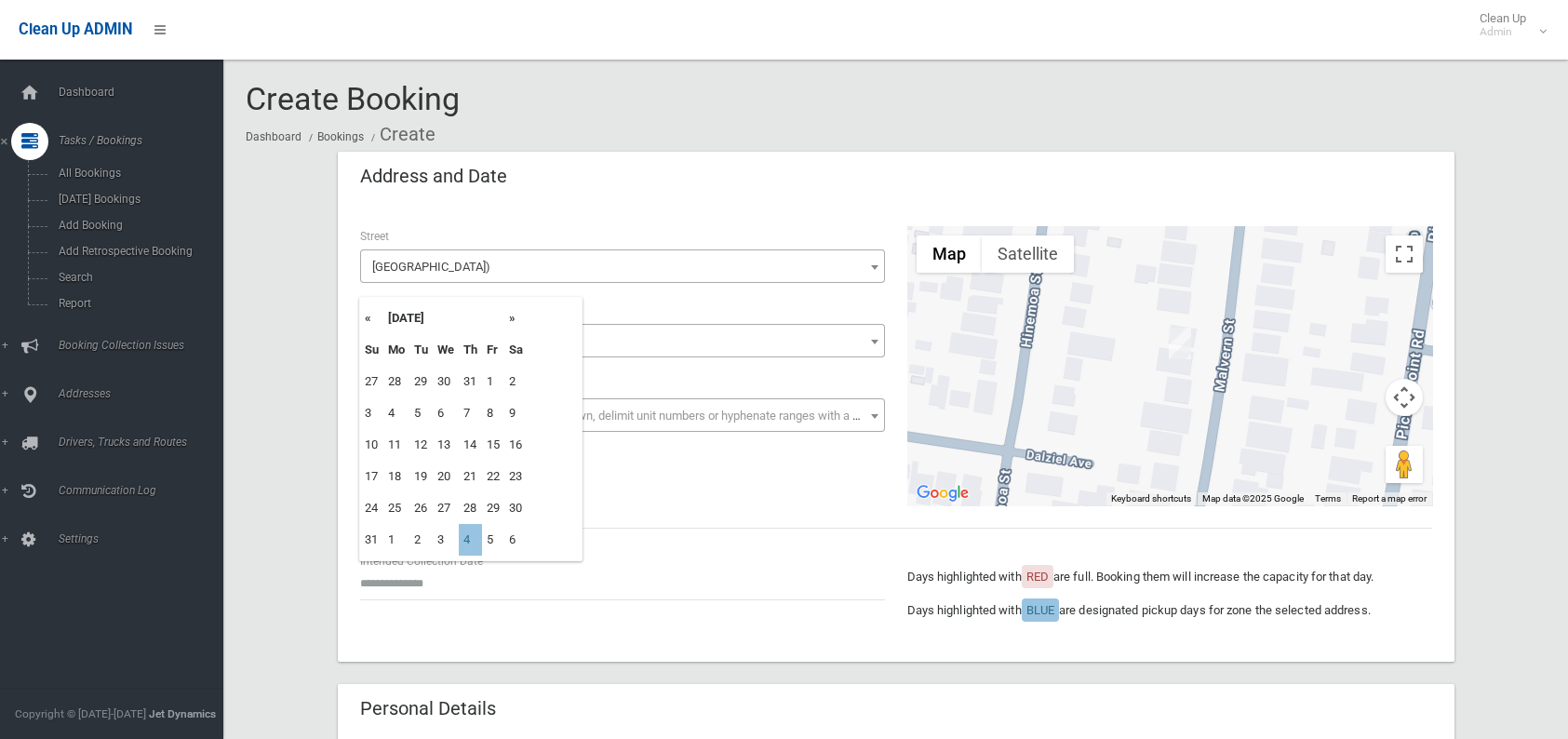
click at [509, 319] on th "»" at bounding box center [515, 319] width 23 height 32
click at [463, 415] on td "11" at bounding box center [470, 413] width 23 height 32
type input "**********"
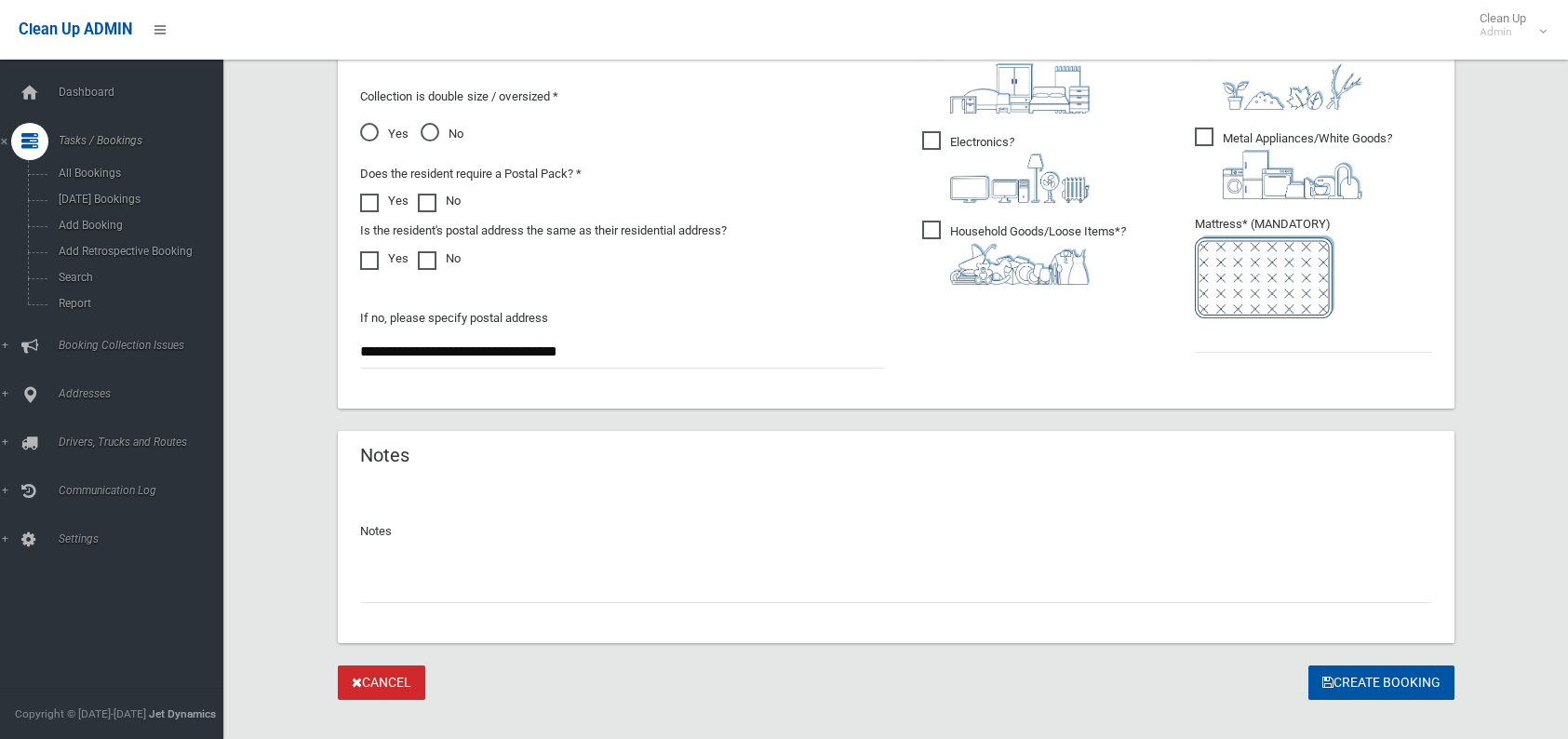
scroll to position [1103, 0]
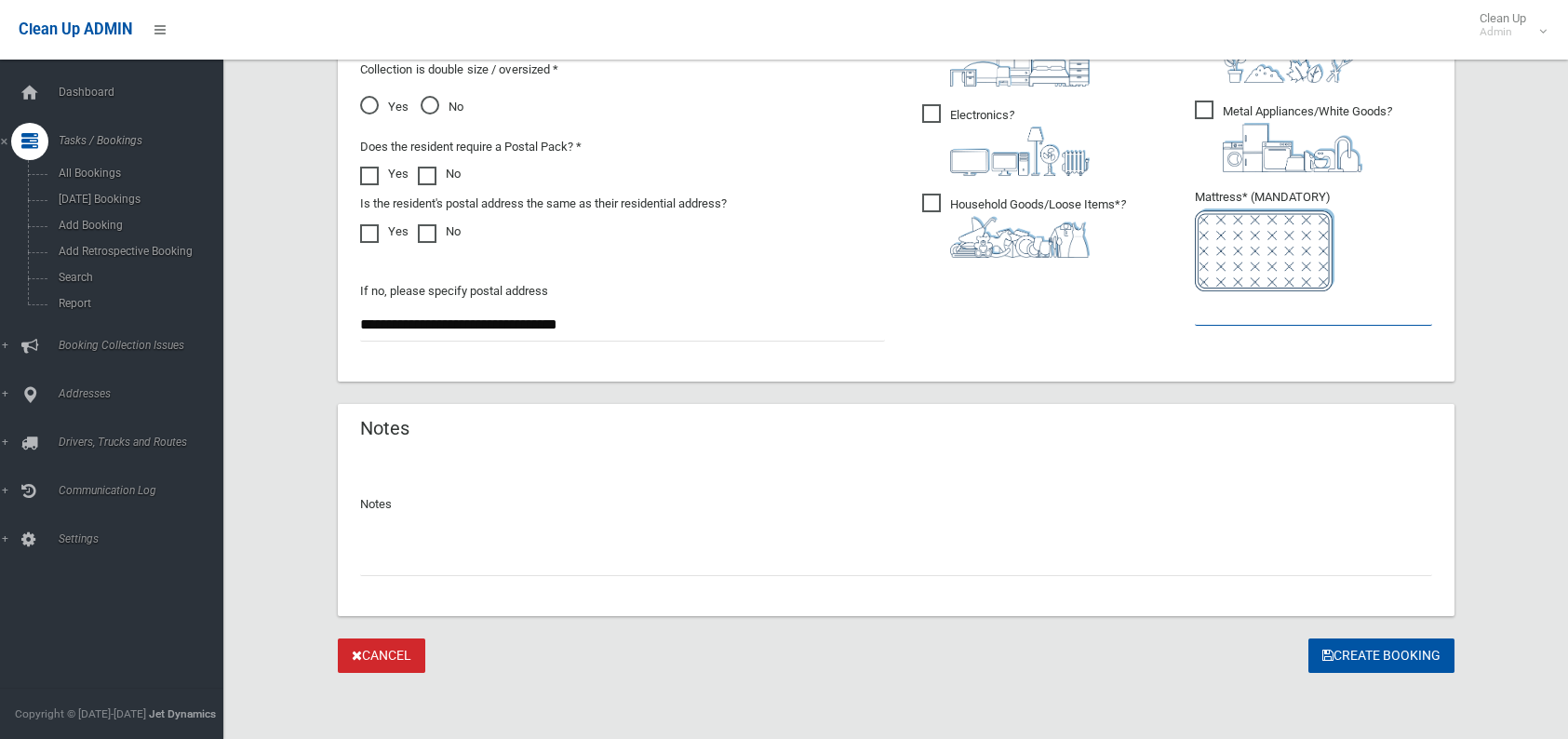
click at [1276, 305] on input "text" at bounding box center [1313, 309] width 238 height 34
type input "*"
drag, startPoint x: 1226, startPoint y: 0, endPoint x: 1356, endPoint y: 654, distance: 666.8
click at [1356, 654] on button "Create Booking" at bounding box center [1381, 656] width 146 height 34
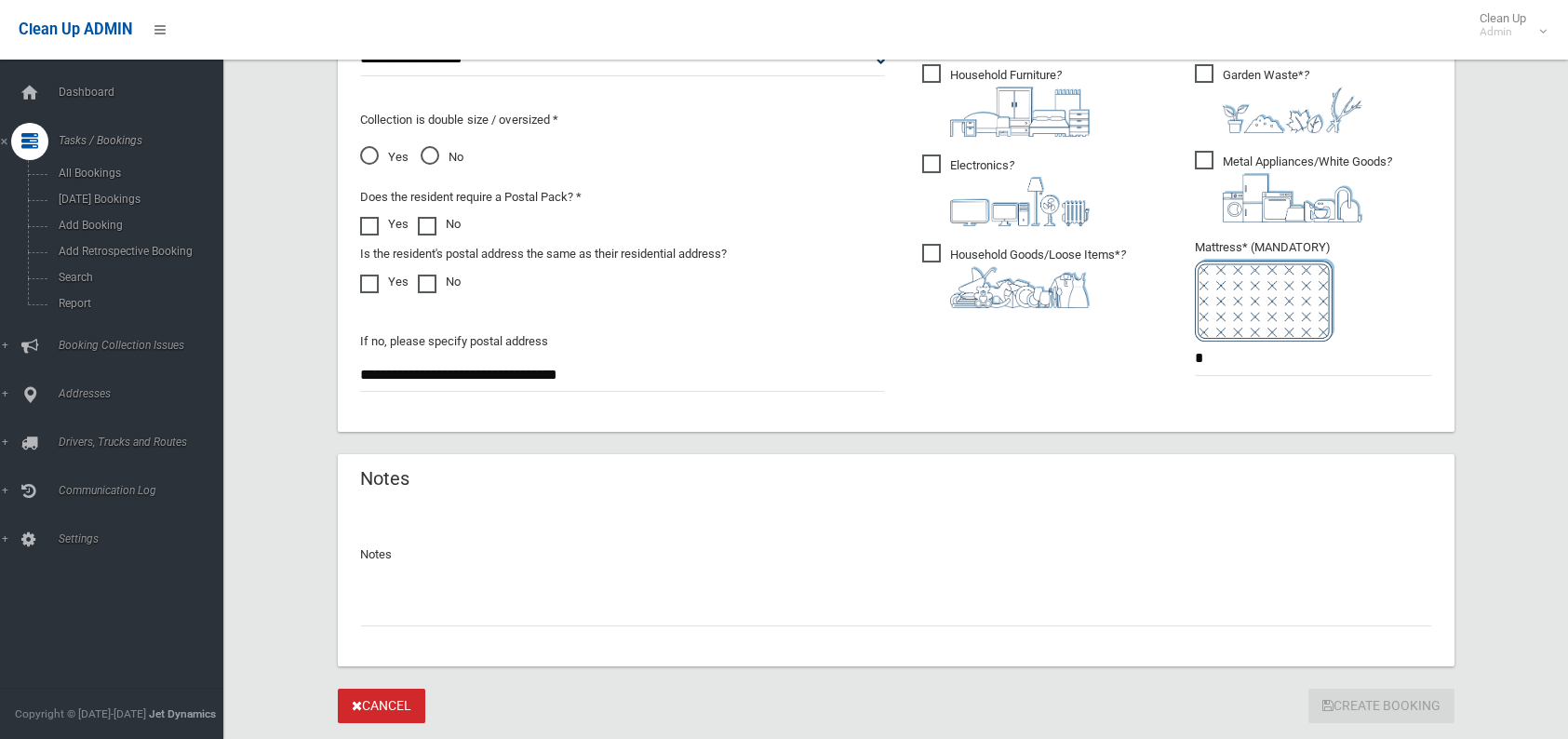
scroll to position [1010, 0]
